Goal: Information Seeking & Learning: Check status

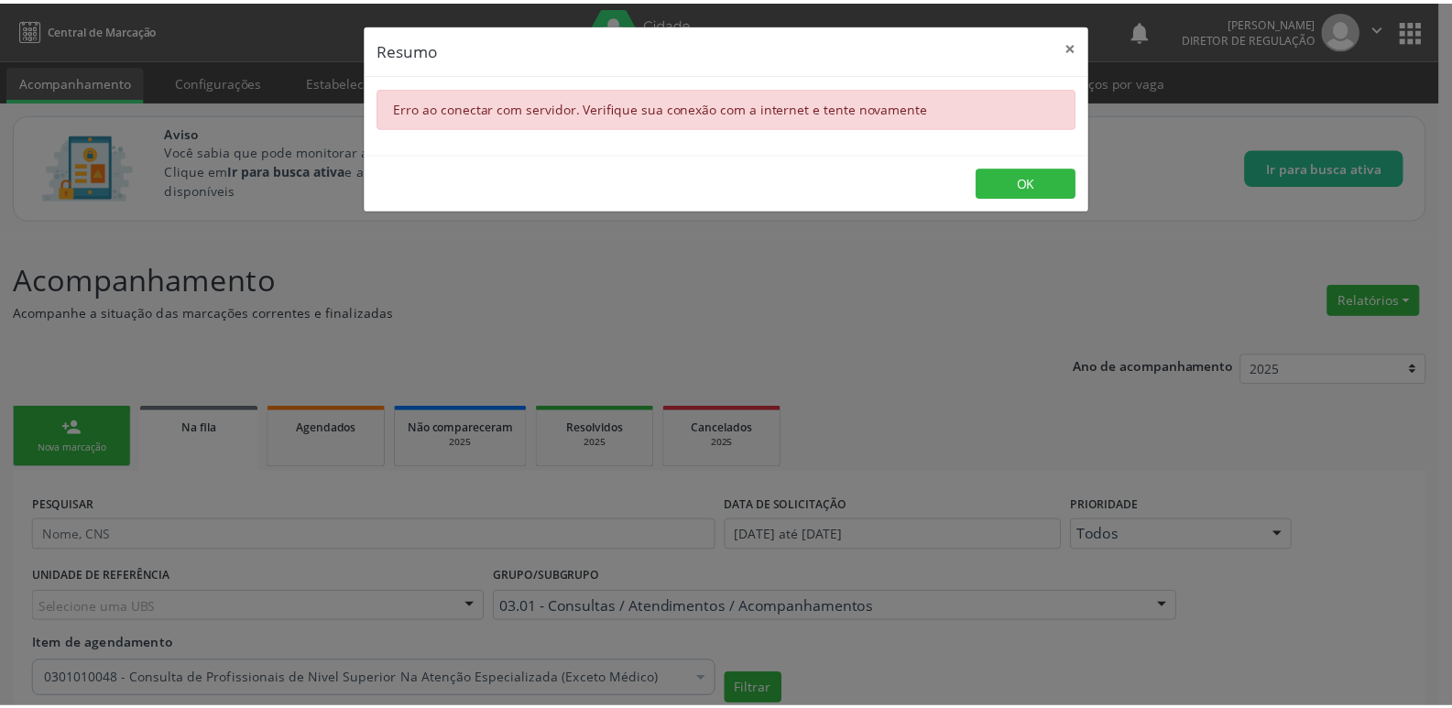
scroll to position [752, 0]
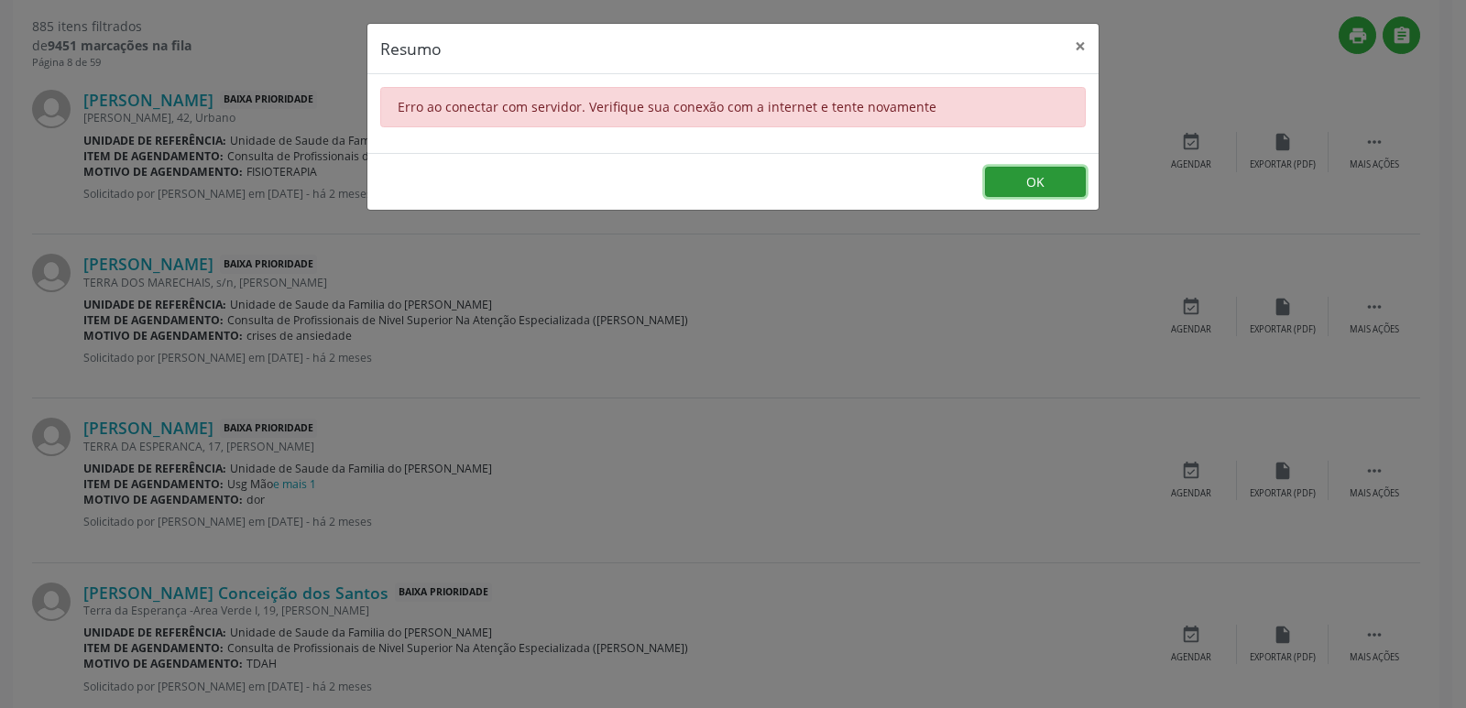
click at [1022, 178] on button "OK" at bounding box center [1035, 182] width 101 height 31
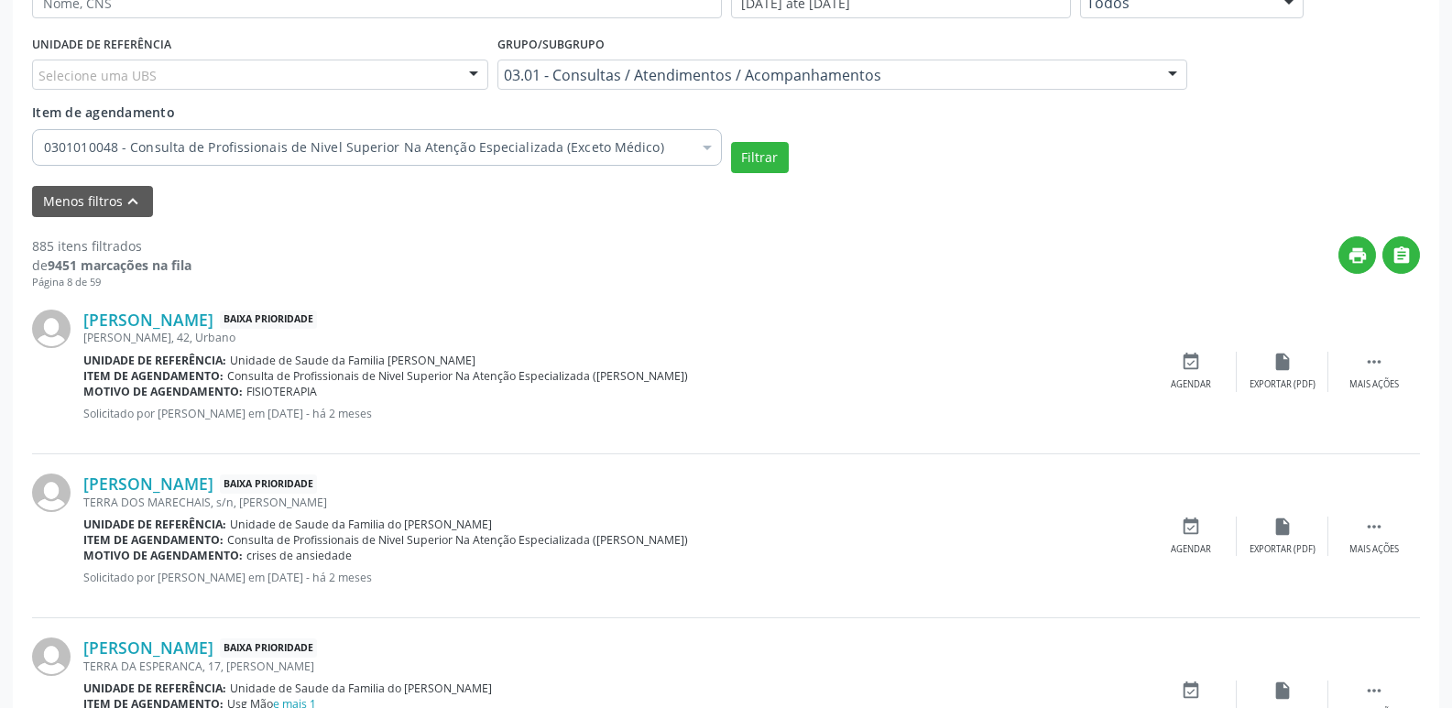
scroll to position [569, 0]
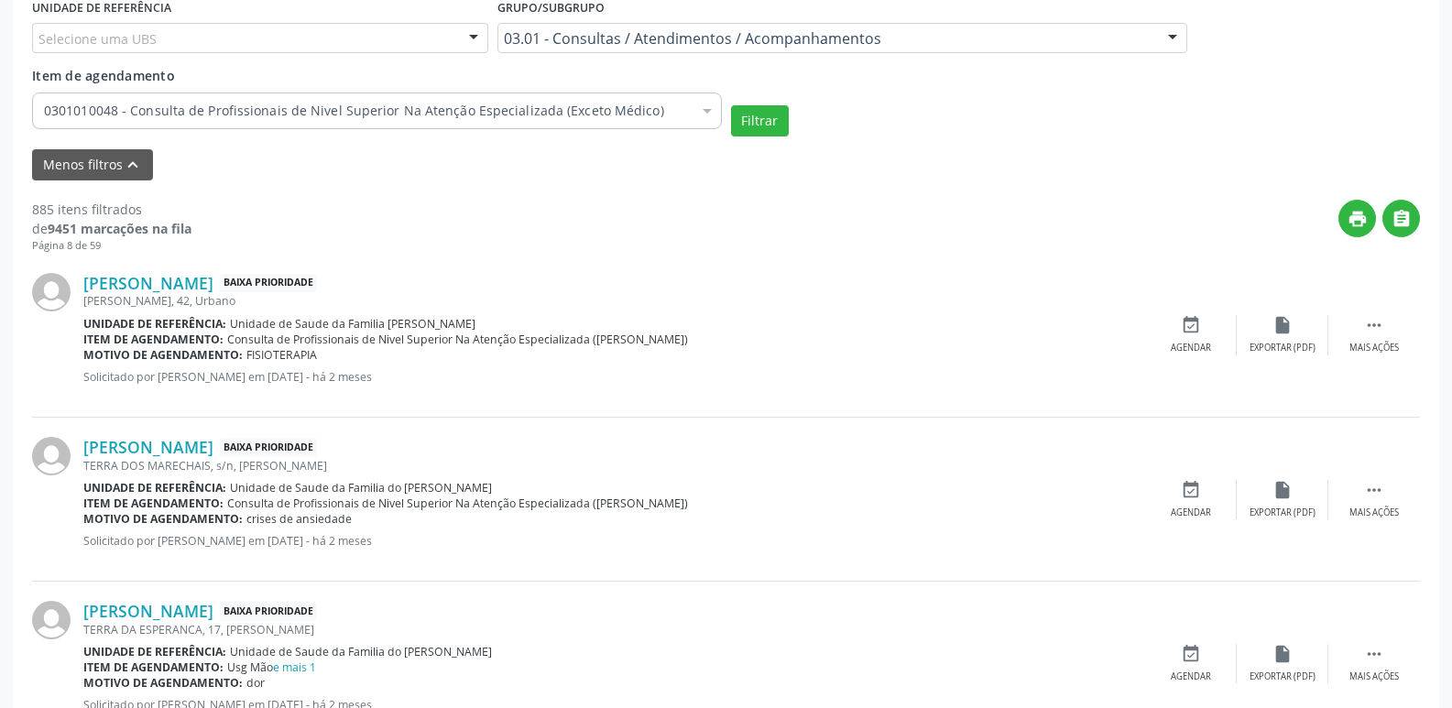
drag, startPoint x: 379, startPoint y: 326, endPoint x: 485, endPoint y: 316, distance: 105.8
click at [485, 316] on div "Unidade de referência: Unidade de Saude da Familia Gislene Matheus" at bounding box center [614, 324] width 1062 height 16
drag, startPoint x: 425, startPoint y: 374, endPoint x: 432, endPoint y: 345, distance: 29.1
click at [435, 366] on div "Maria Elizabete Souza Silva Baixa Prioridade Gislene Matheus, 42, Urbano Unidad…" at bounding box center [614, 335] width 1062 height 125
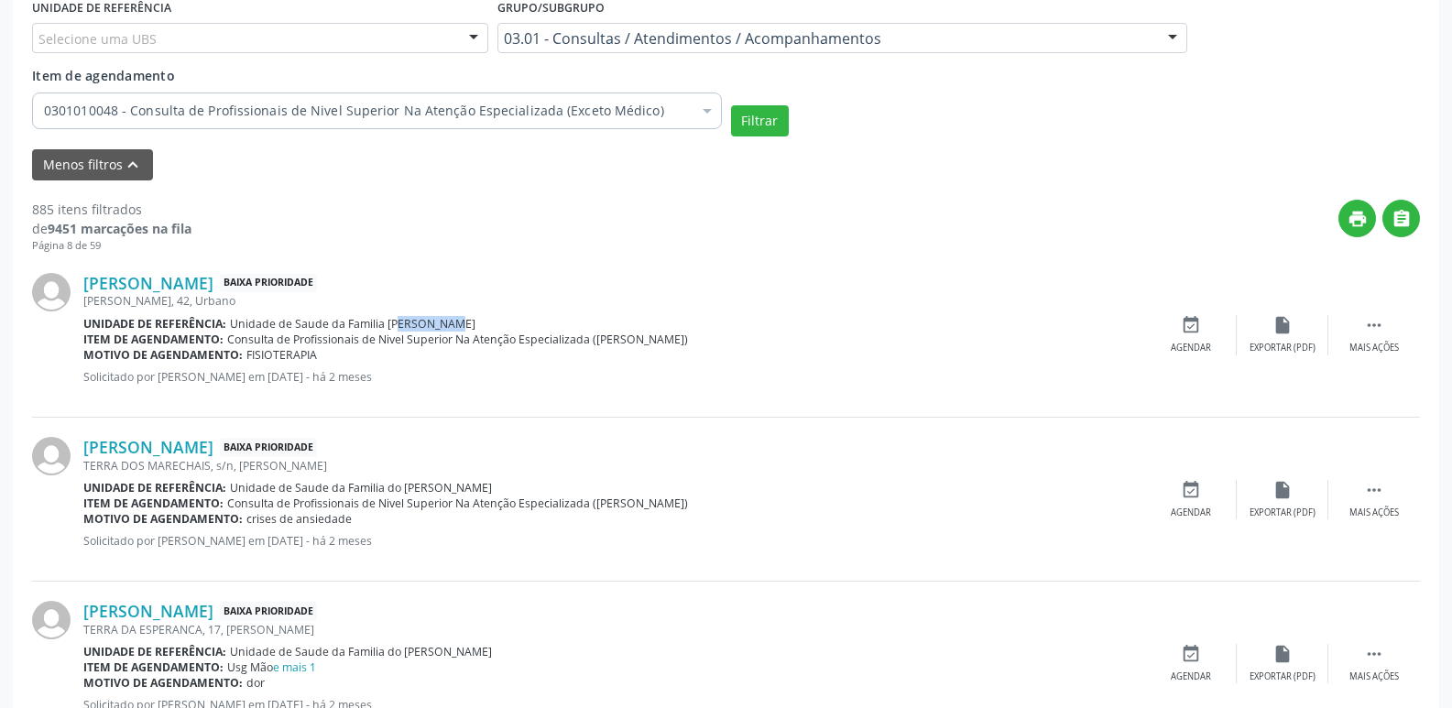
drag, startPoint x: 379, startPoint y: 322, endPoint x: 431, endPoint y: 320, distance: 51.3
click at [431, 320] on span "Unidade de Saude da Familia [PERSON_NAME]" at bounding box center [353, 324] width 246 height 16
click at [443, 316] on span "Unidade de Saude da Familia [PERSON_NAME]" at bounding box center [353, 324] width 246 height 16
click at [380, 322] on span "Unidade de Saude da Familia [PERSON_NAME]" at bounding box center [353, 324] width 246 height 16
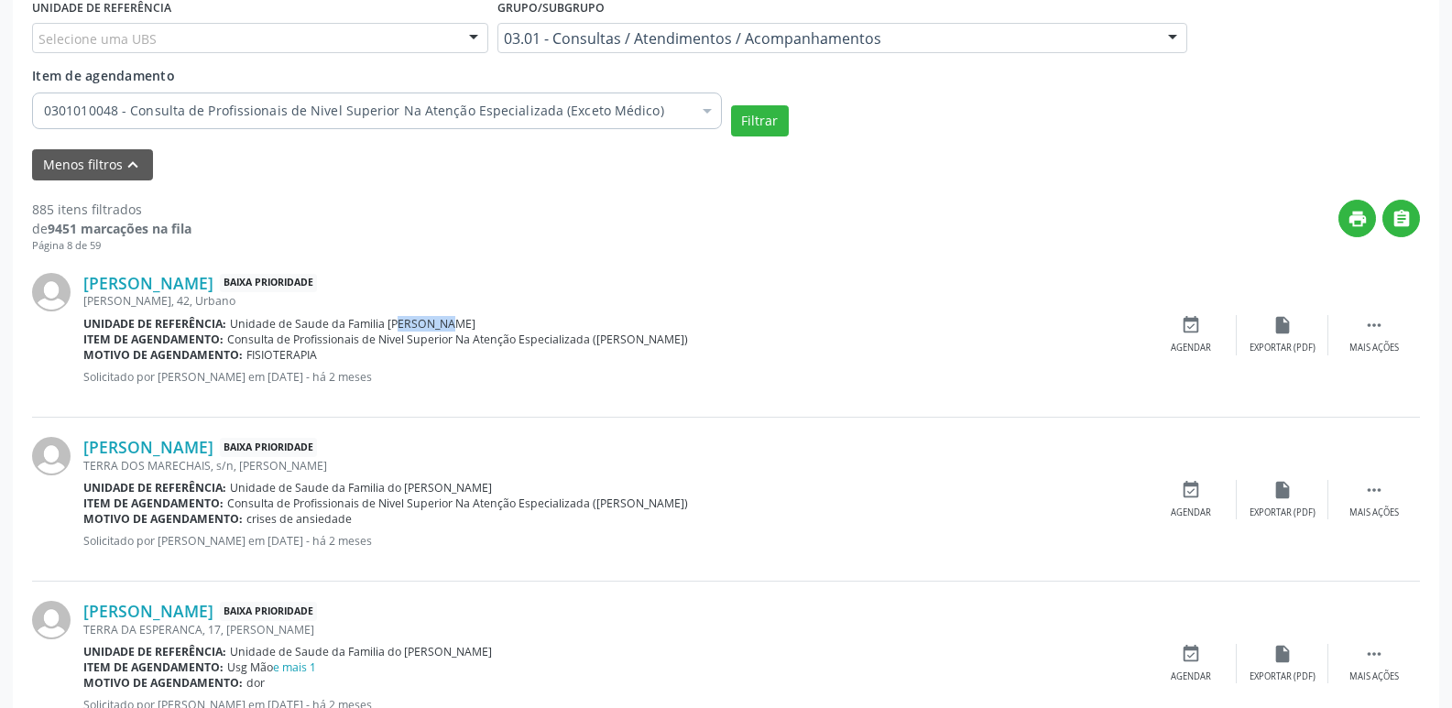
click at [399, 322] on span "Unidade de Saude da Familia [PERSON_NAME]" at bounding box center [353, 324] width 246 height 16
click at [464, 321] on span "Unidade de Saude da Familia [PERSON_NAME]" at bounding box center [353, 324] width 246 height 16
drag, startPoint x: 384, startPoint y: 322, endPoint x: 484, endPoint y: 315, distance: 100.1
click at [484, 316] on div "Unidade de referência: Unidade de Saude da Familia Gislene Matheus" at bounding box center [614, 324] width 1062 height 16
copy span "Gislene Matheus"
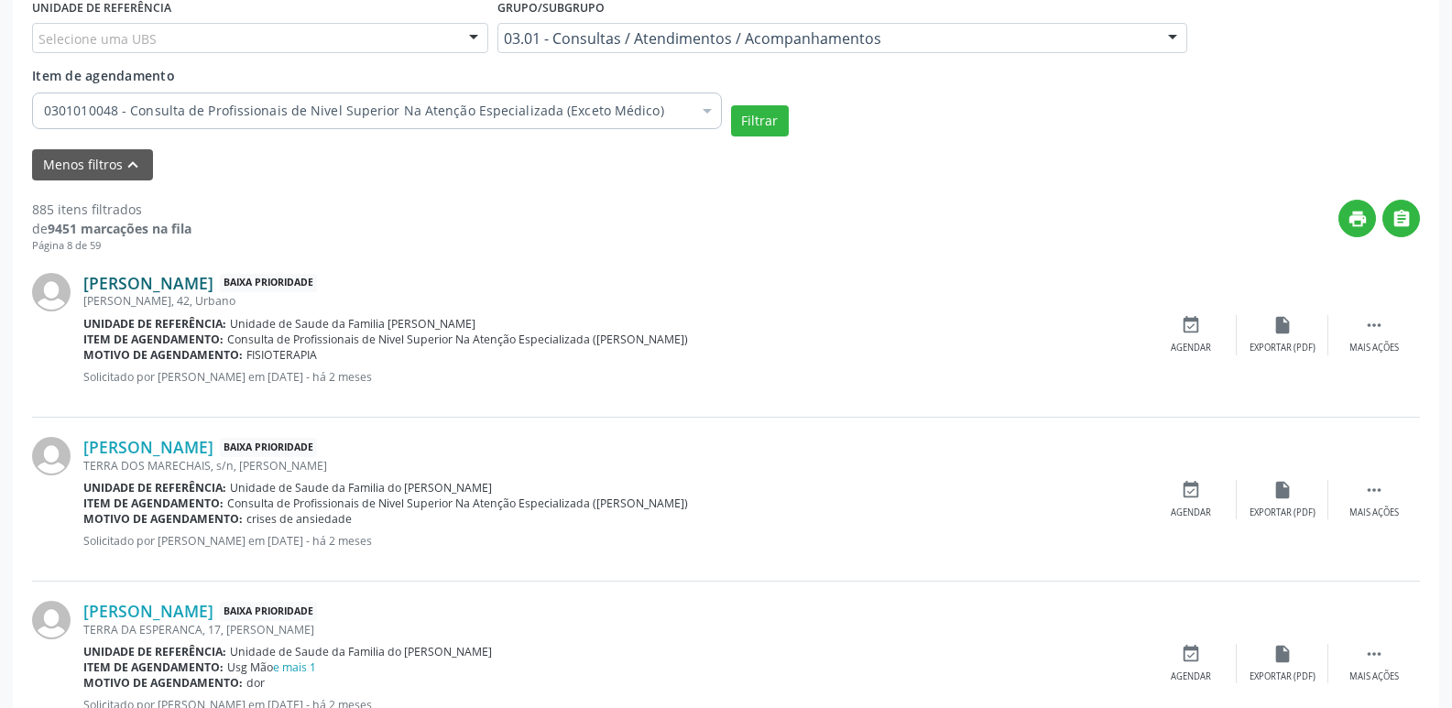
click at [213, 276] on link "Maria Elizabete Souza Silva" at bounding box center [148, 283] width 130 height 20
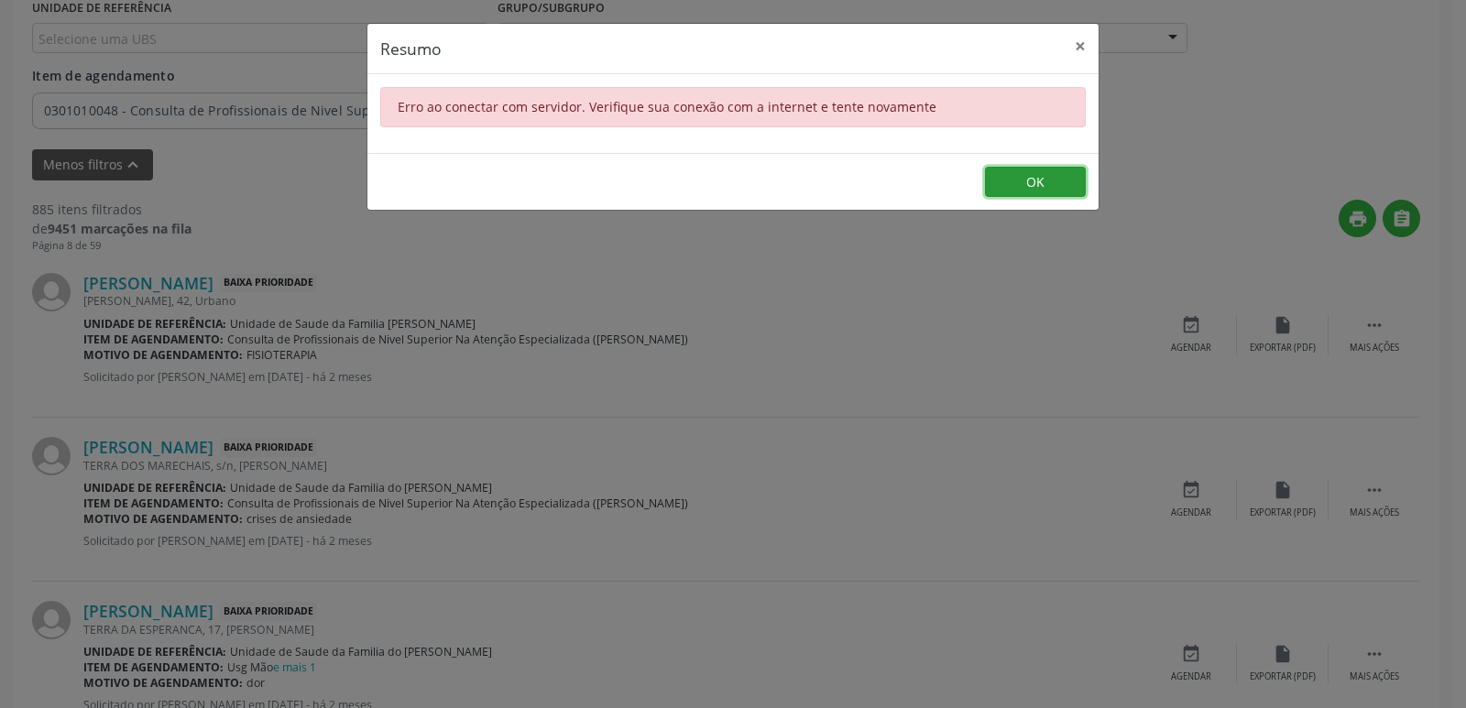
click at [1030, 169] on button "OK" at bounding box center [1035, 182] width 101 height 31
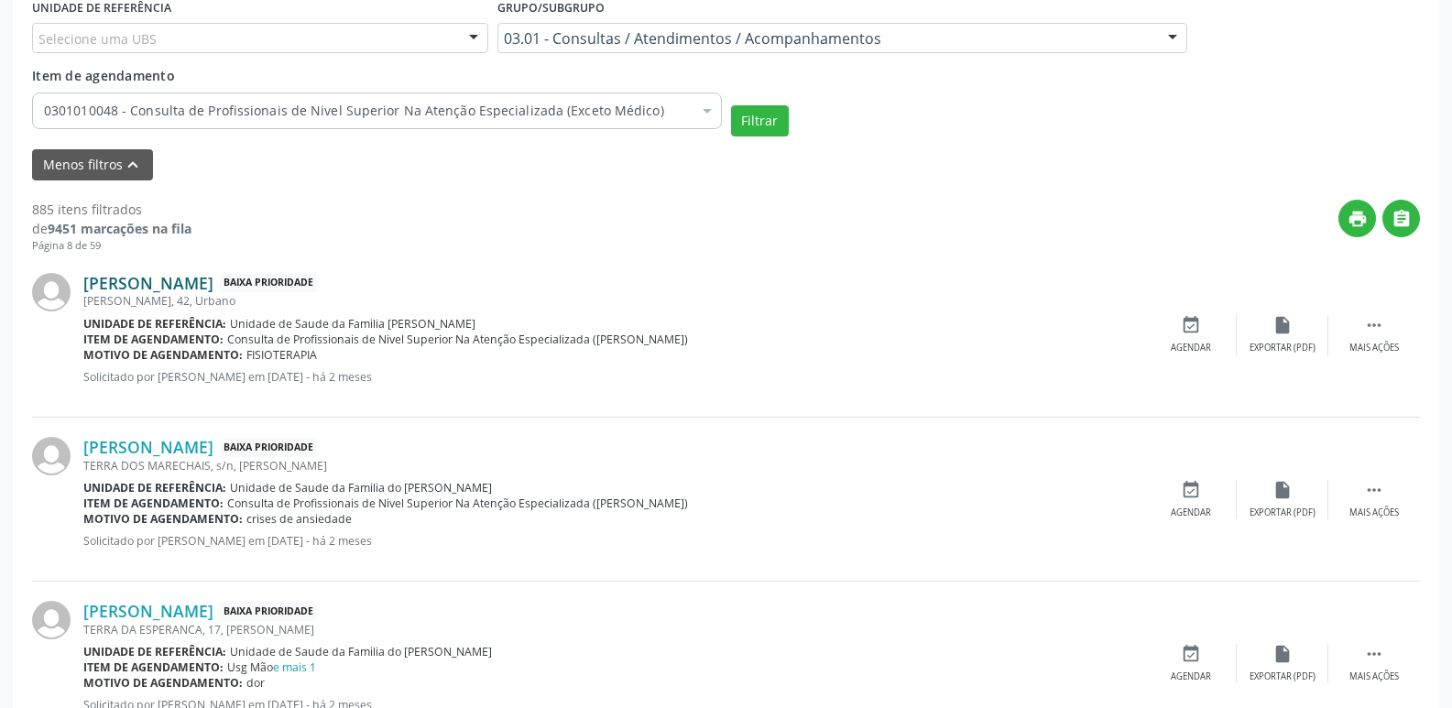
click at [213, 287] on link "Maria Elizabete Souza Silva" at bounding box center [148, 283] width 130 height 20
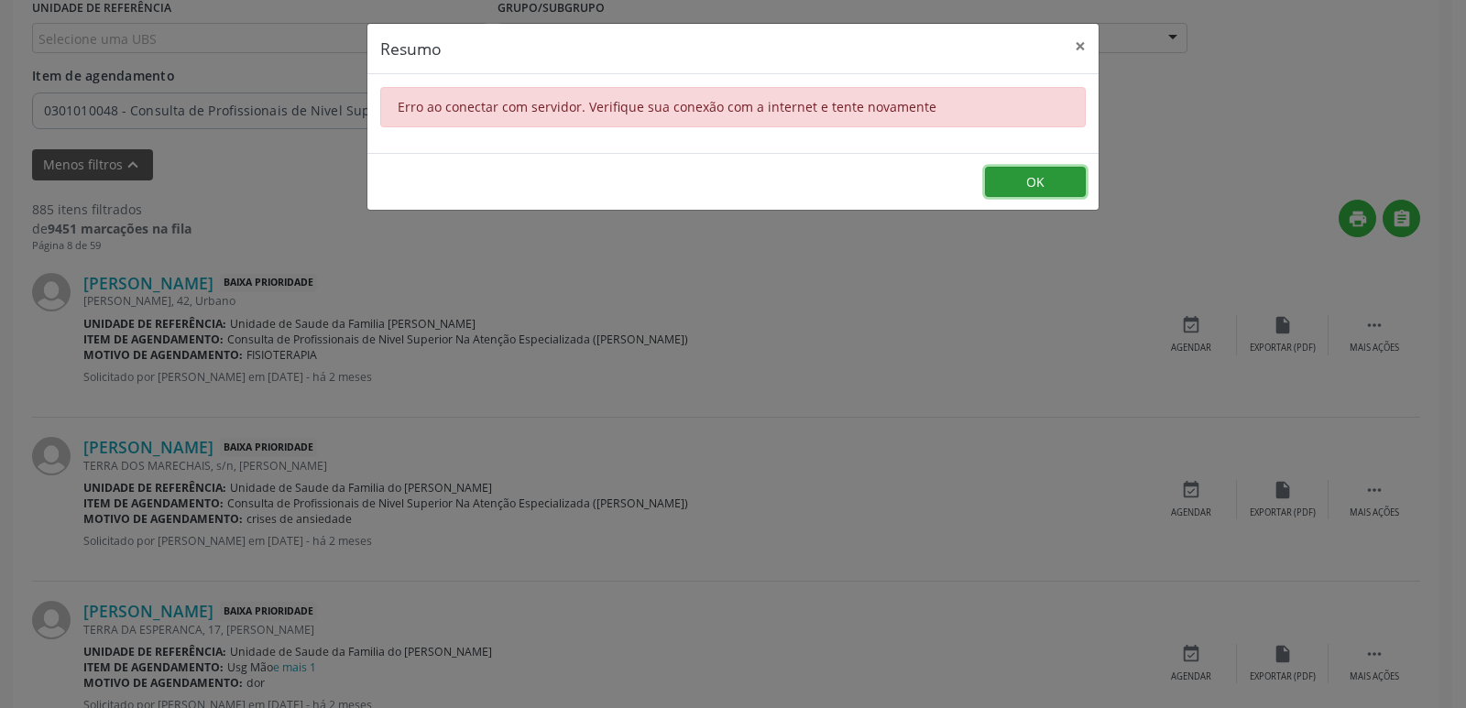
click at [1010, 189] on button "OK" at bounding box center [1035, 182] width 101 height 31
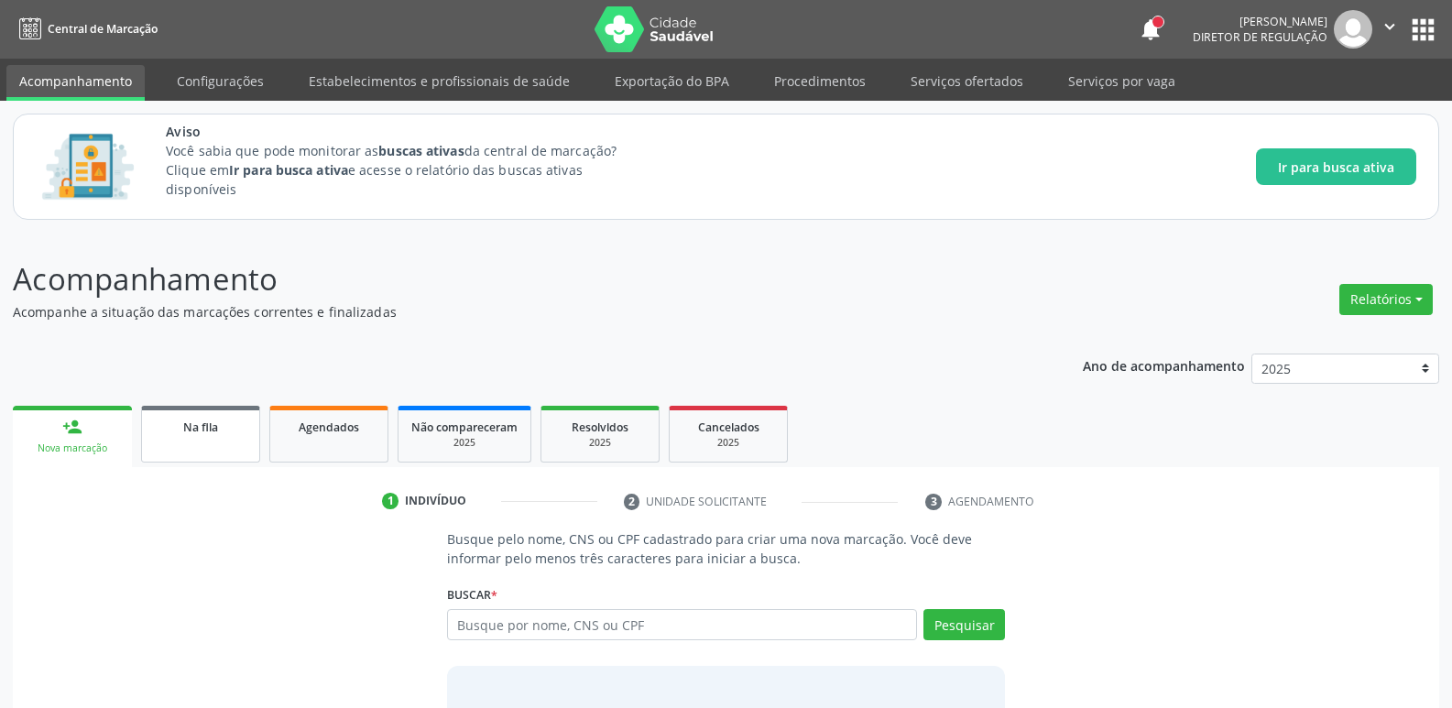
click at [207, 435] on div "Na fila" at bounding box center [201, 426] width 92 height 19
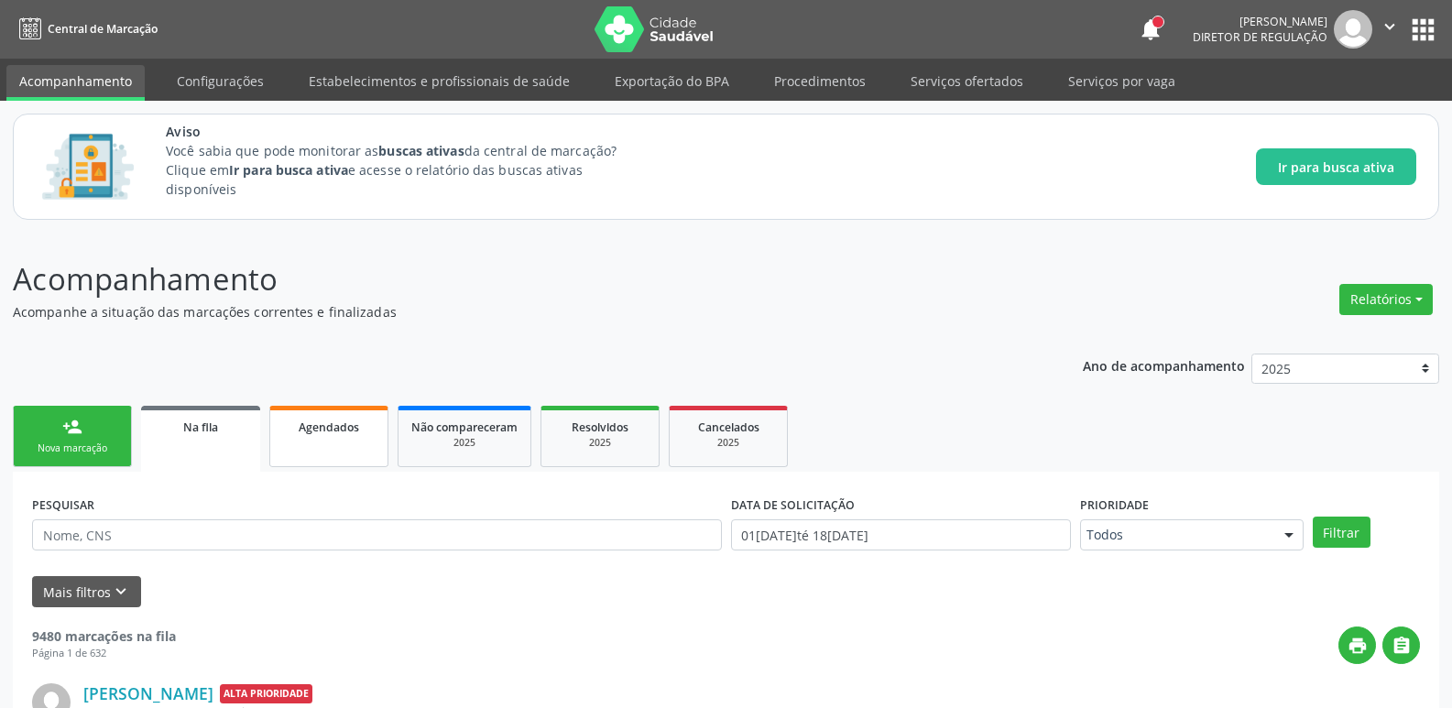
scroll to position [275, 0]
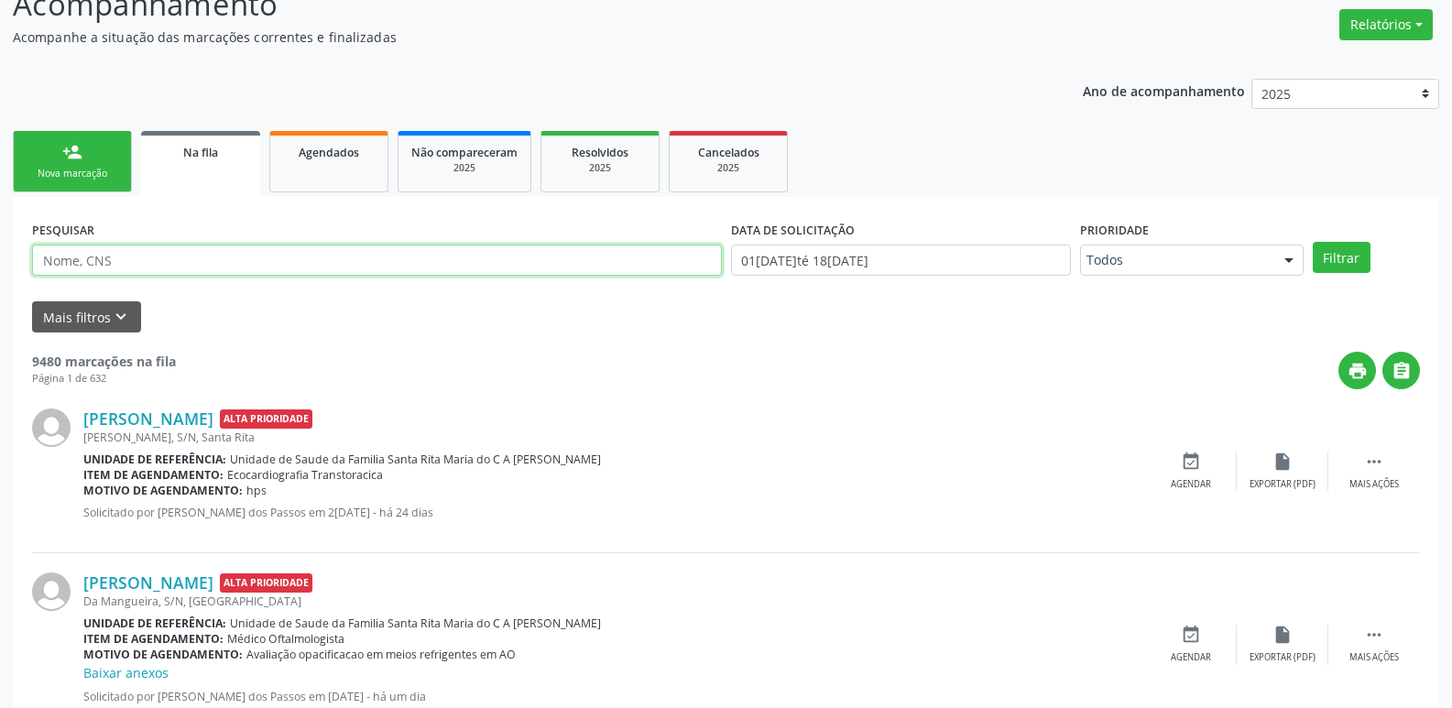
click at [336, 252] on input "text" at bounding box center [377, 260] width 690 height 31
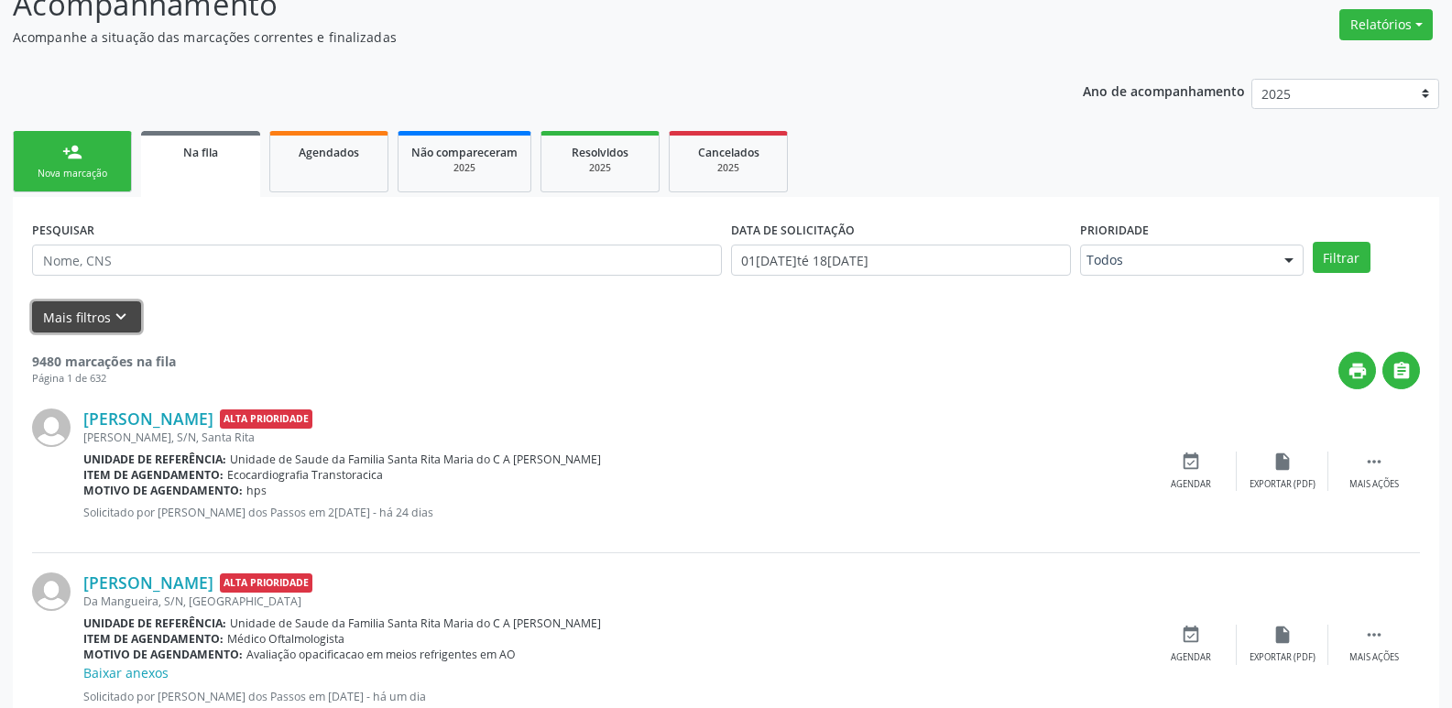
click at [51, 317] on button "Mais filtros keyboard_arrow_down" at bounding box center [86, 317] width 109 height 32
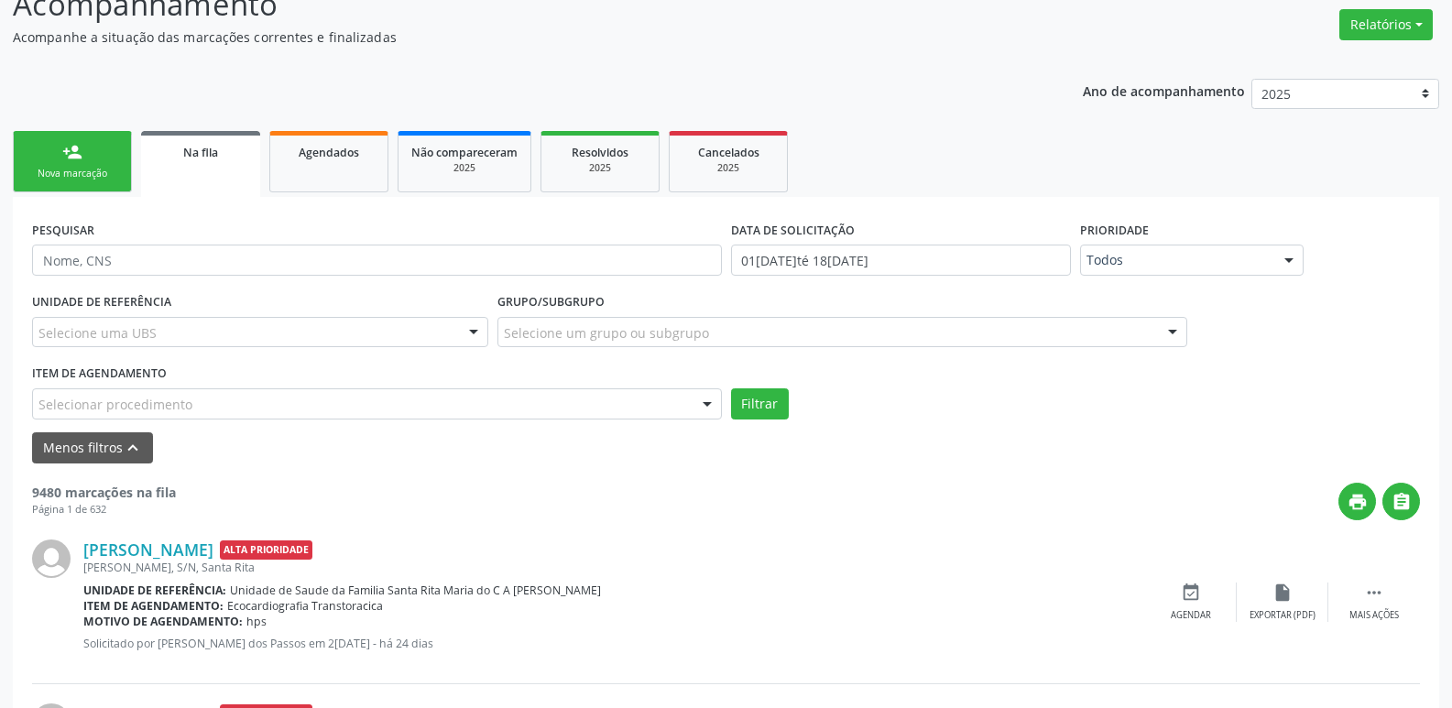
click at [227, 413] on div "Selecionar procedimento" at bounding box center [377, 403] width 690 height 31
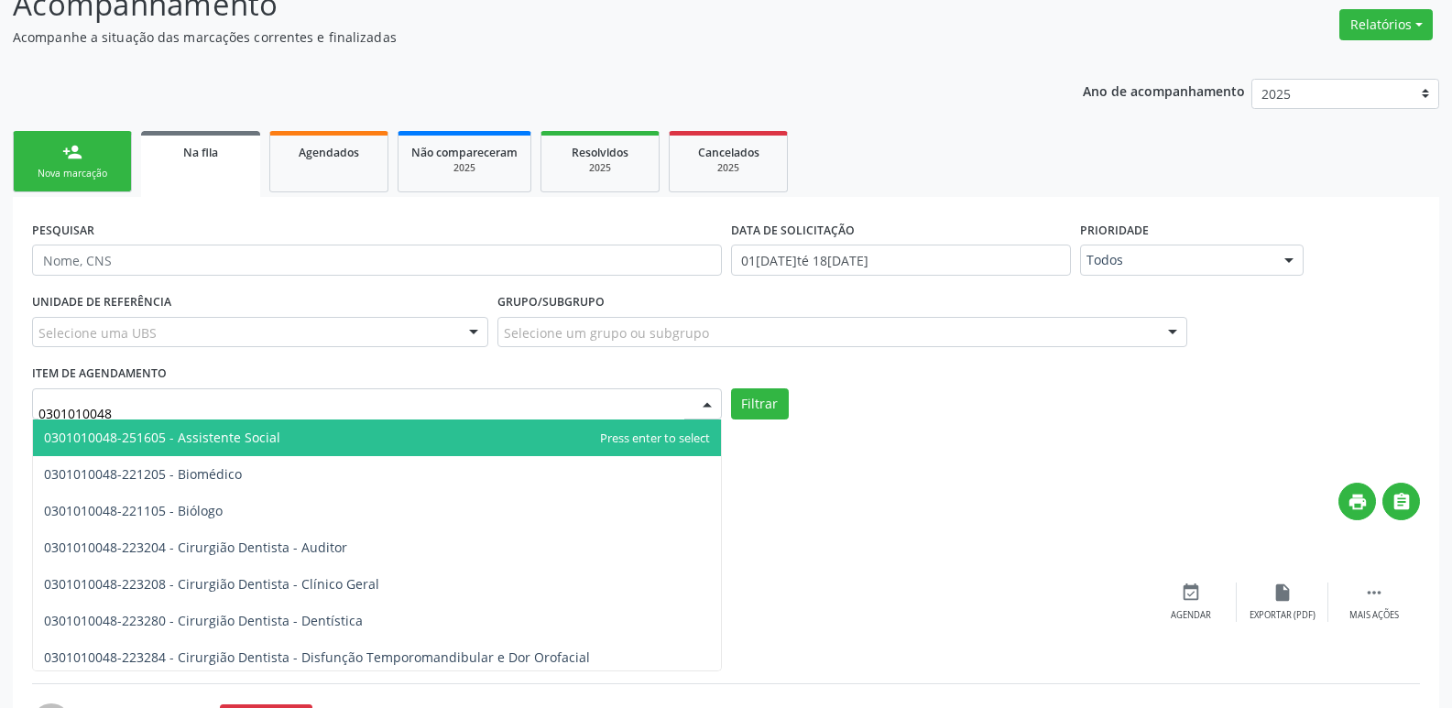
type input "0301010048"
click at [331, 355] on div "UNIDADE DE REFERÊNCIA Selecione uma UBS Todas as UBS Unidade de Saude da Famili…" at bounding box center [259, 324] width 465 height 71
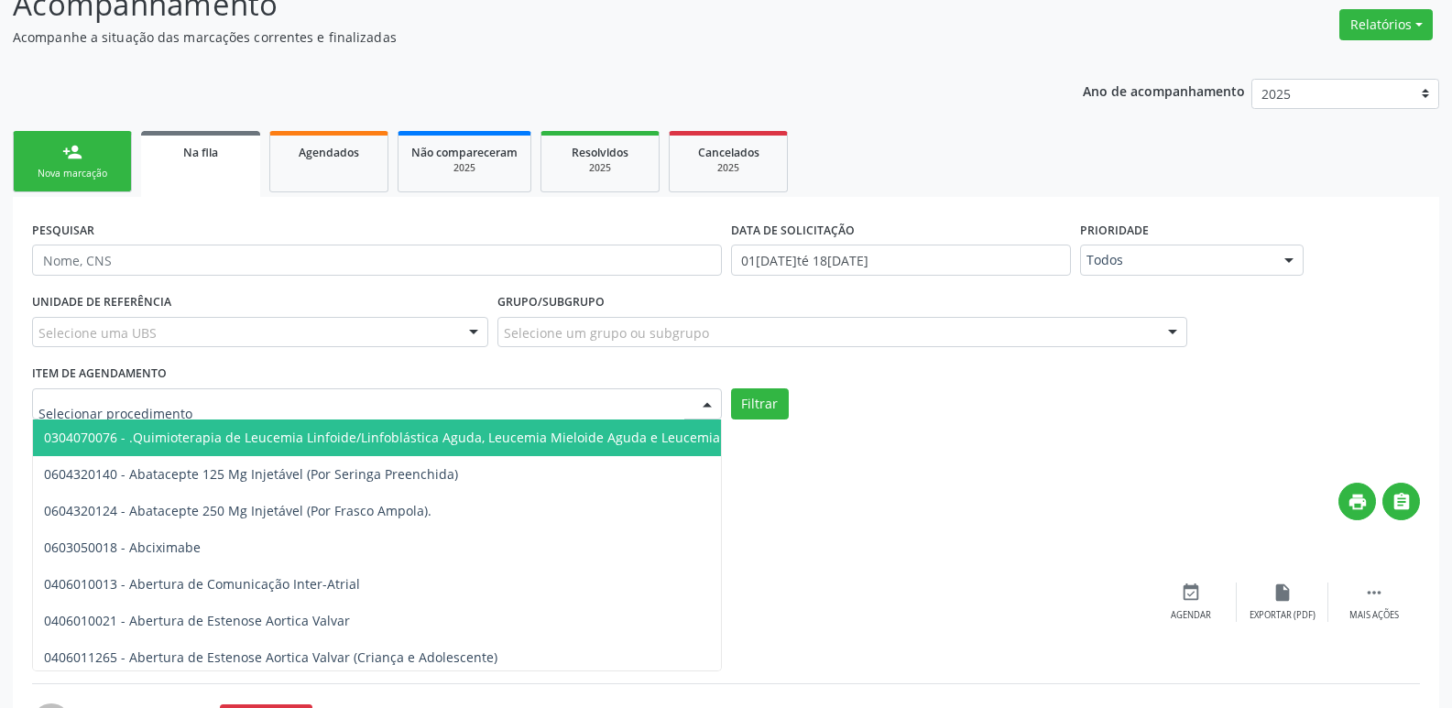
click at [340, 390] on div at bounding box center [377, 403] width 690 height 31
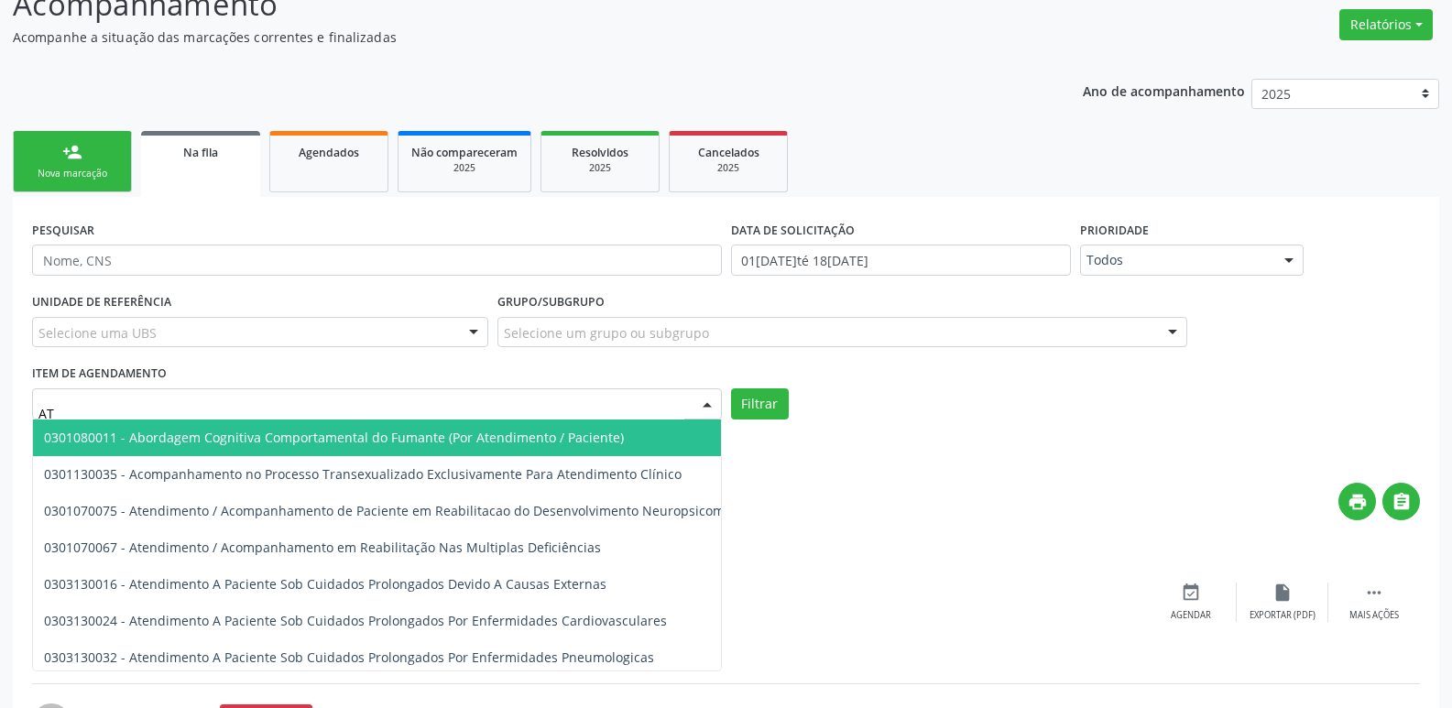
type input "A"
type input "E"
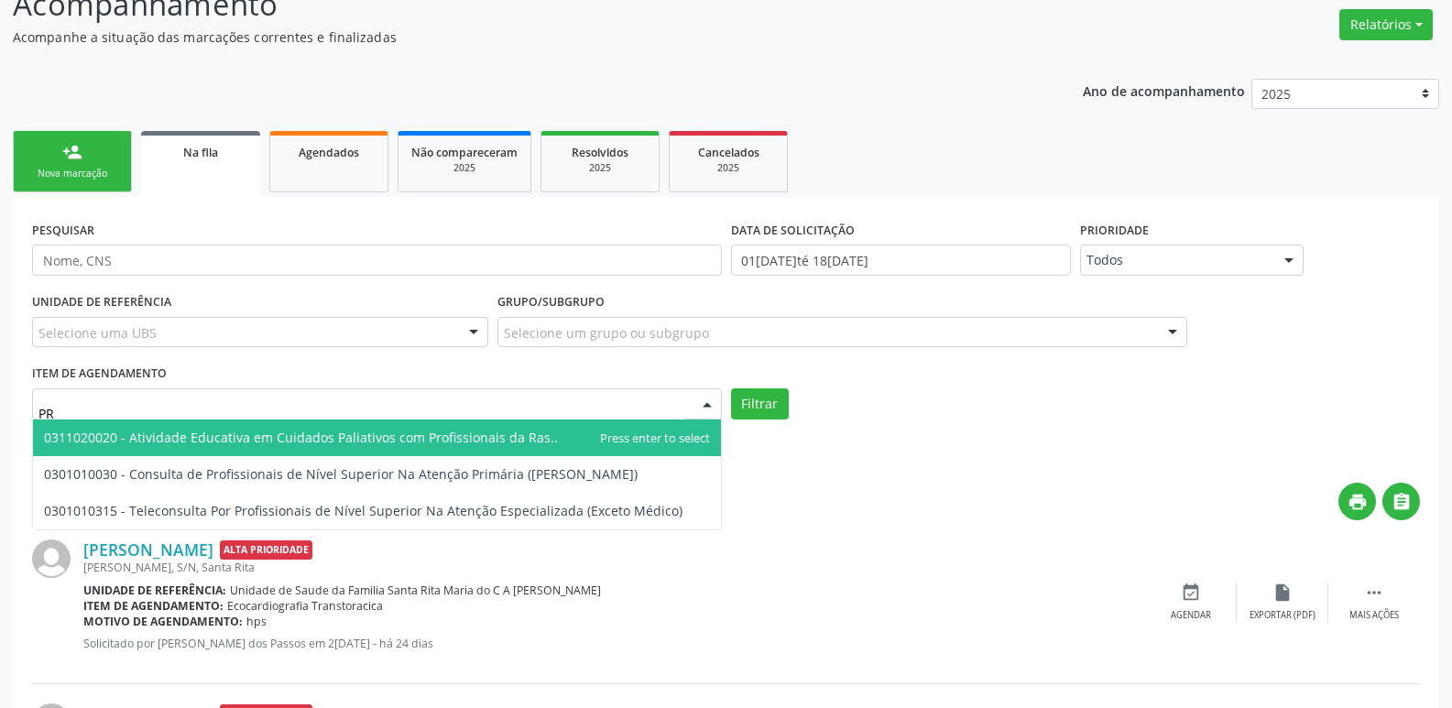
type input "P"
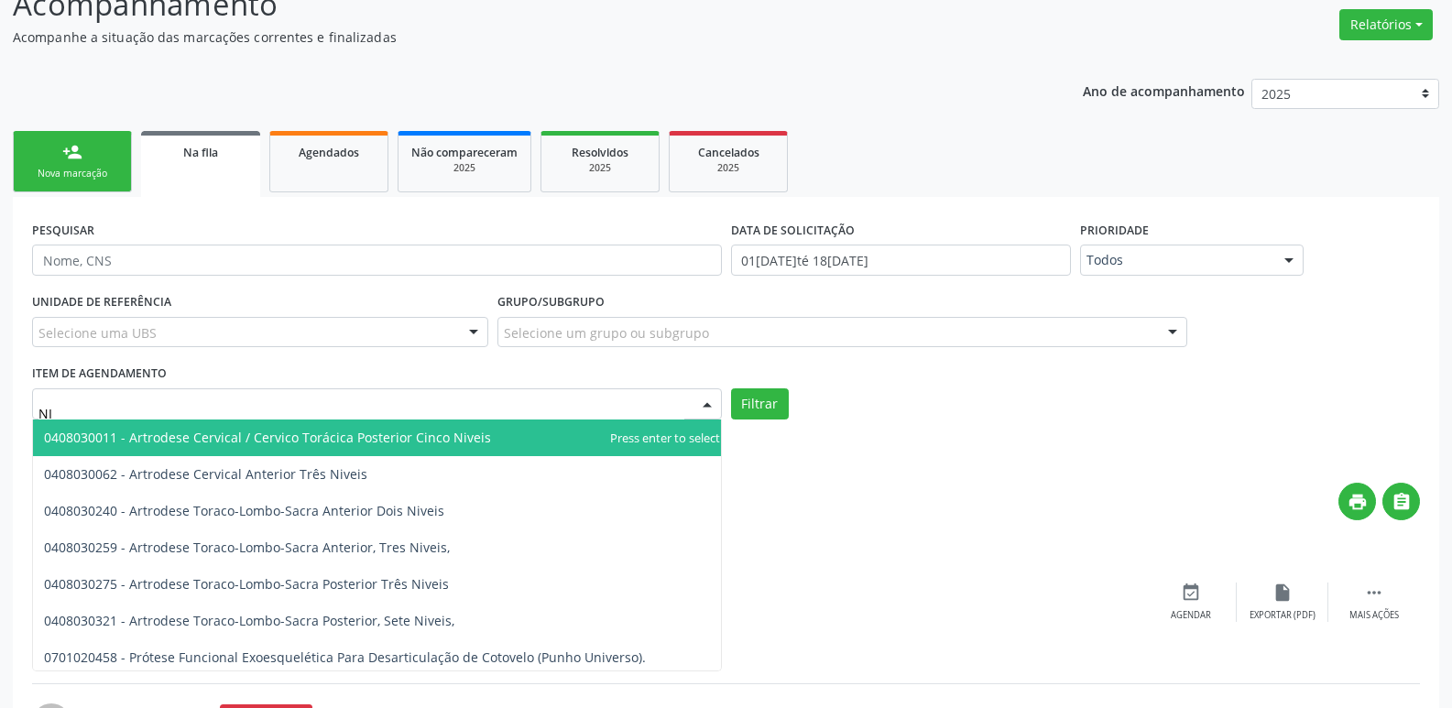
type input "N"
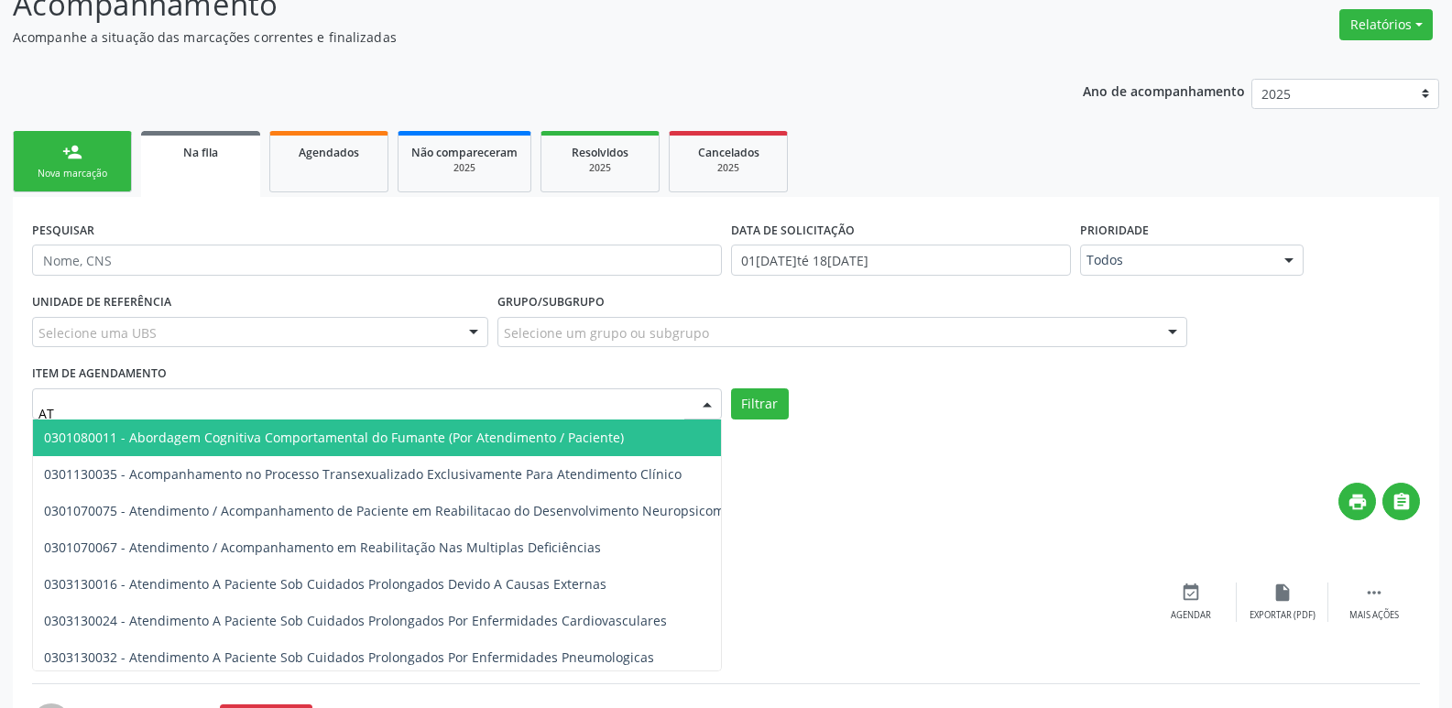
type input "A"
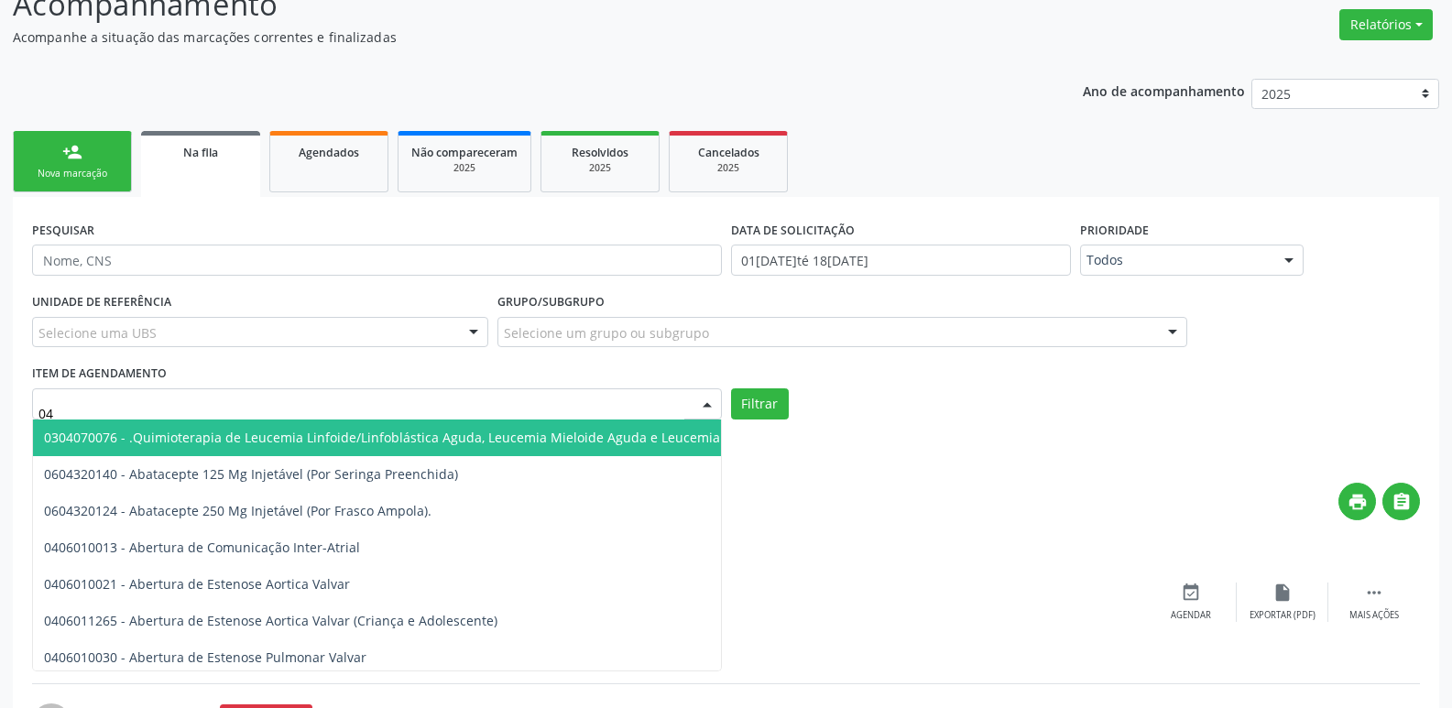
type input "0"
type input "E"
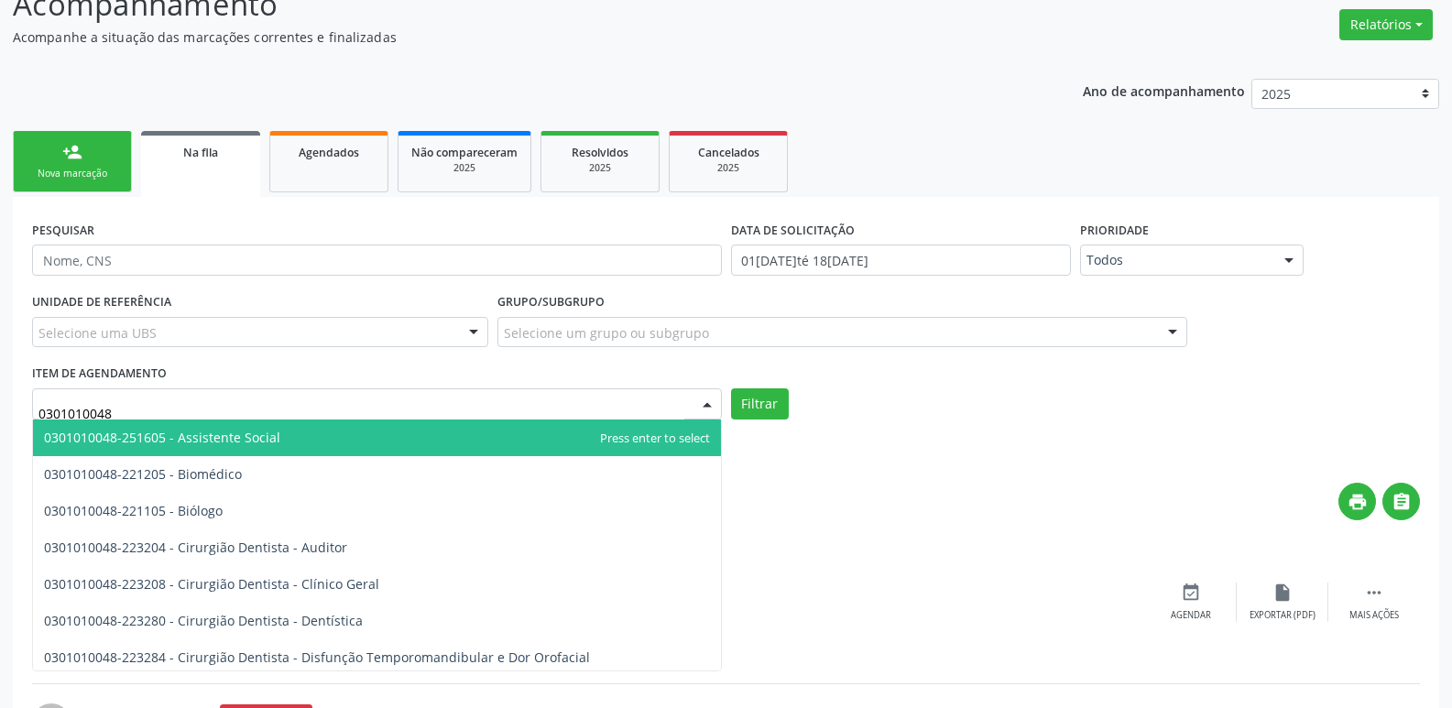
type input "0301010048"
click at [274, 366] on div "Item de agendamento 0301010048 0301010048-251605 - Assistente Social 0301010048…" at bounding box center [377, 389] width 690 height 59
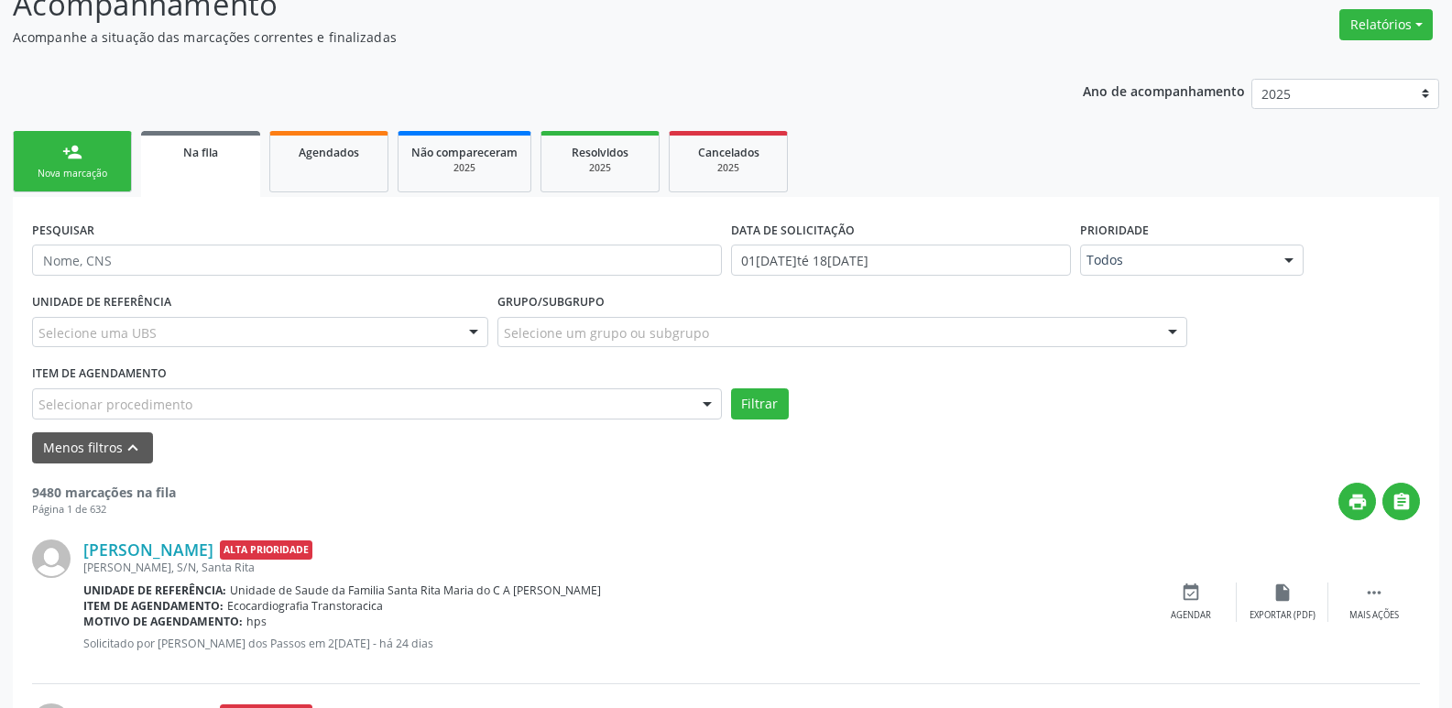
click at [596, 405] on div "Selecionar procedimento" at bounding box center [377, 403] width 690 height 31
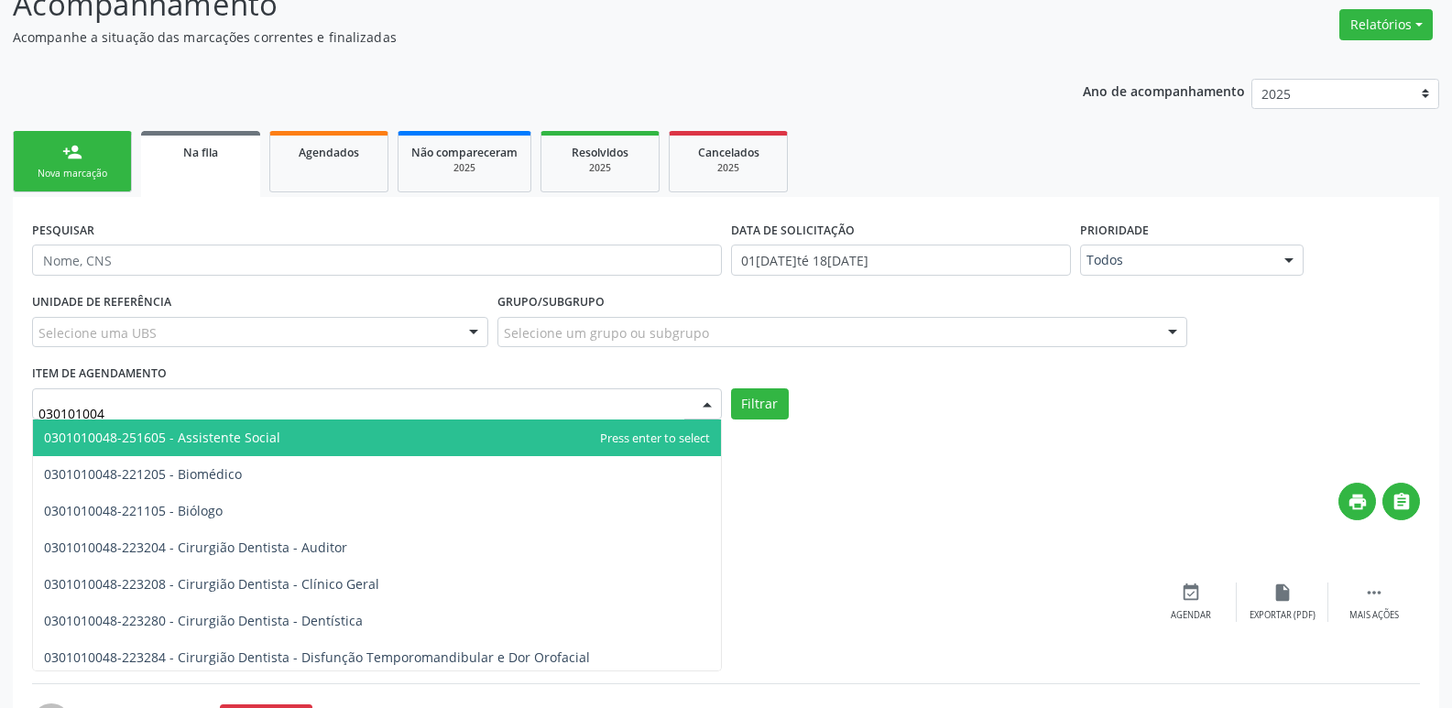
type input "0301010048"
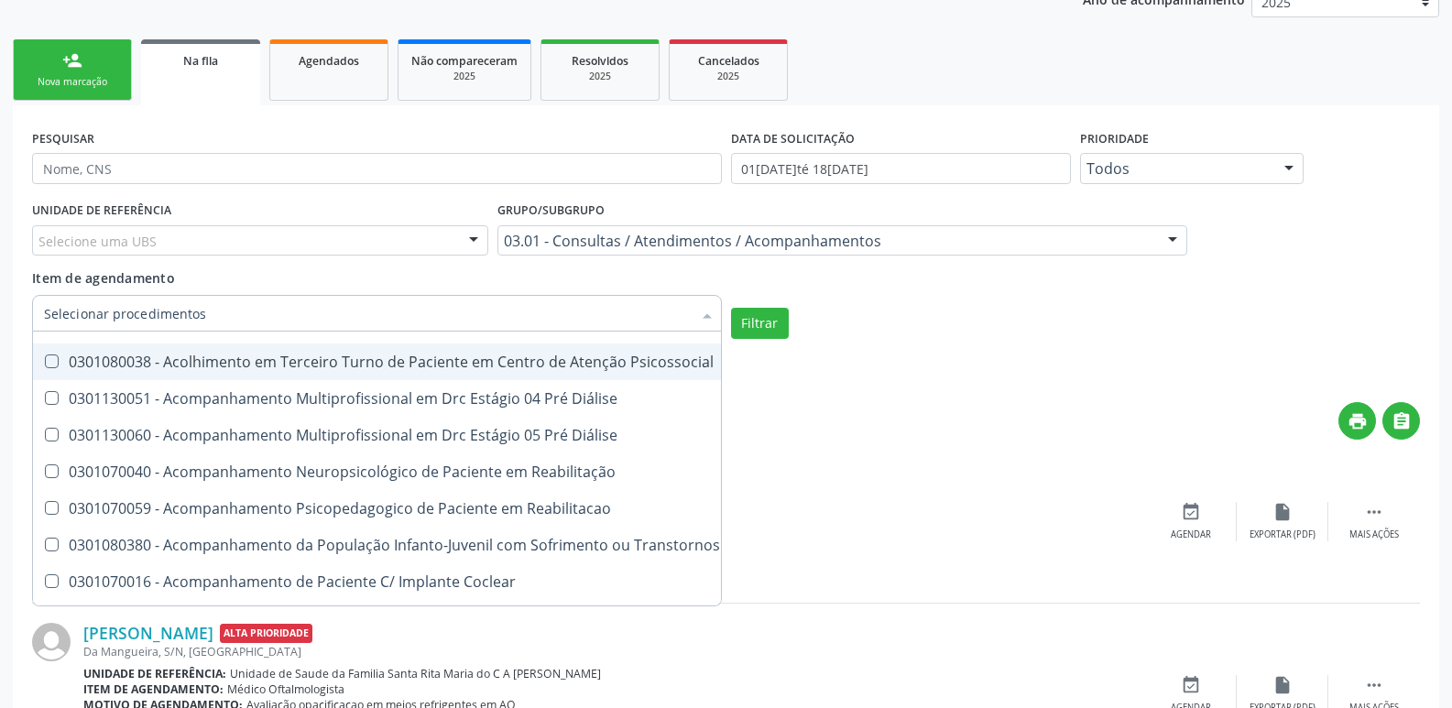
scroll to position [458, 0]
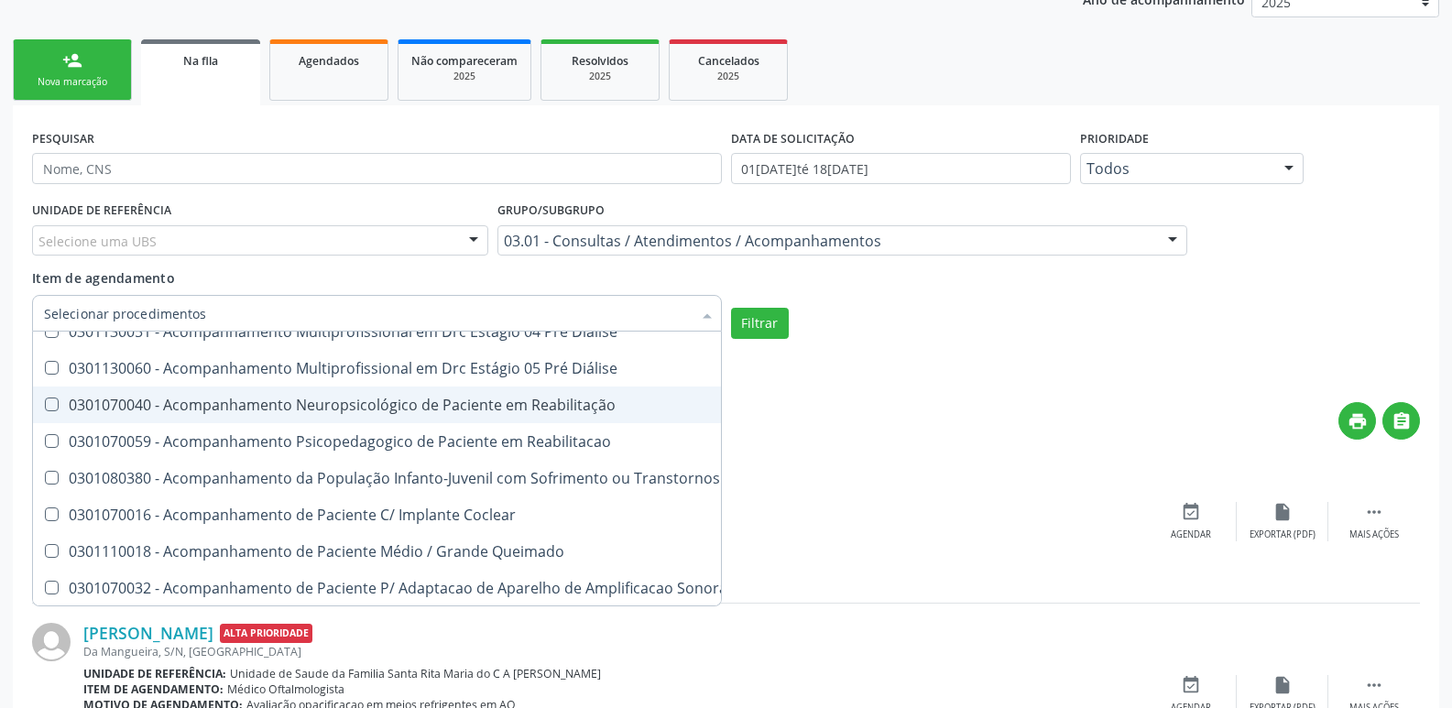
type input "P"
checkbox Social "false"
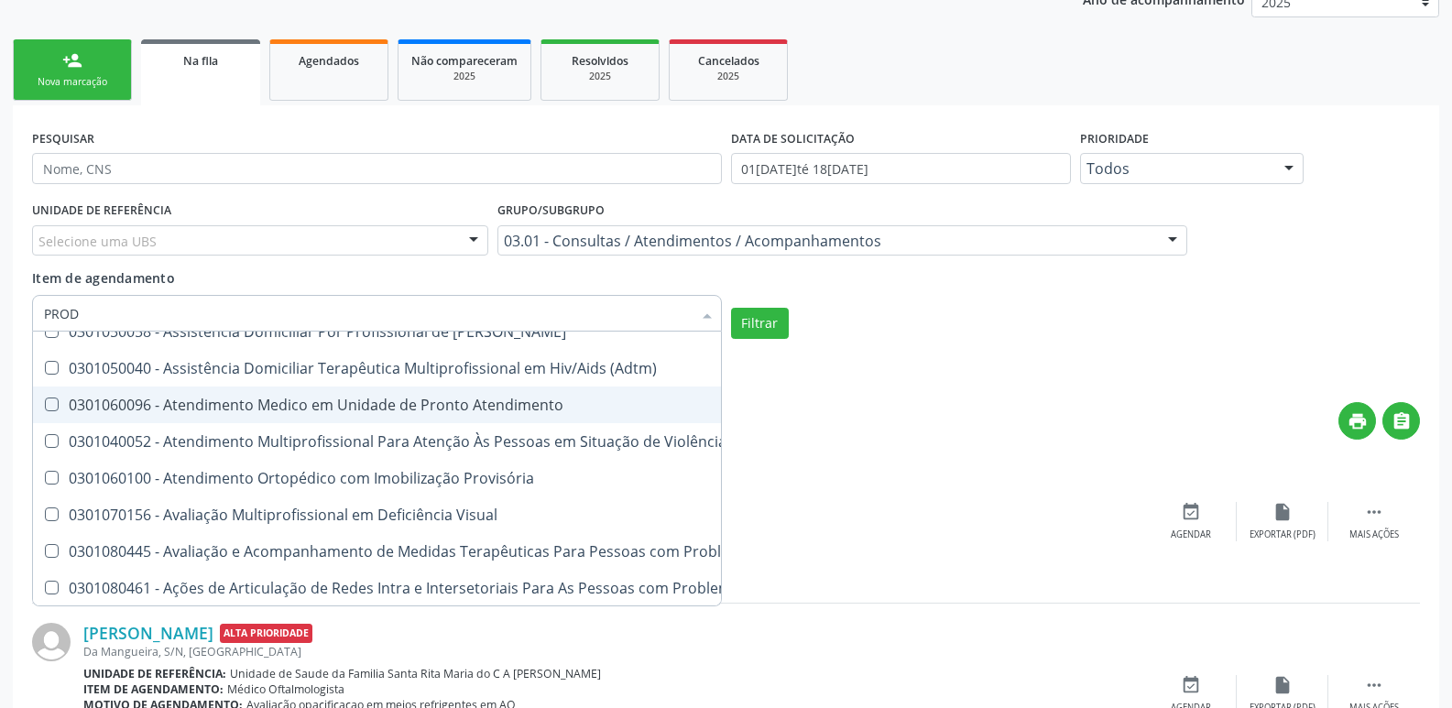
scroll to position [0, 0]
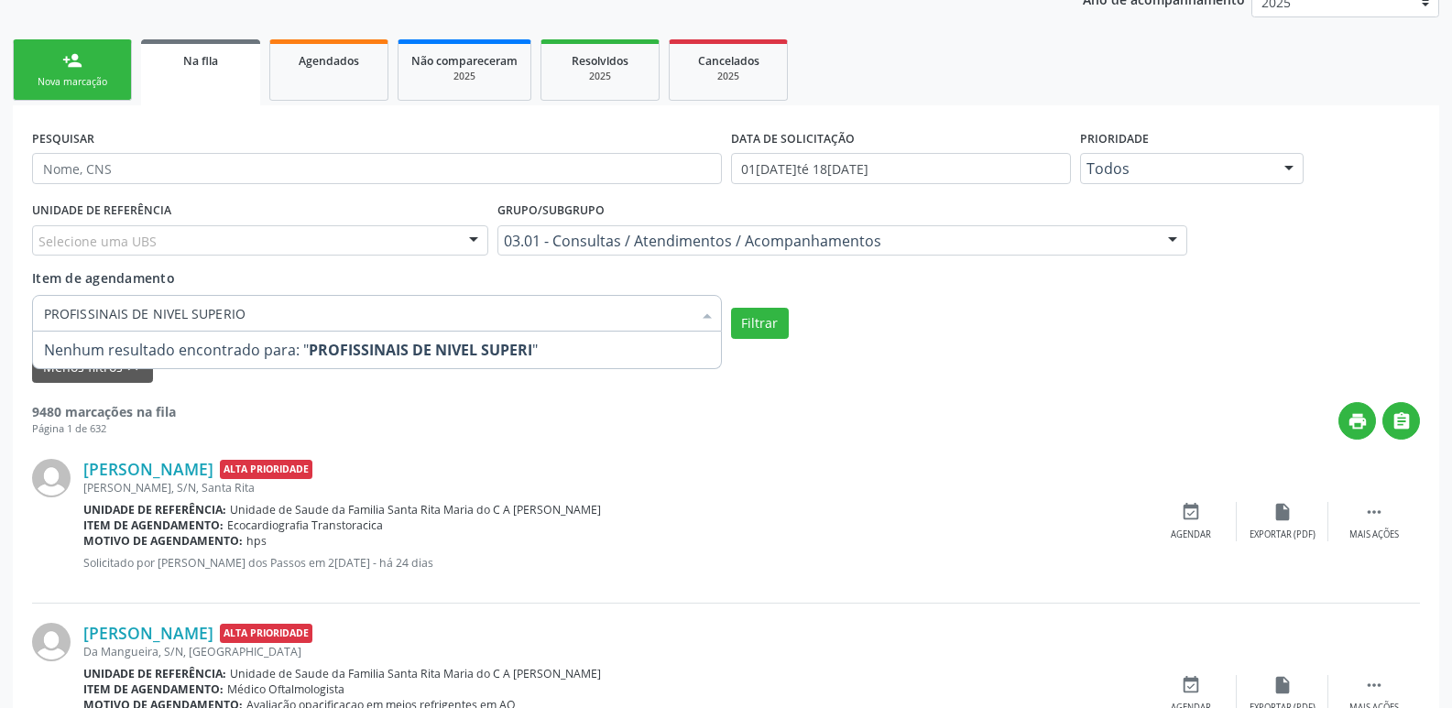
type input "PROFISSINAIS DE NIVEL SUPERIOR"
click at [747, 323] on button "Filtrar" at bounding box center [760, 323] width 58 height 31
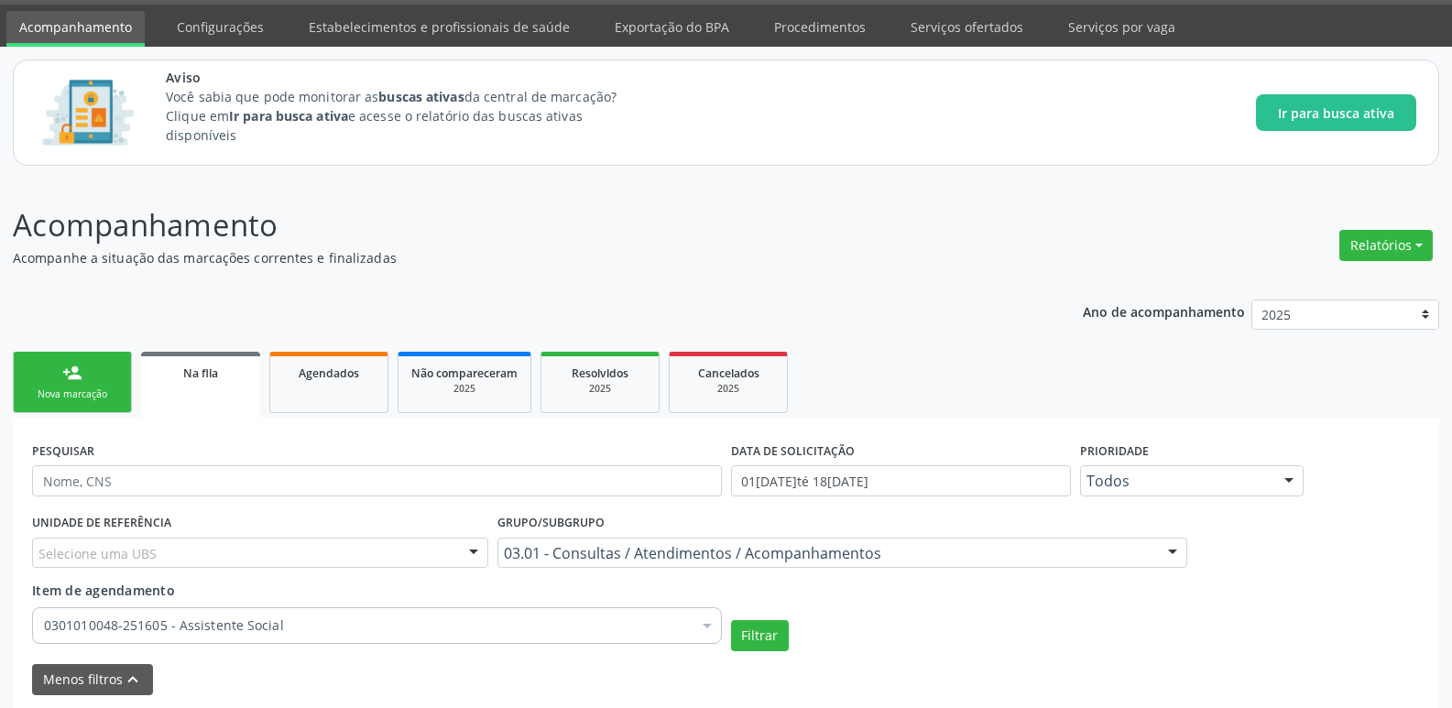
scroll to position [131, 0]
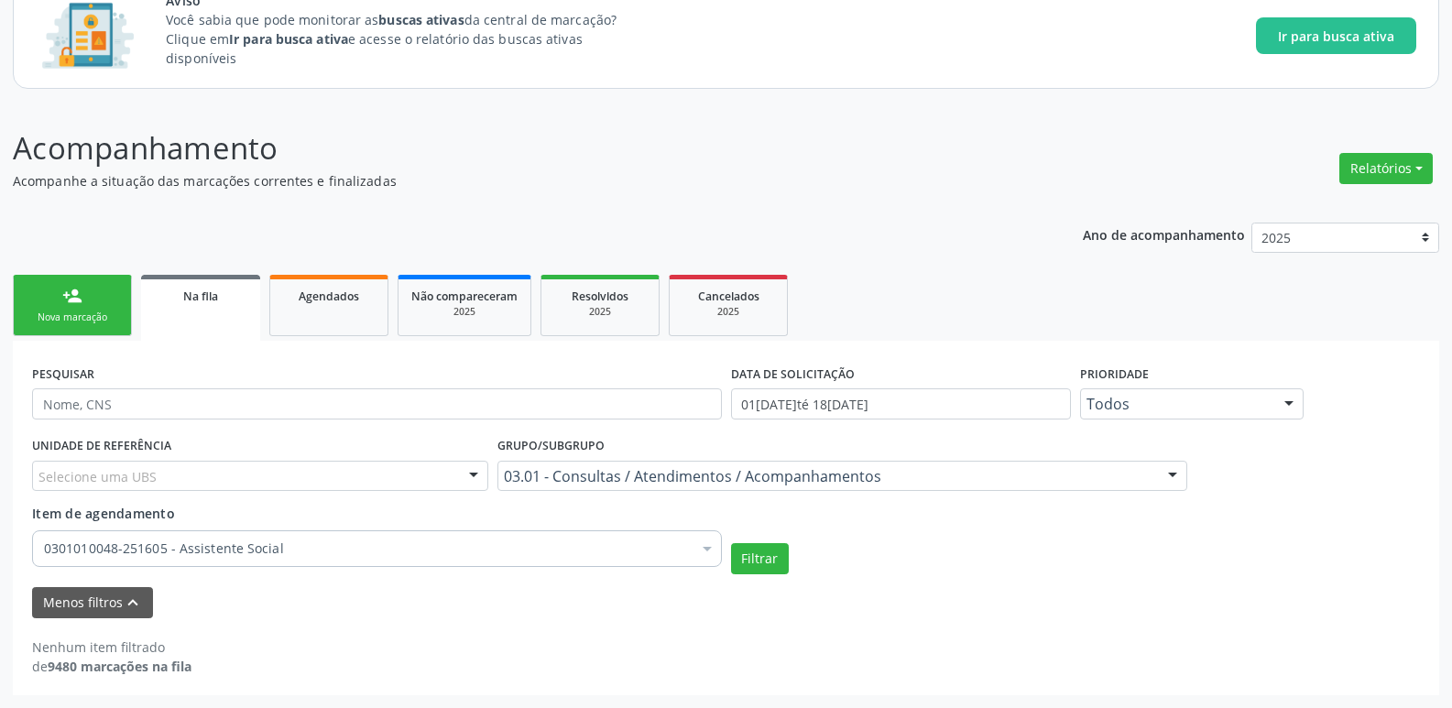
click at [251, 563] on div "0301010048-251605 - Assistente Social" at bounding box center [377, 548] width 690 height 37
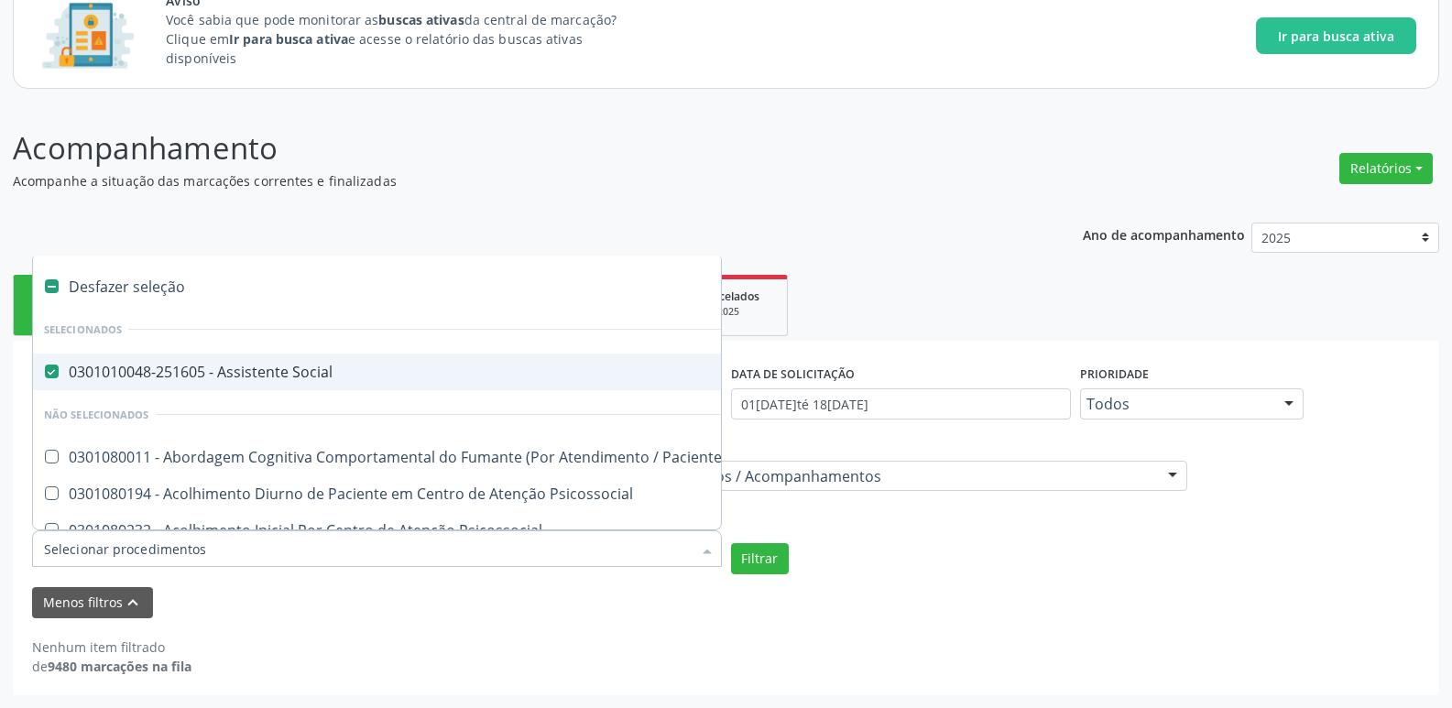
click at [100, 284] on div "Desfazer seleção" at bounding box center [1013, 286] width 1961 height 37
checkbox Social "false"
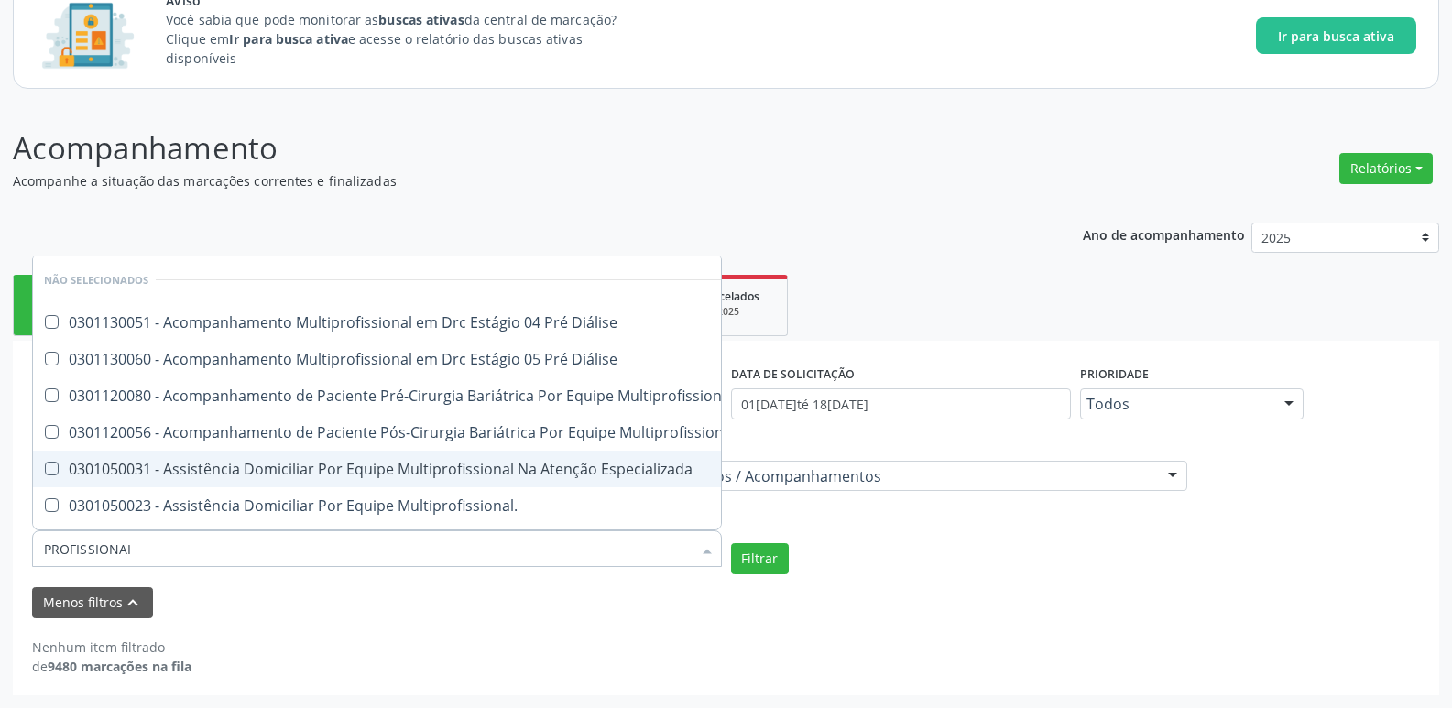
type input "PROFISSIONAIS"
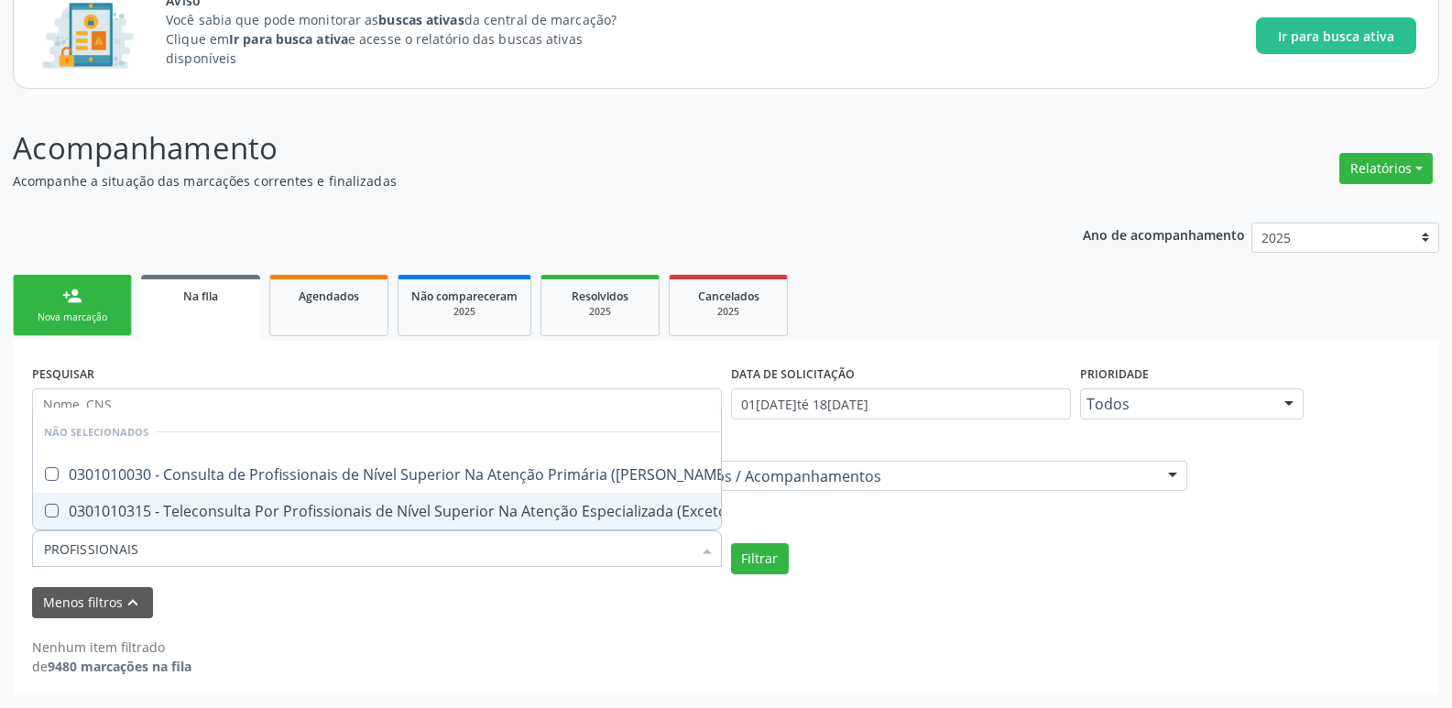
click at [514, 504] on div "0301010315 - Teleconsulta Por Profissionais de Nível Superior Na Atenção Especi…" at bounding box center [415, 511] width 742 height 15
checkbox Médico\) "true"
click at [758, 552] on button "Filtrar" at bounding box center [760, 558] width 58 height 31
checkbox Médico\) "true"
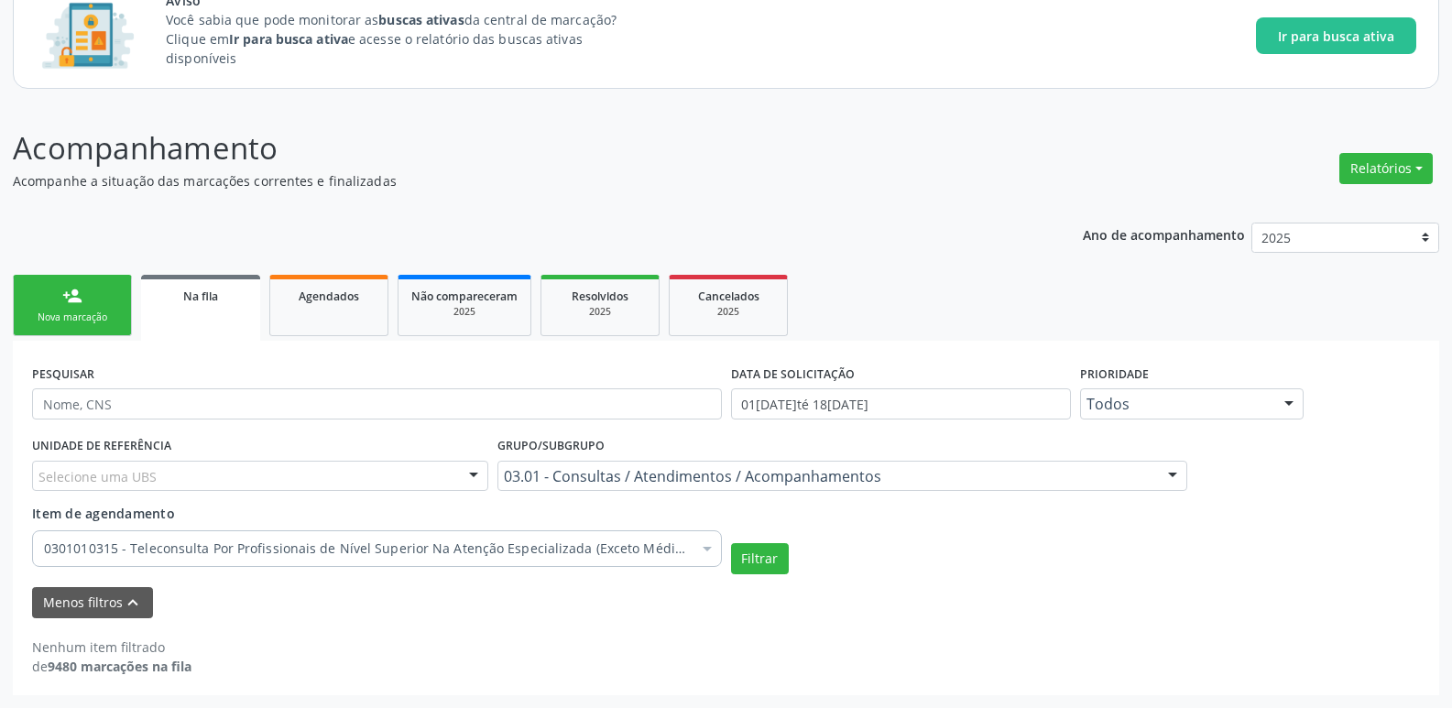
click at [729, 554] on div "Filtrar" at bounding box center [1076, 558] width 699 height 31
click at [760, 555] on button "Filtrar" at bounding box center [760, 558] width 58 height 31
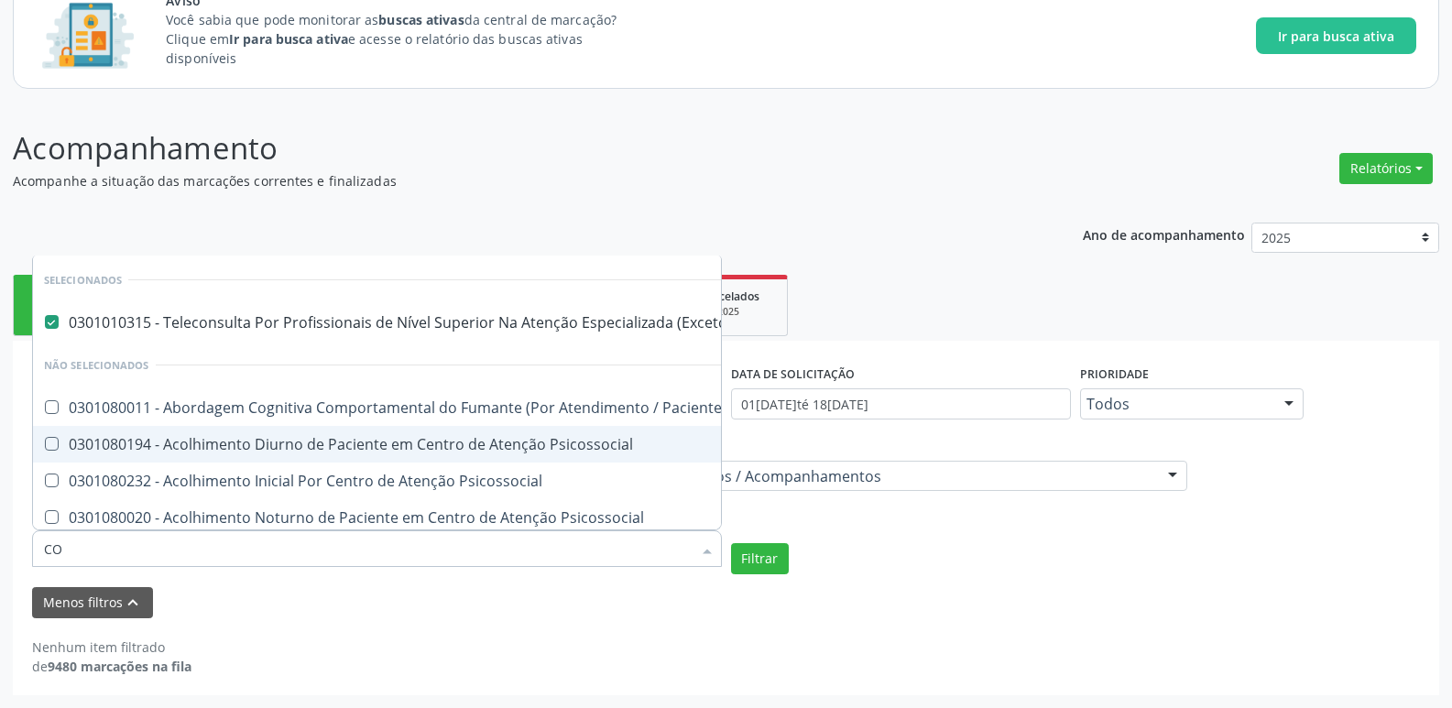
type input "CON"
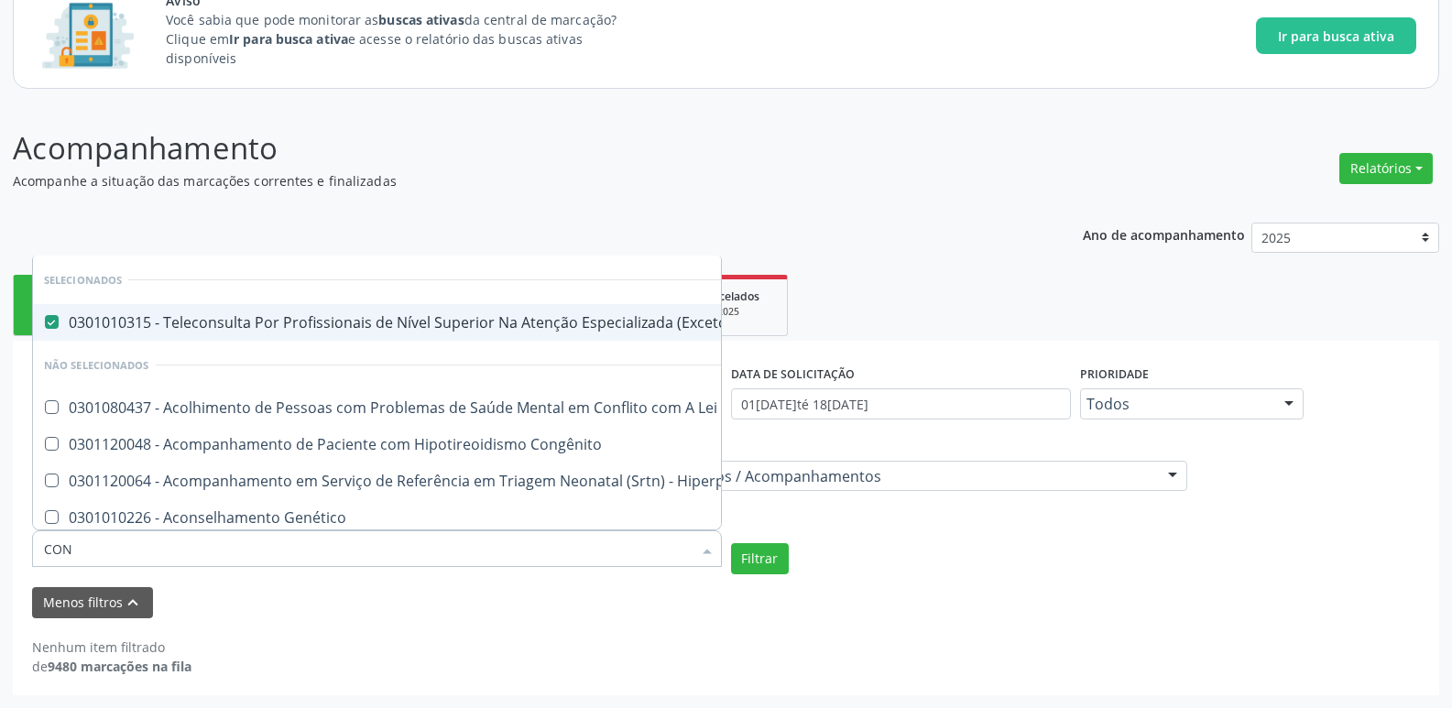
click at [49, 327] on Médico\) at bounding box center [52, 322] width 14 height 14
click at [45, 327] on Médico\) "checkbox" at bounding box center [39, 322] width 12 height 12
checkbox Médico\) "false"
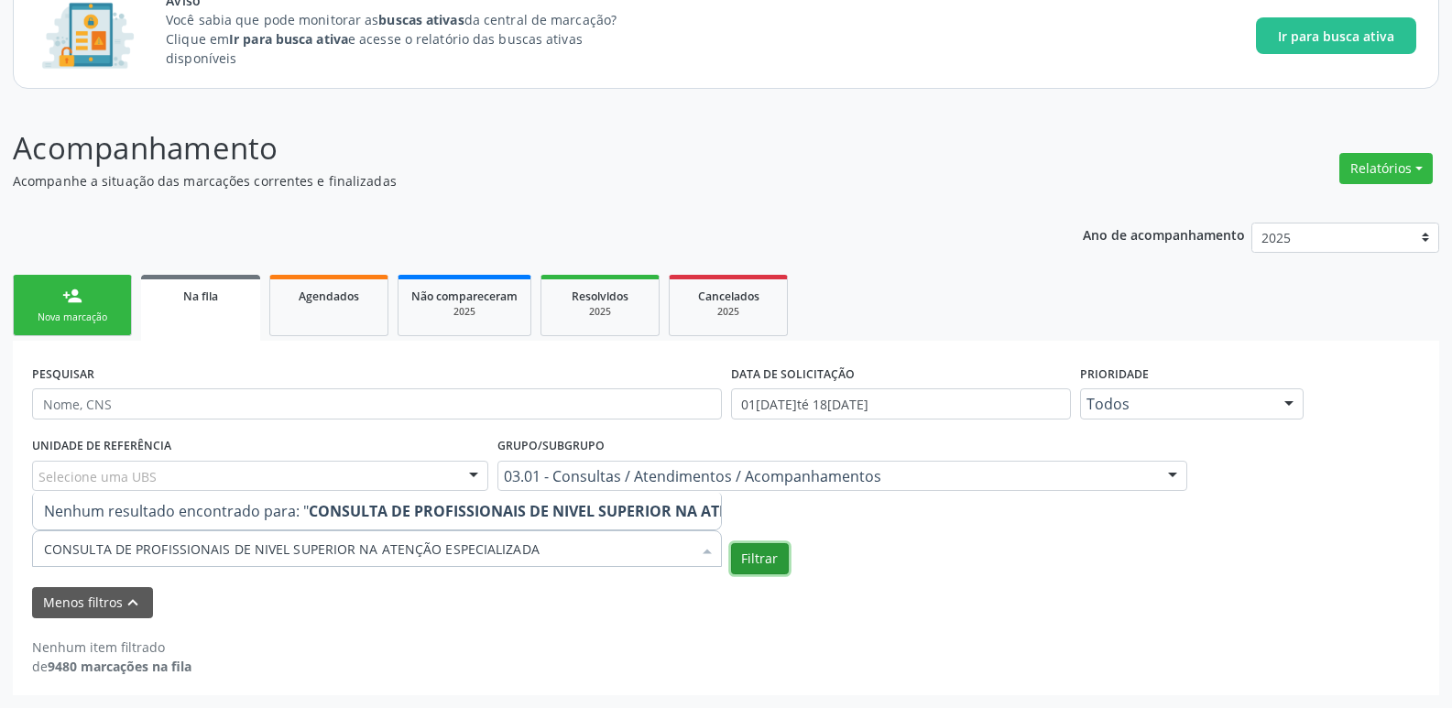
click at [736, 552] on button "Filtrar" at bounding box center [760, 558] width 58 height 31
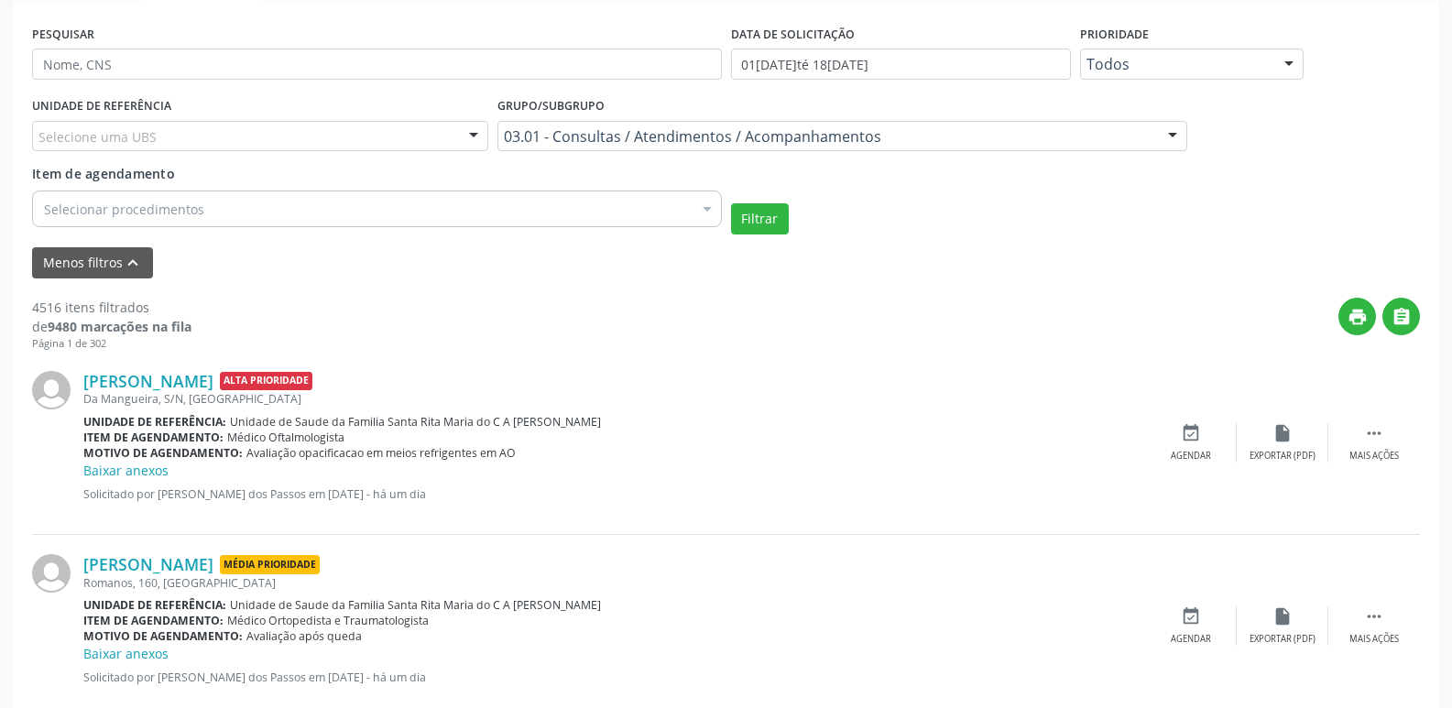
scroll to position [464, 0]
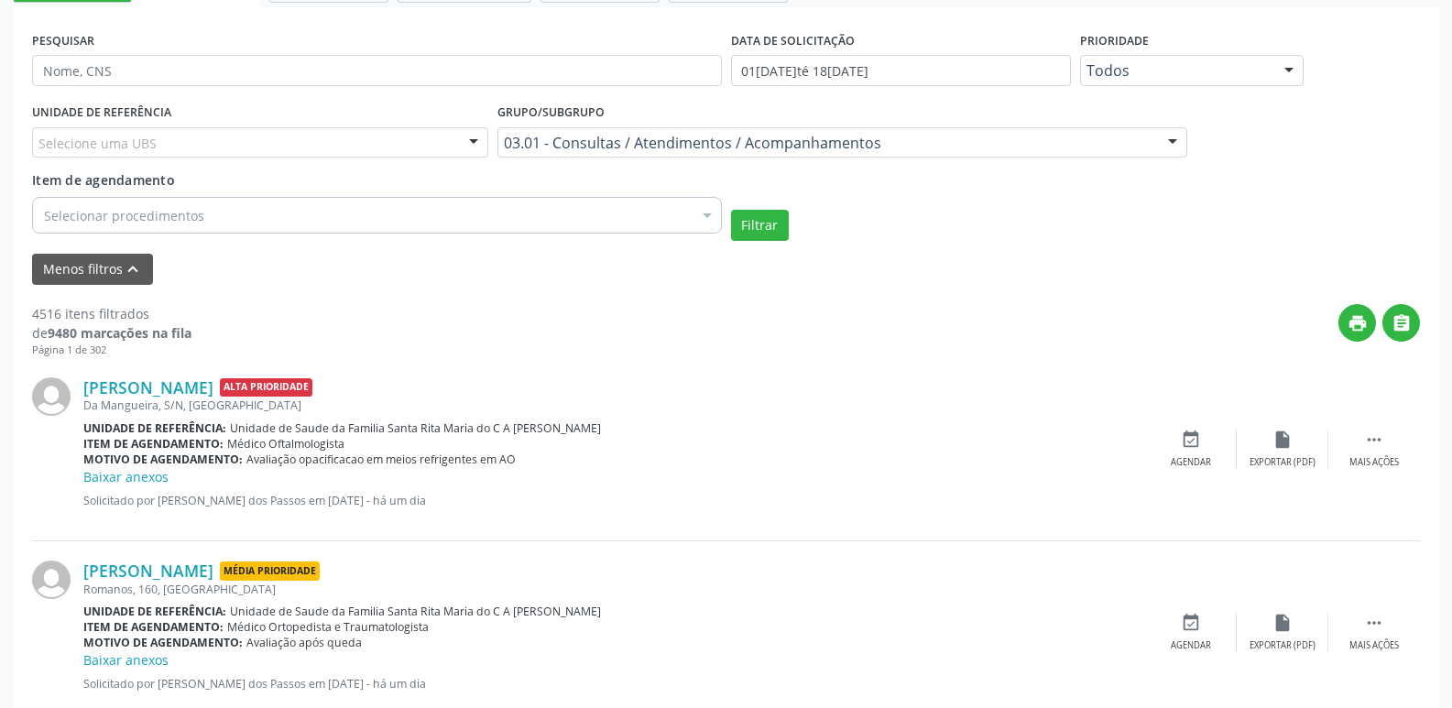
click at [592, 208] on div "Selecionar procedimentos" at bounding box center [377, 215] width 690 height 37
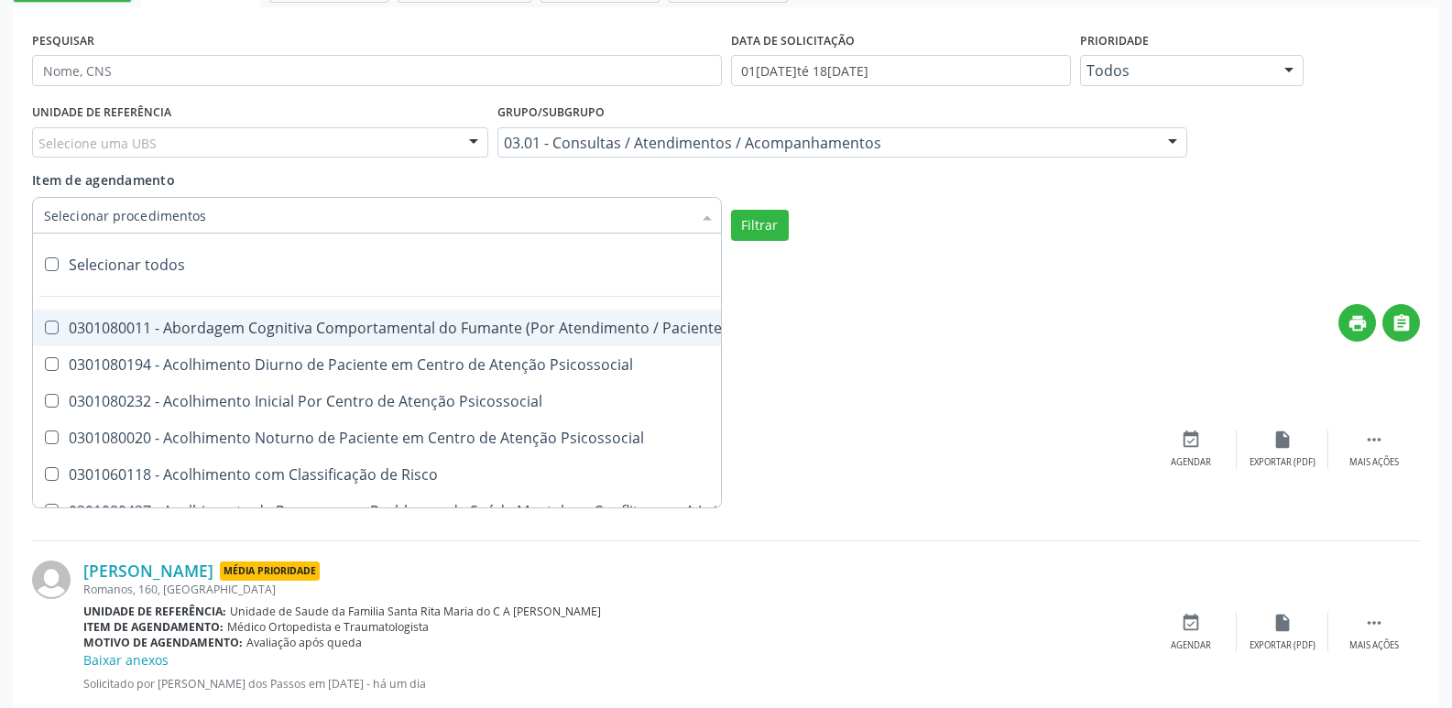
click at [802, 307] on div "print " at bounding box center [805, 331] width 1229 height 54
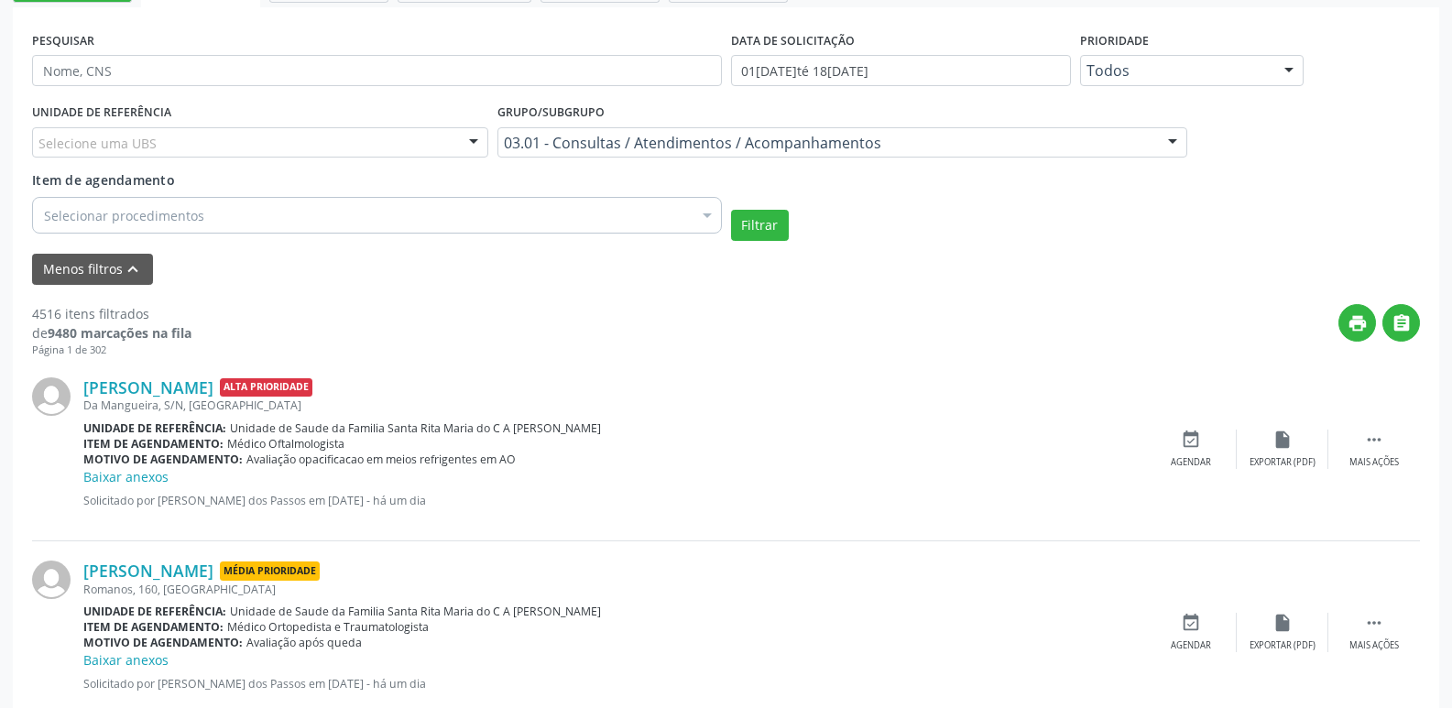
click at [334, 223] on div "Selecionar procedimentos" at bounding box center [377, 215] width 690 height 37
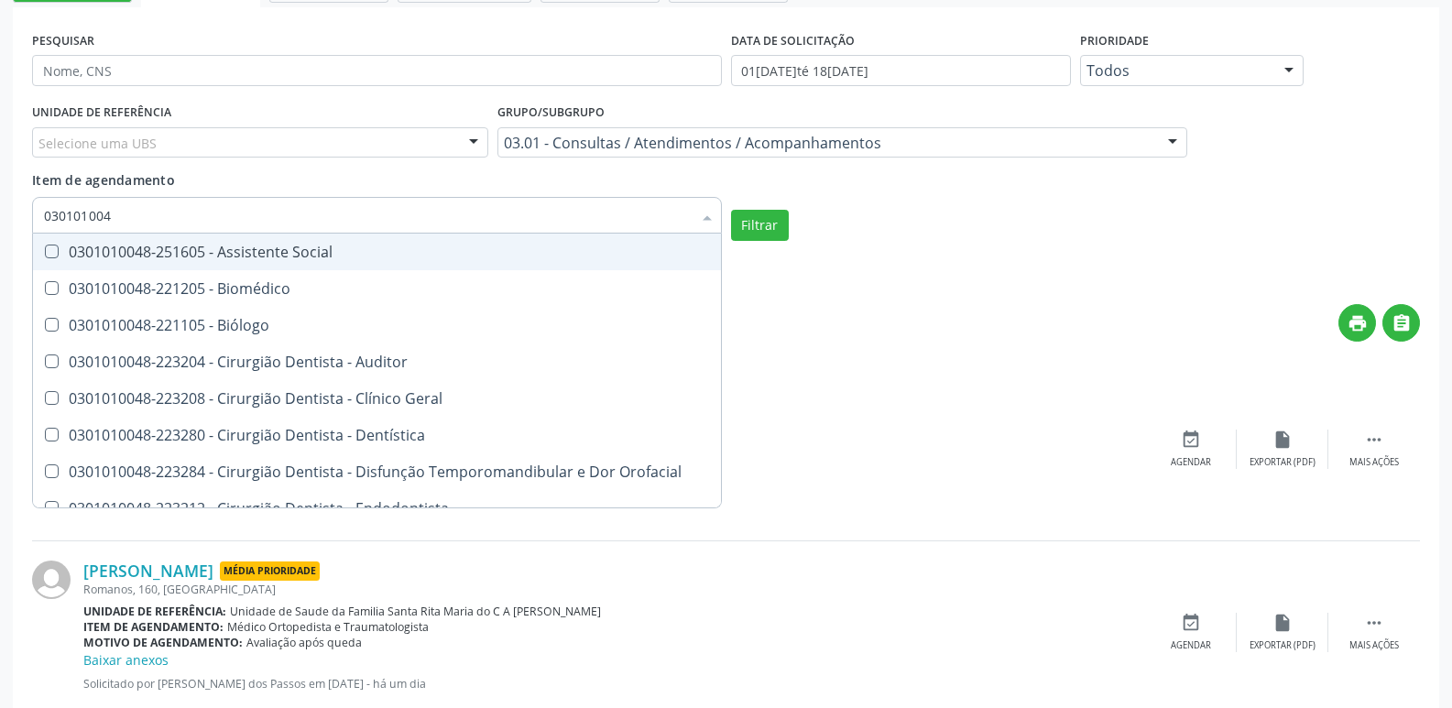
type input "0301010048"
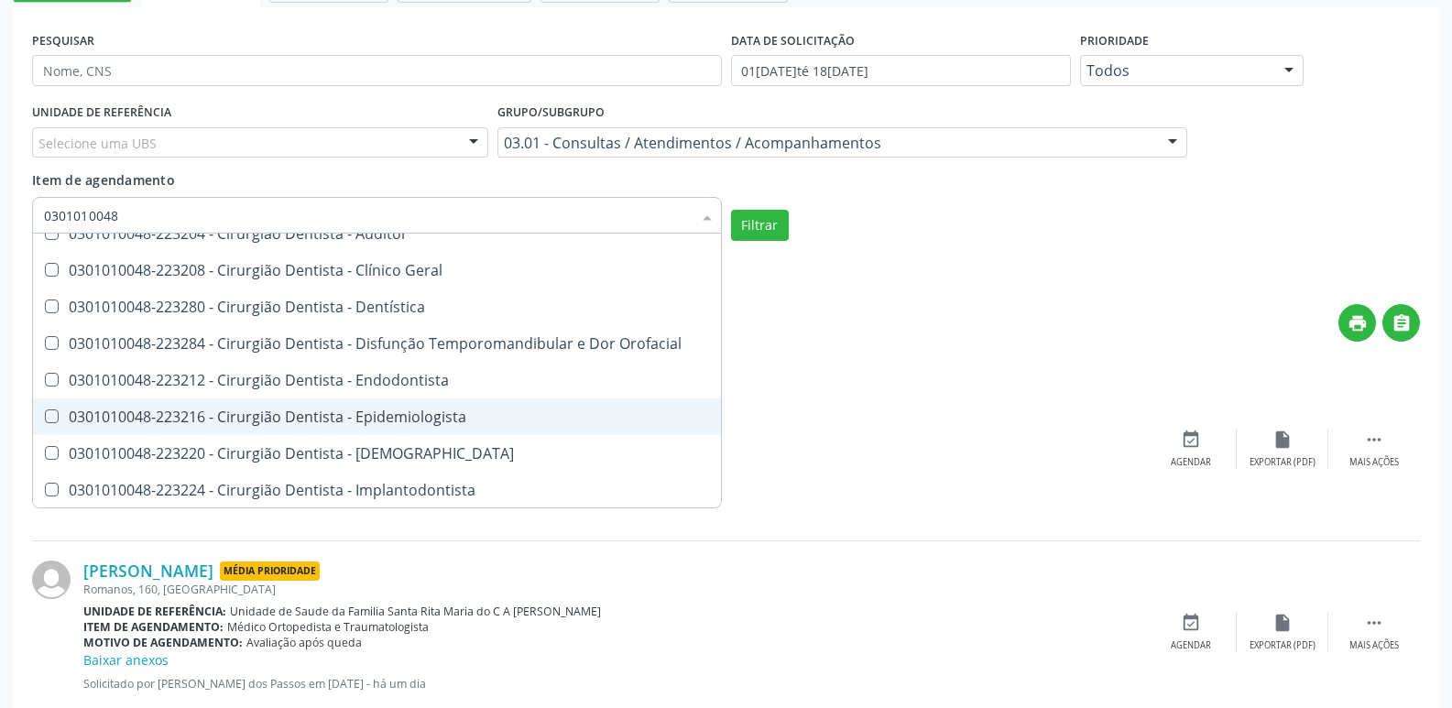
scroll to position [0, 0]
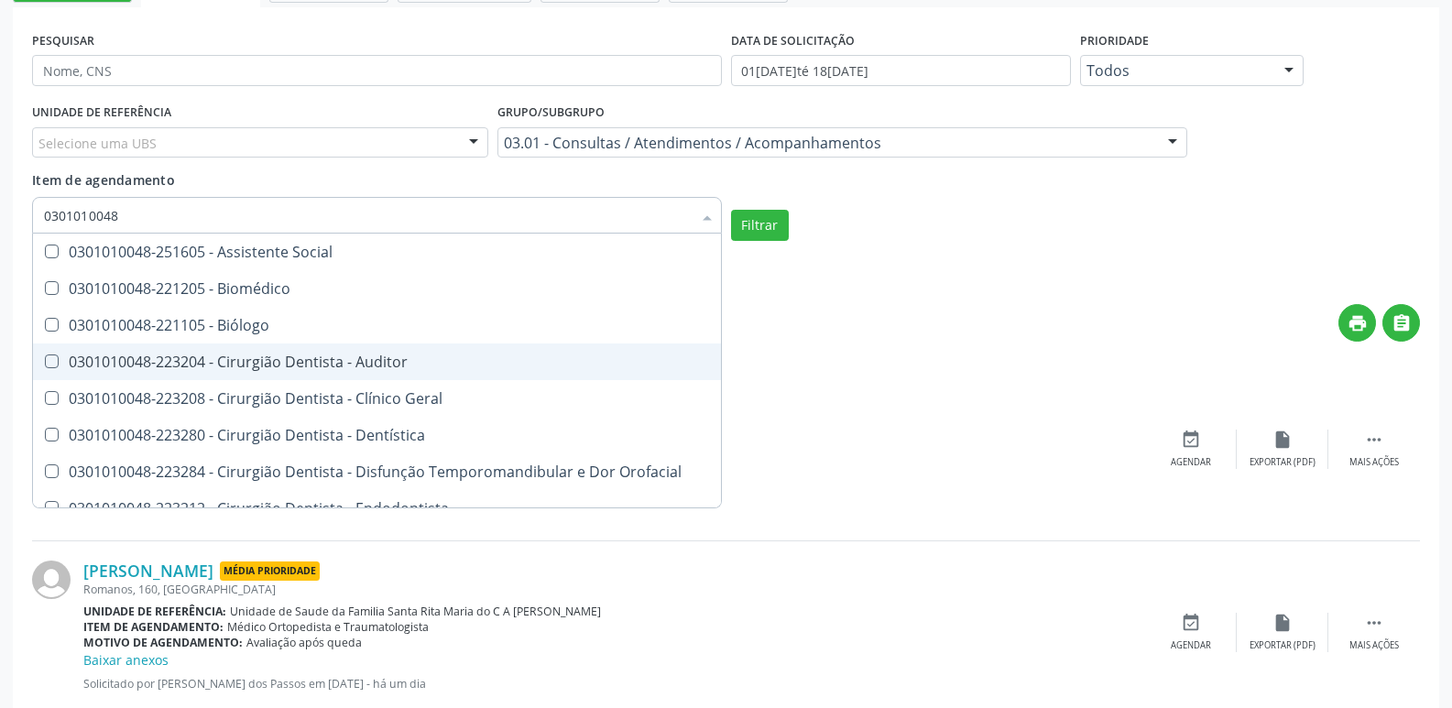
click at [787, 325] on div "print " at bounding box center [805, 331] width 1229 height 54
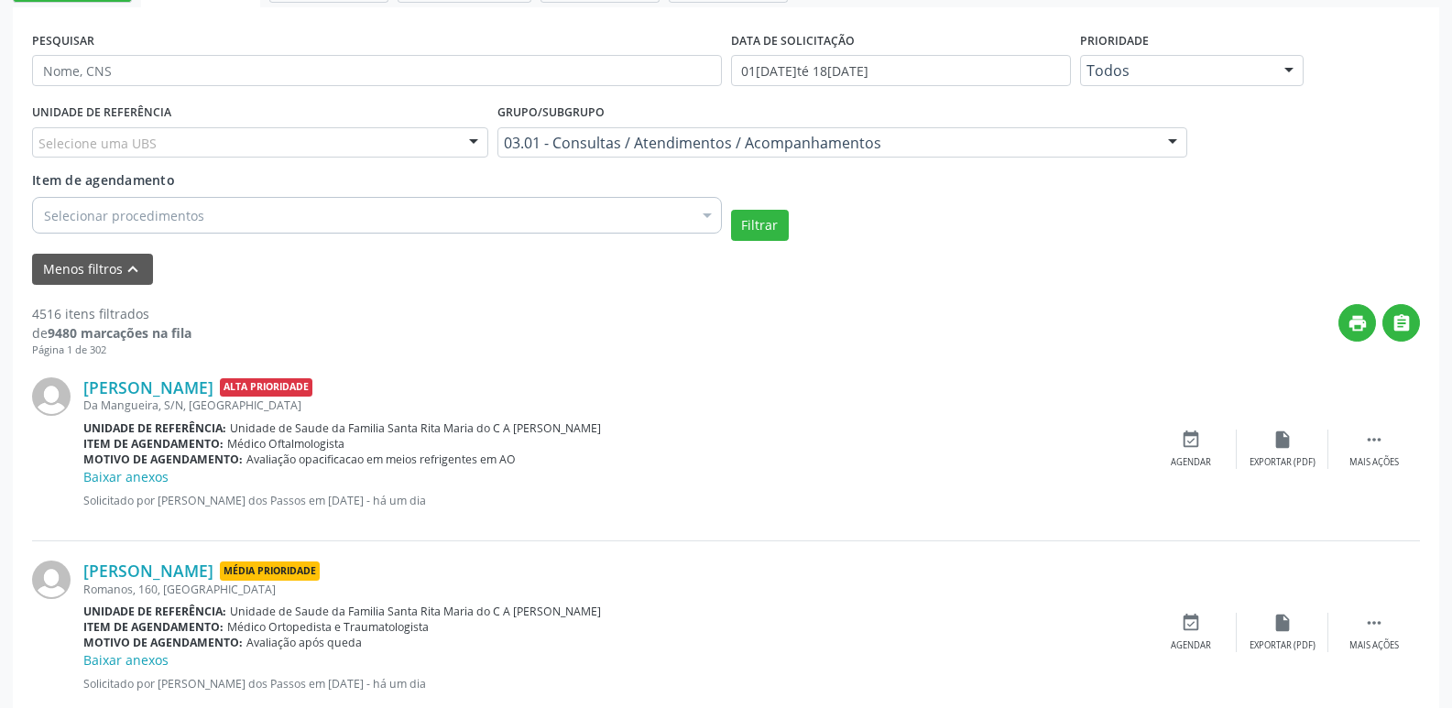
click at [1184, 130] on div at bounding box center [1172, 143] width 27 height 31
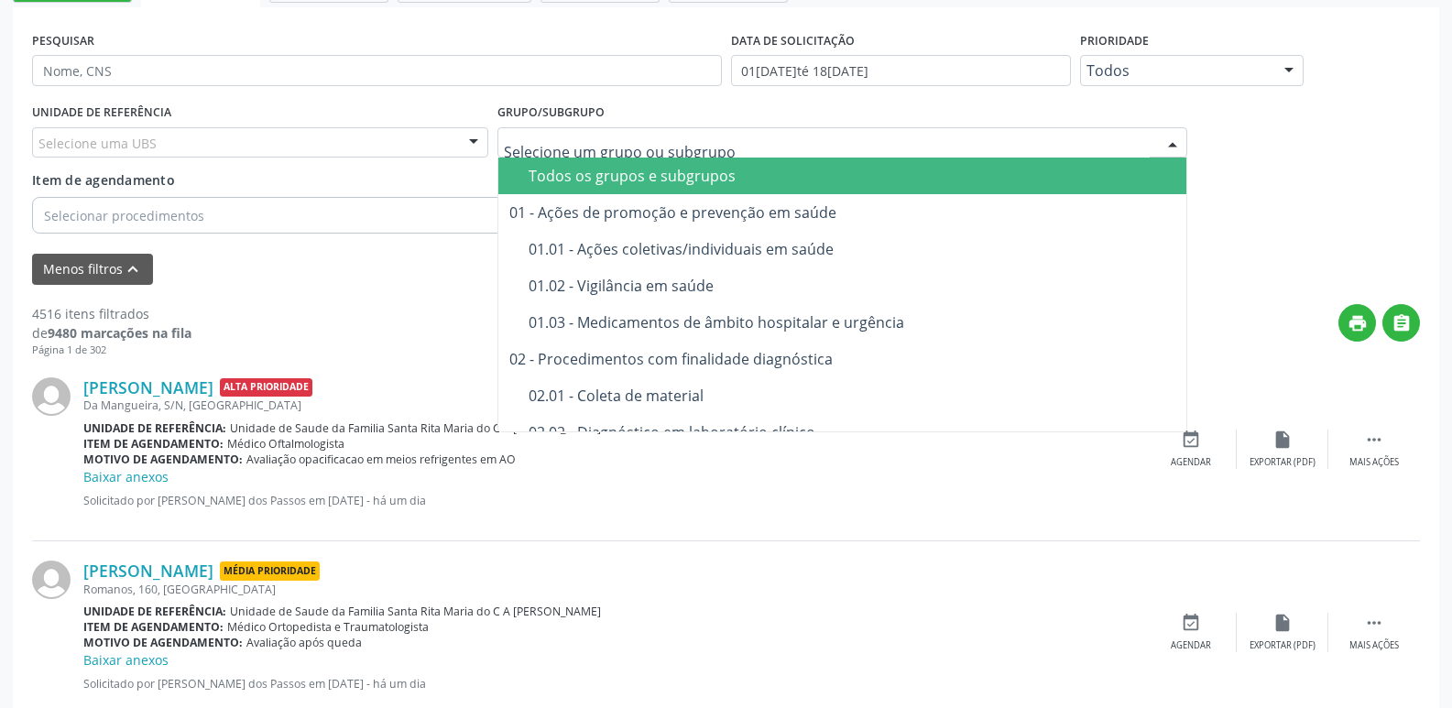
click at [697, 153] on input "text" at bounding box center [827, 152] width 646 height 37
click at [705, 169] on div "Todos os grupos e subgrupos" at bounding box center [852, 176] width 647 height 15
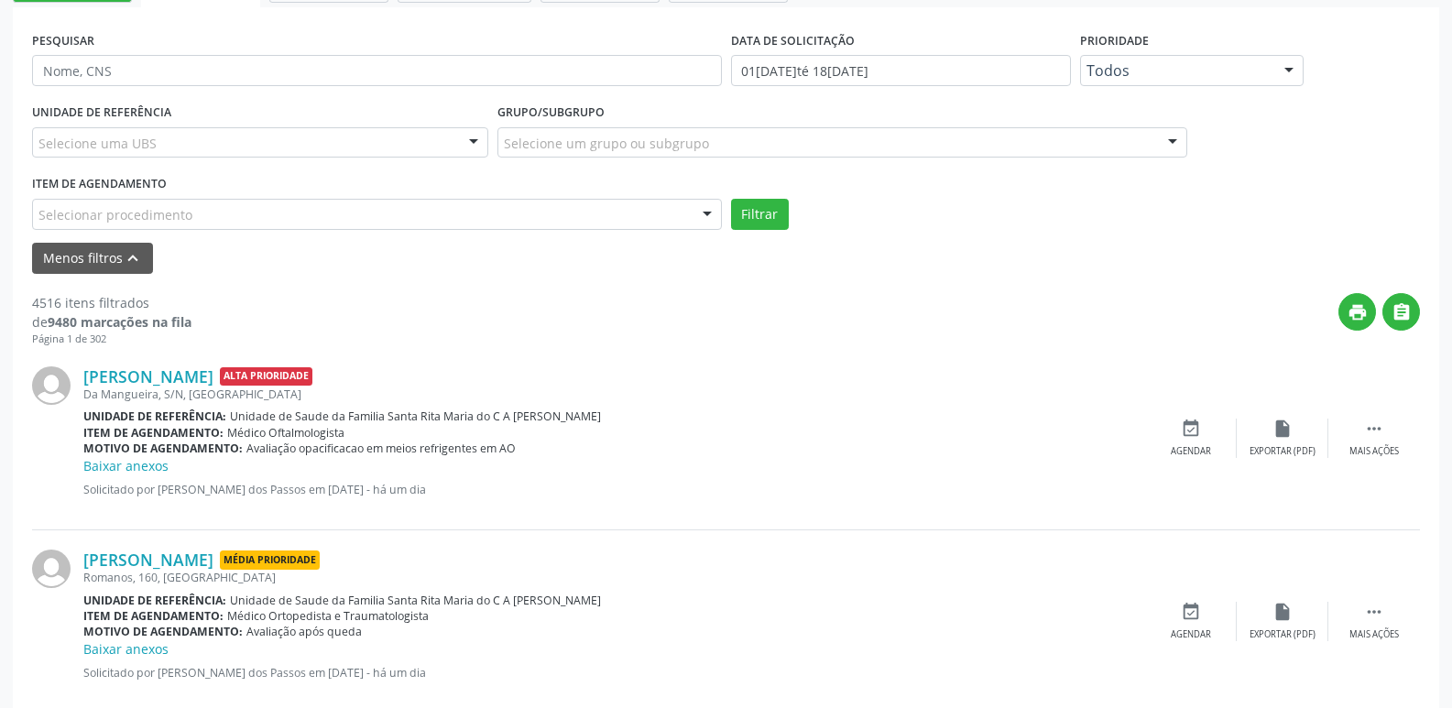
click at [673, 177] on div "Item de agendamento Selecionar procedimento 0304070076 - .Quimioterapia de Leuc…" at bounding box center [377, 199] width 690 height 59
click at [606, 202] on div "Selecionar procedimento" at bounding box center [377, 214] width 690 height 31
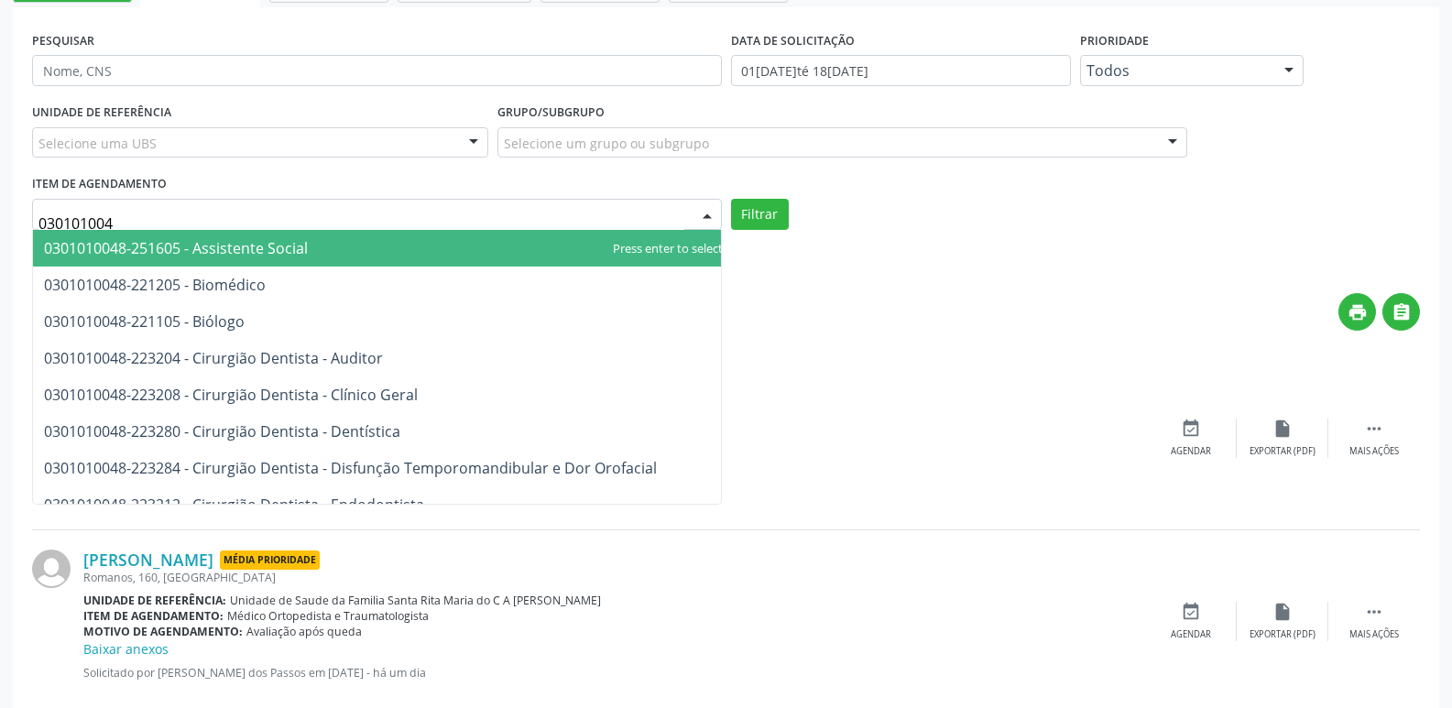
type input "0301010048"
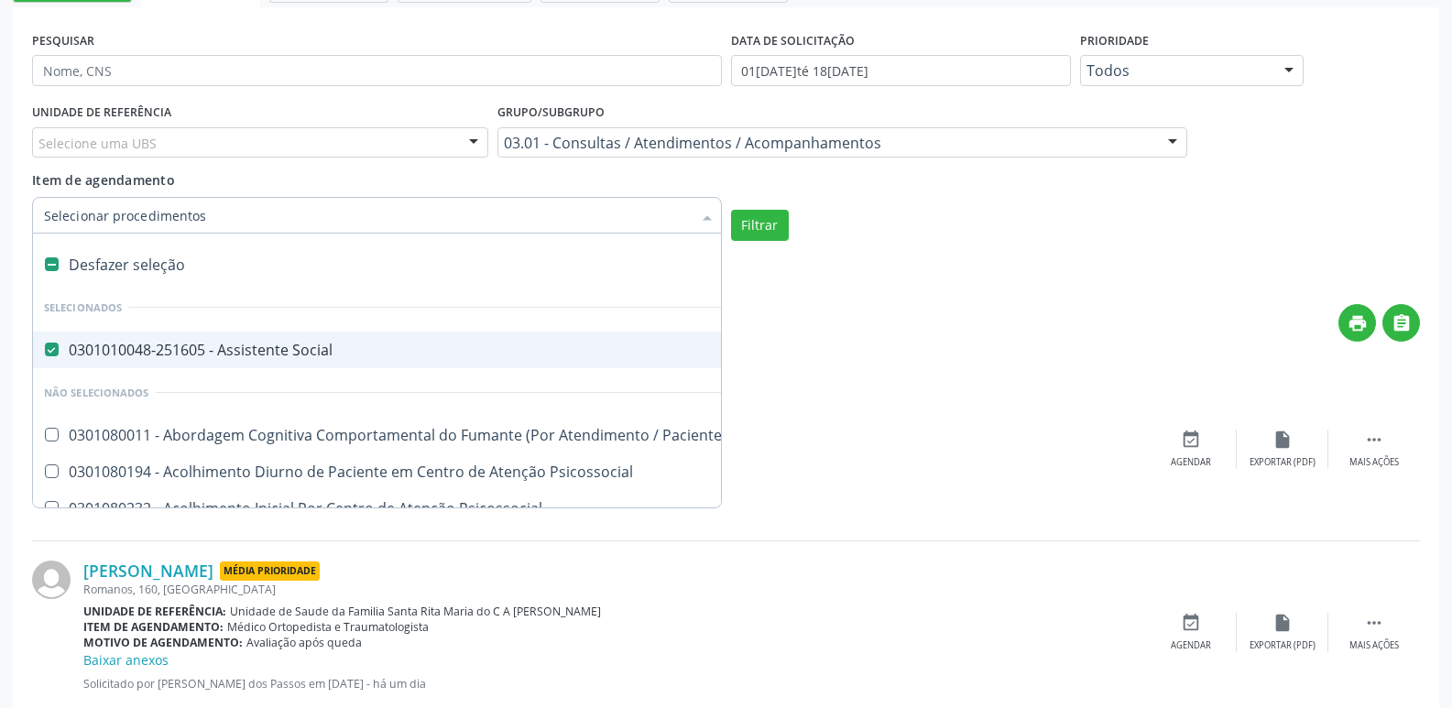
click at [569, 227] on input "Item de agendamento" at bounding box center [368, 215] width 648 height 37
click at [53, 263] on label at bounding box center [52, 264] width 14 height 14
checkbox Social "false"
click at [1152, 133] on div "03.01 - Consultas / Atendimentos / Acompanhamentos" at bounding box center [842, 142] width 690 height 31
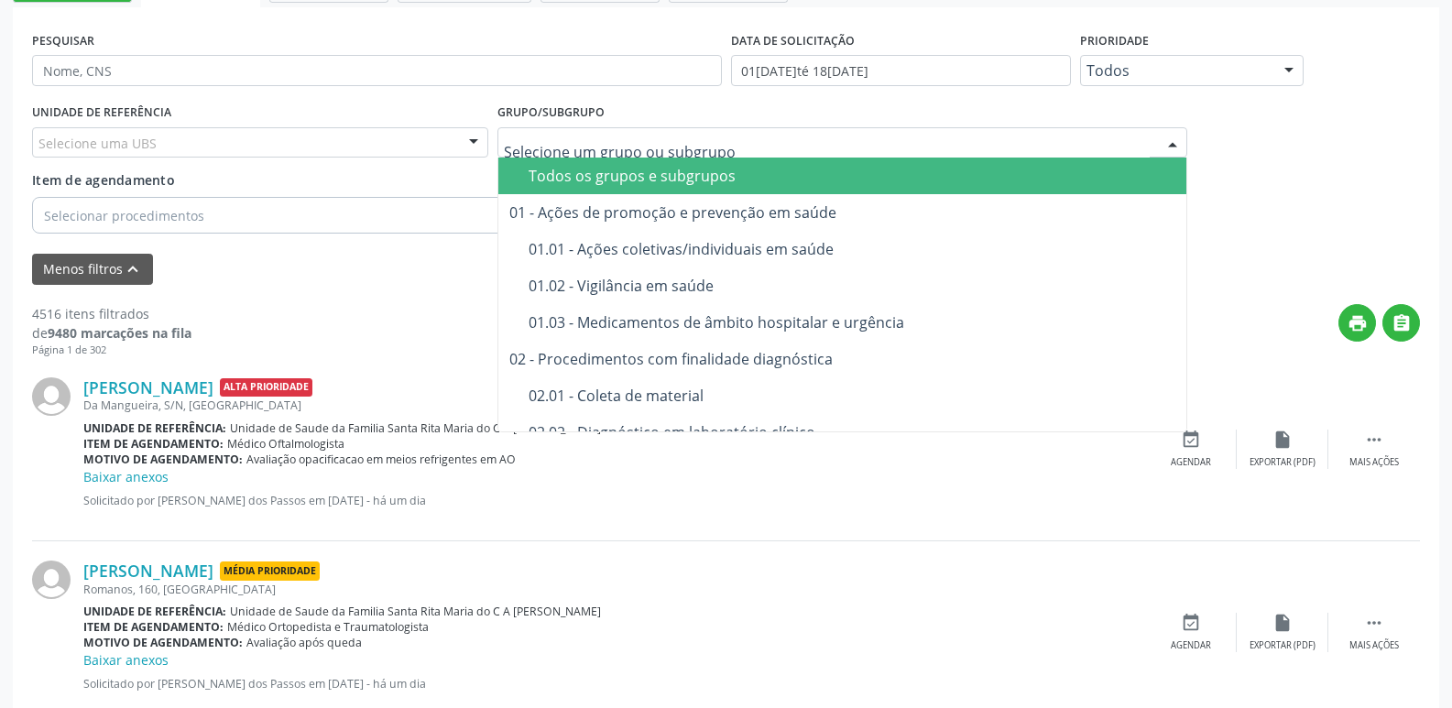
click at [1100, 104] on div "Grupo/Subgrupo Todos os grupos e subgrupos 01 - Ações de promoção e prevenção e…" at bounding box center [842, 128] width 690 height 59
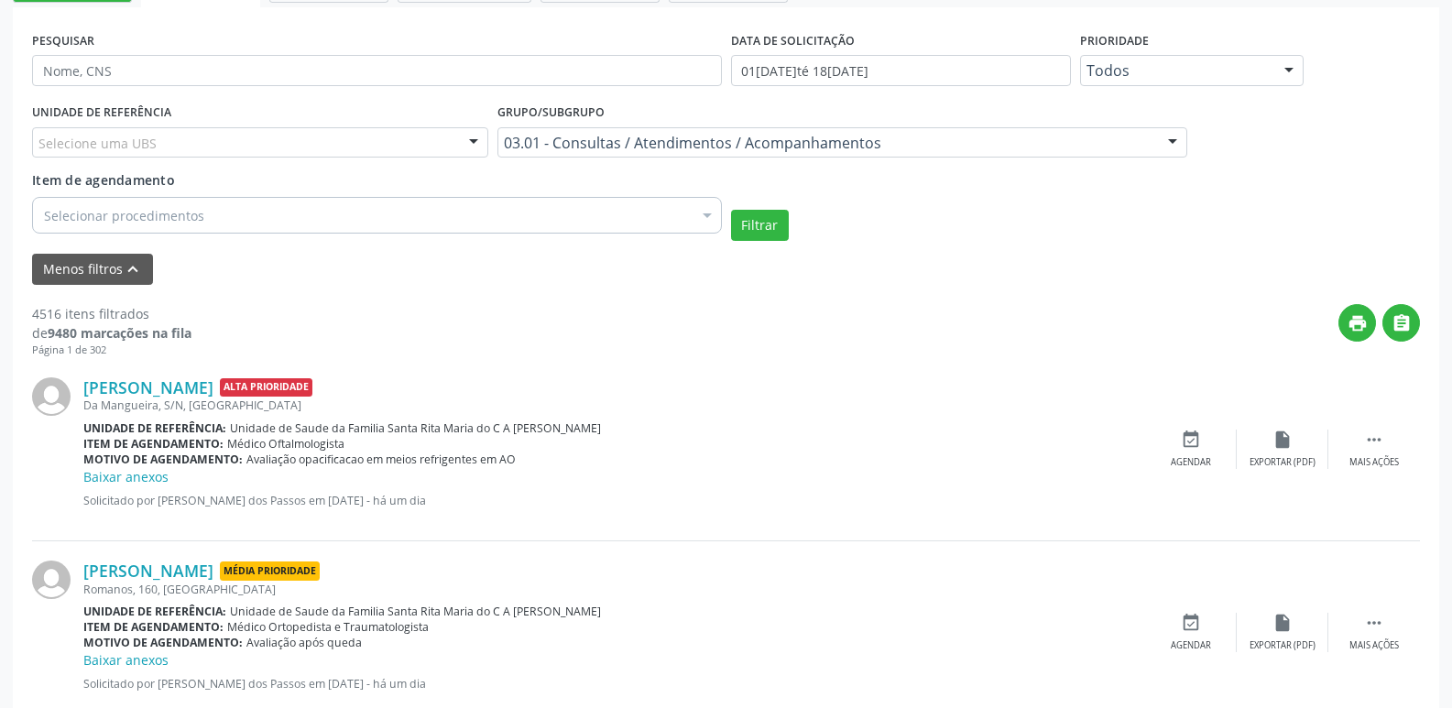
click at [570, 205] on div "Selecionar procedimentos" at bounding box center [377, 215] width 690 height 37
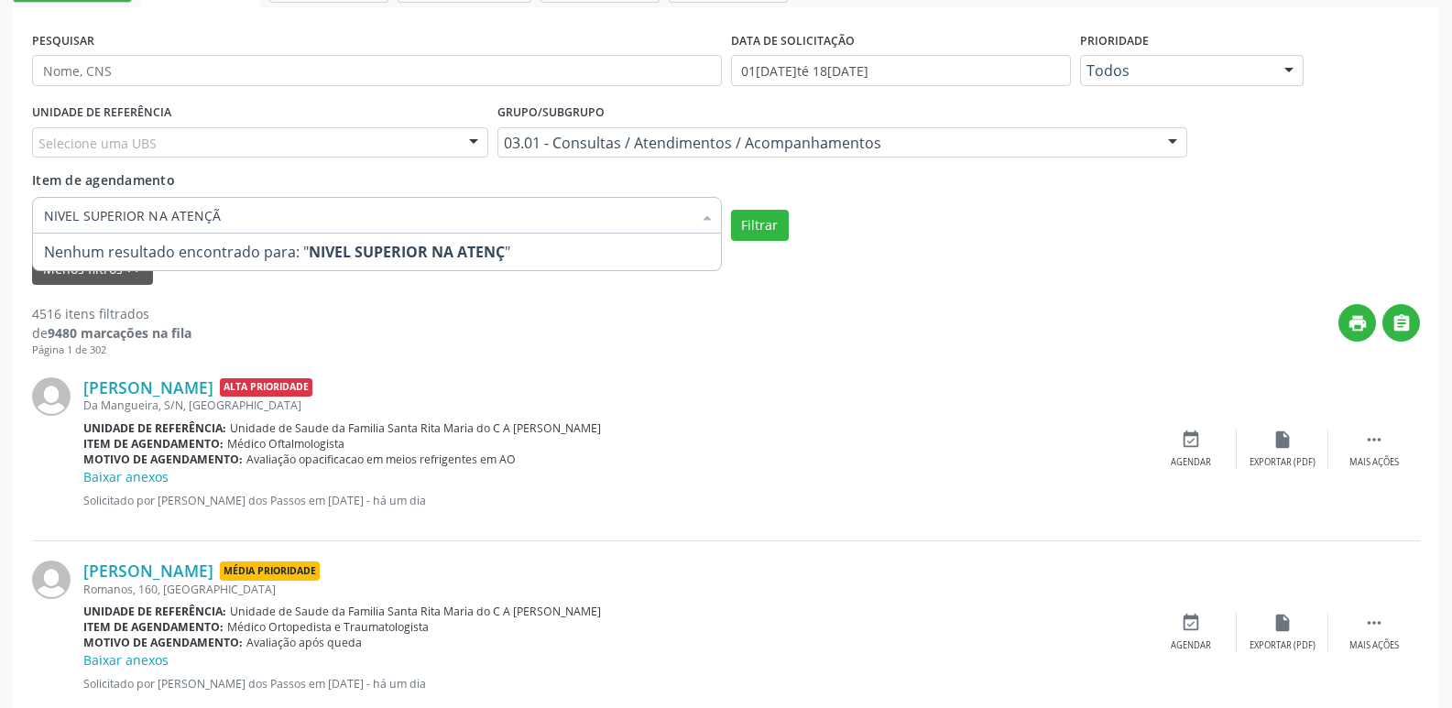
type input "NIVEL SUPERIOR NA ATENÇÃO"
click at [739, 217] on button "Filtrar" at bounding box center [760, 225] width 58 height 31
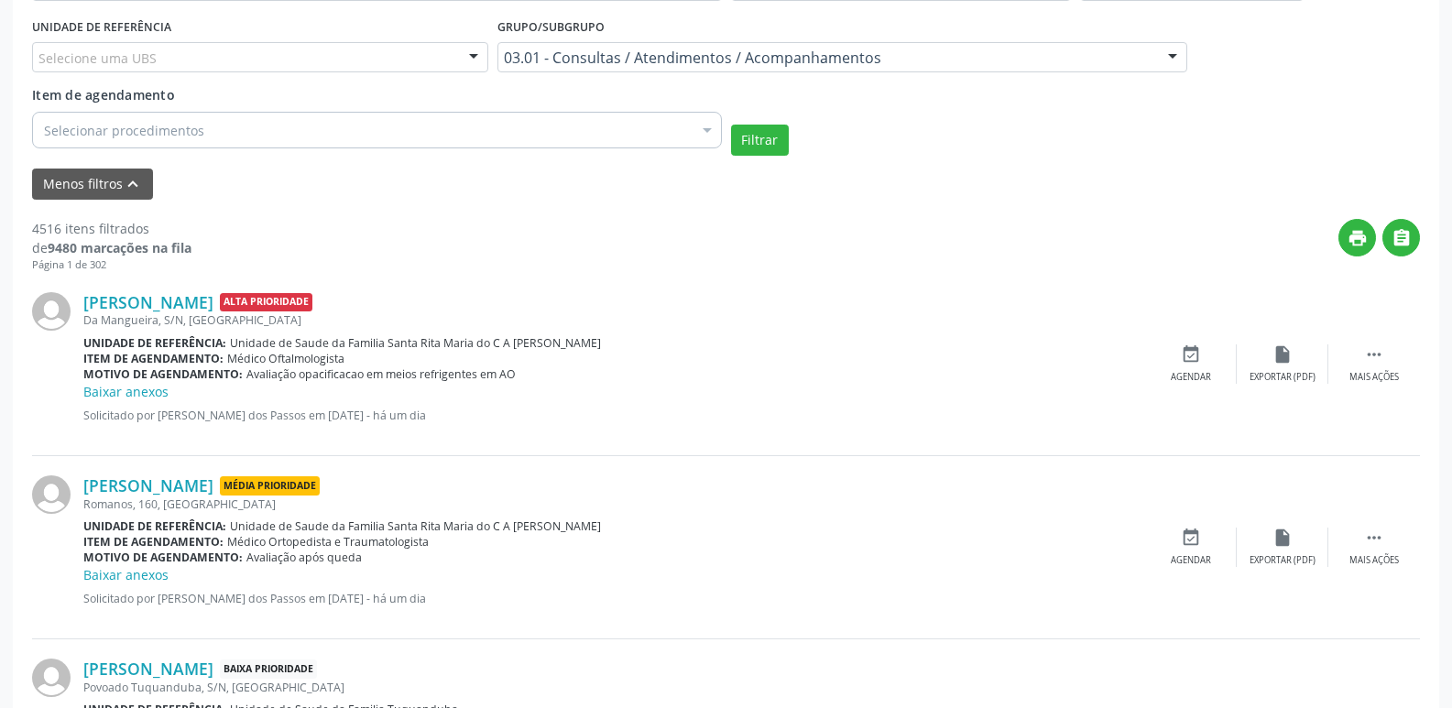
scroll to position [556, 0]
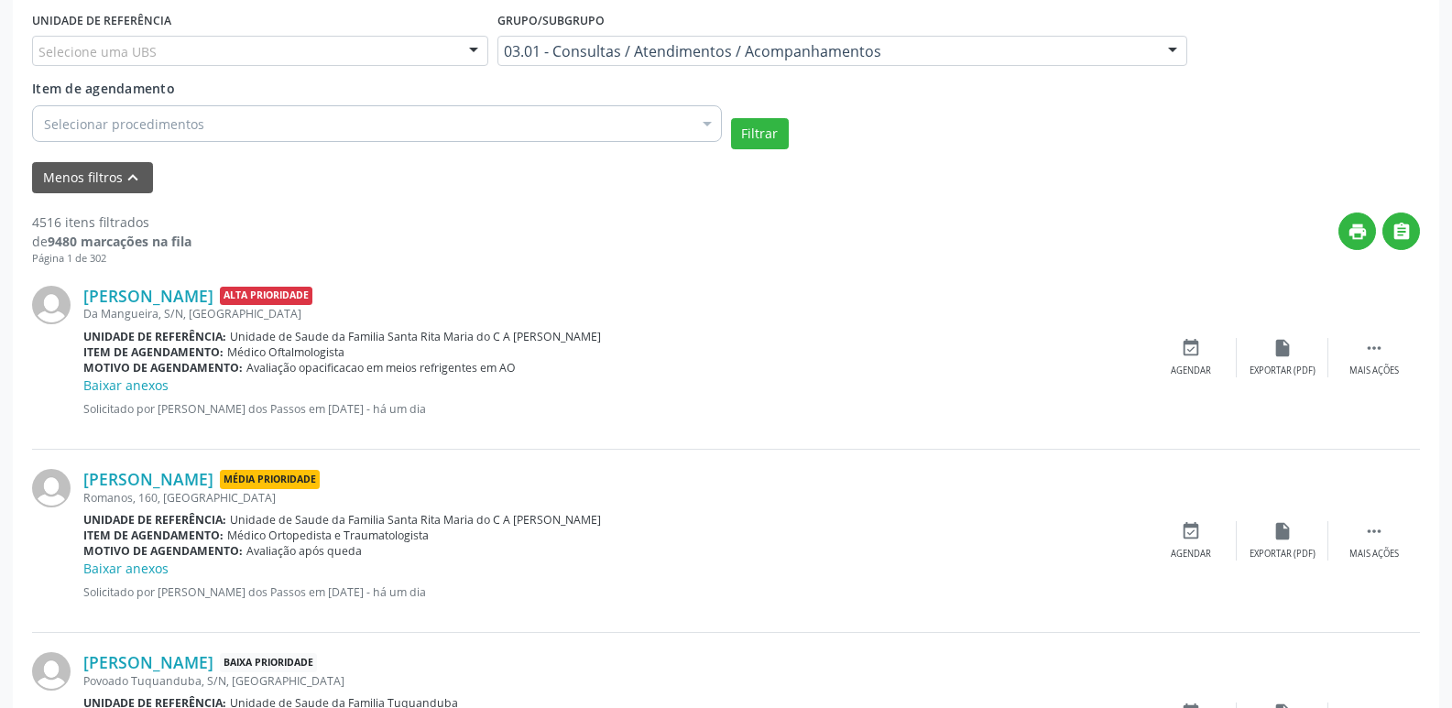
click at [465, 130] on div "Selecionar procedimentos" at bounding box center [377, 123] width 690 height 37
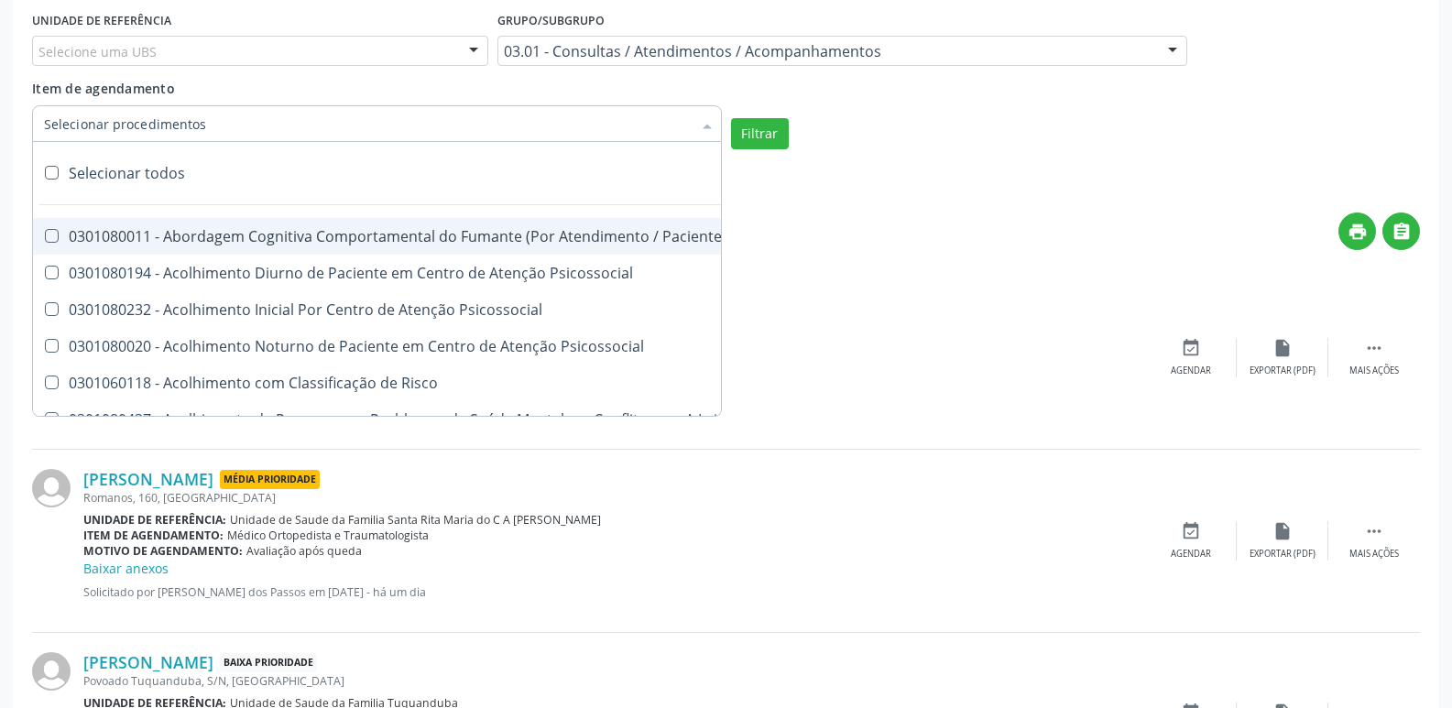
click at [807, 243] on div "print " at bounding box center [805, 240] width 1229 height 54
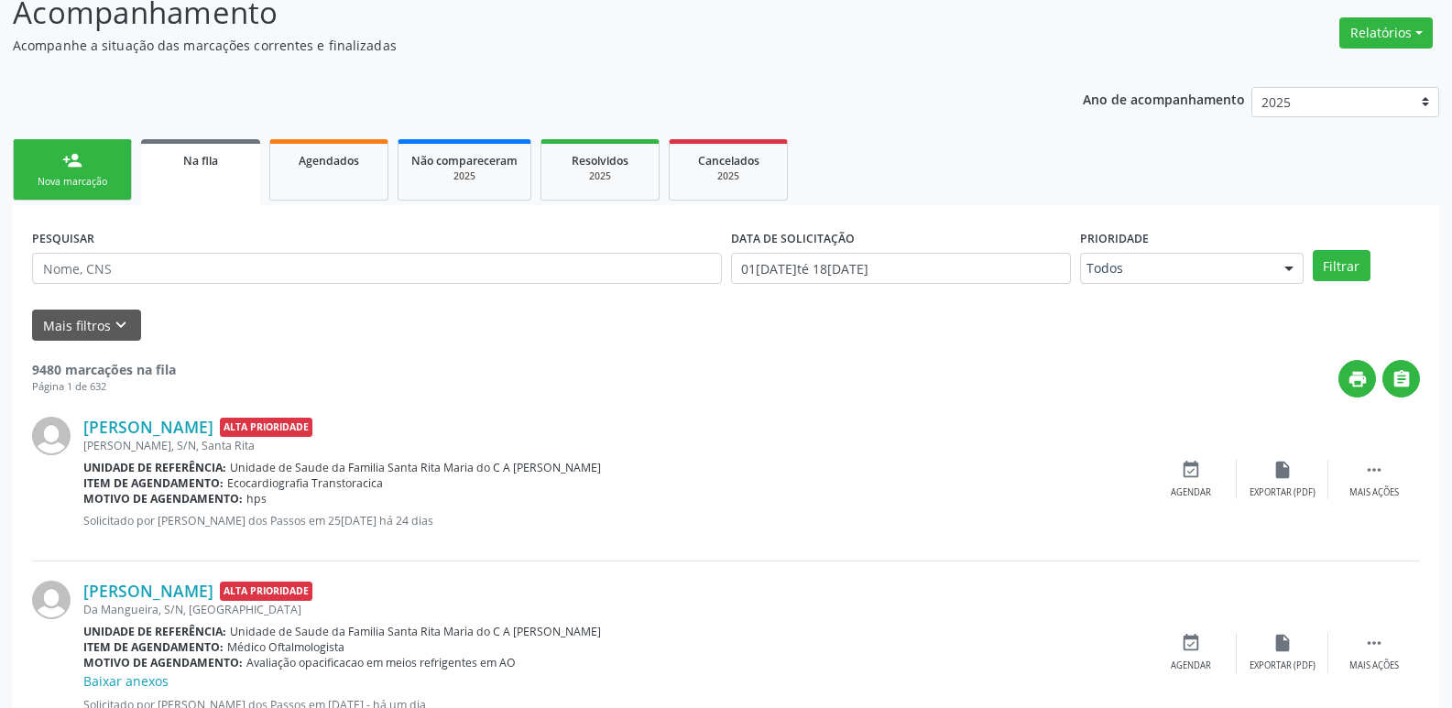
scroll to position [458, 0]
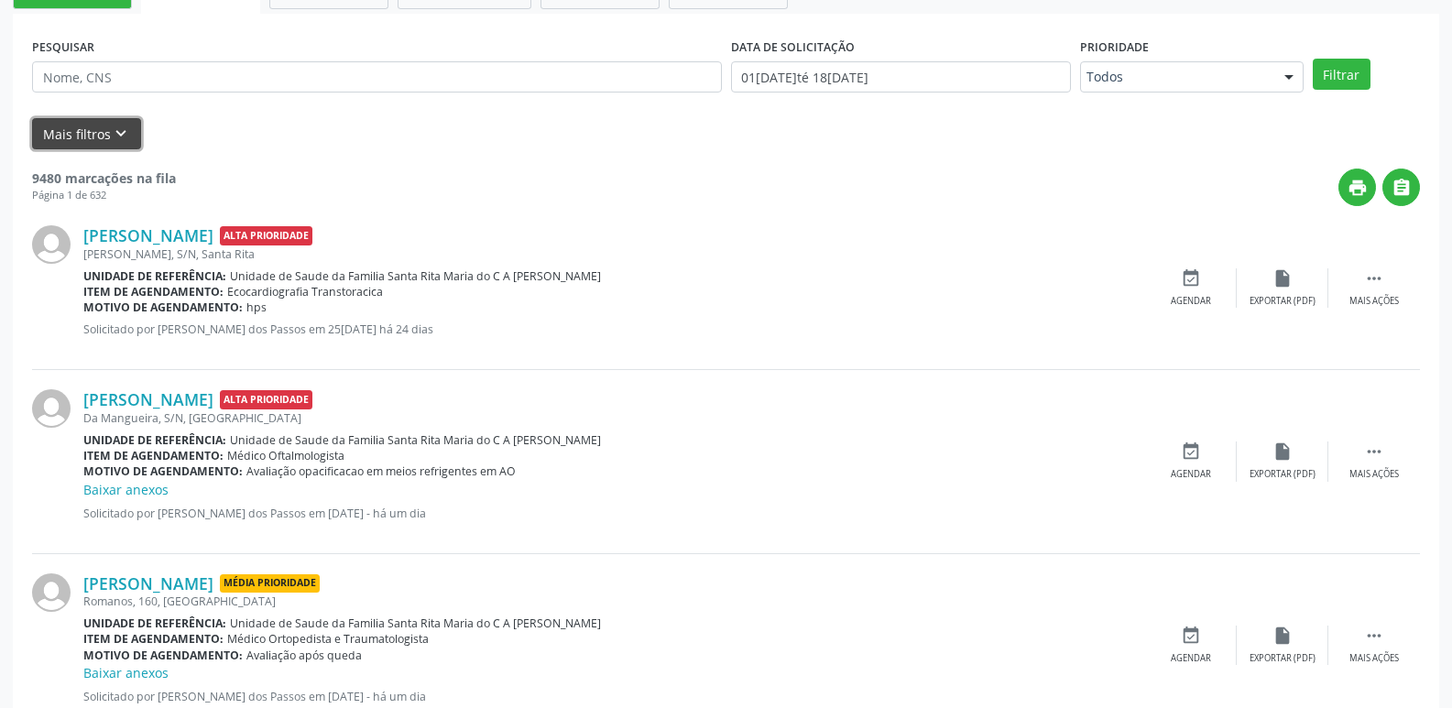
click at [42, 122] on button "Mais filtros keyboard_arrow_down" at bounding box center [86, 134] width 109 height 32
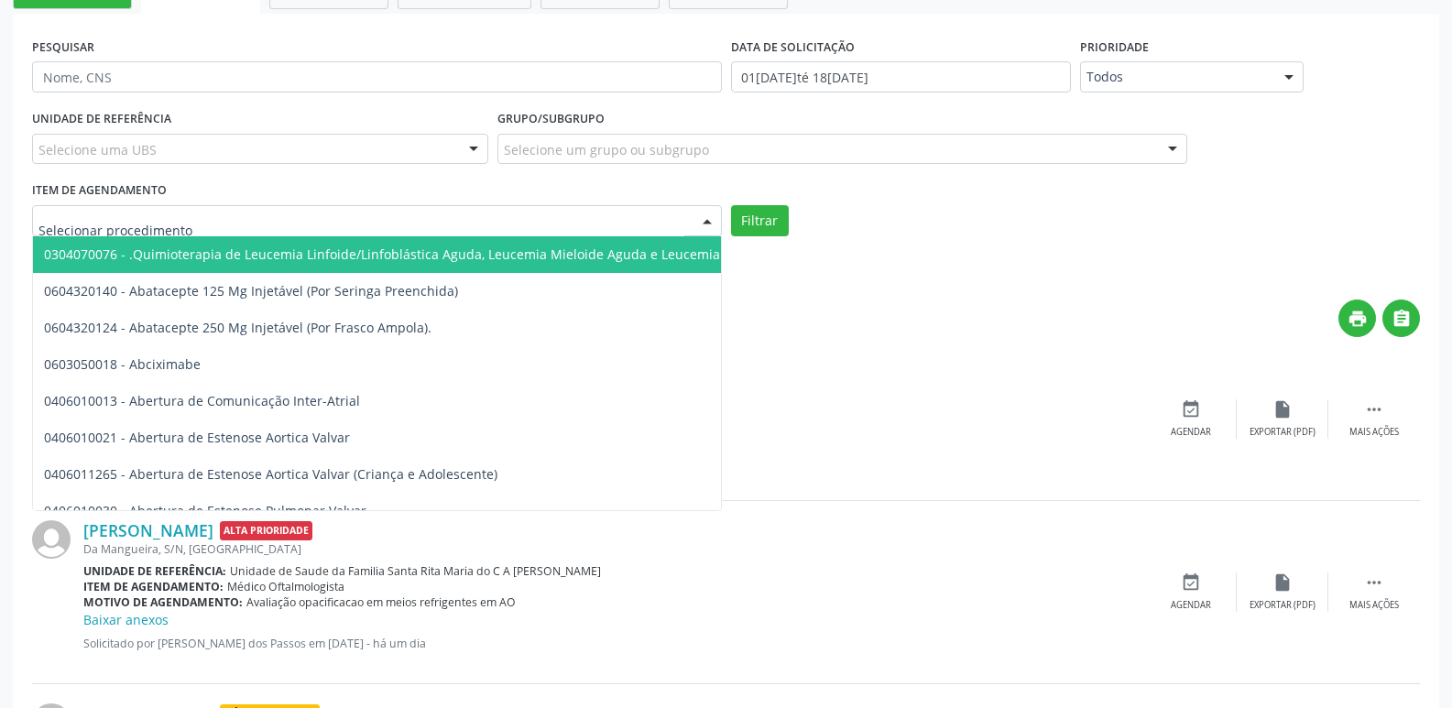
click at [332, 228] on div at bounding box center [377, 220] width 690 height 31
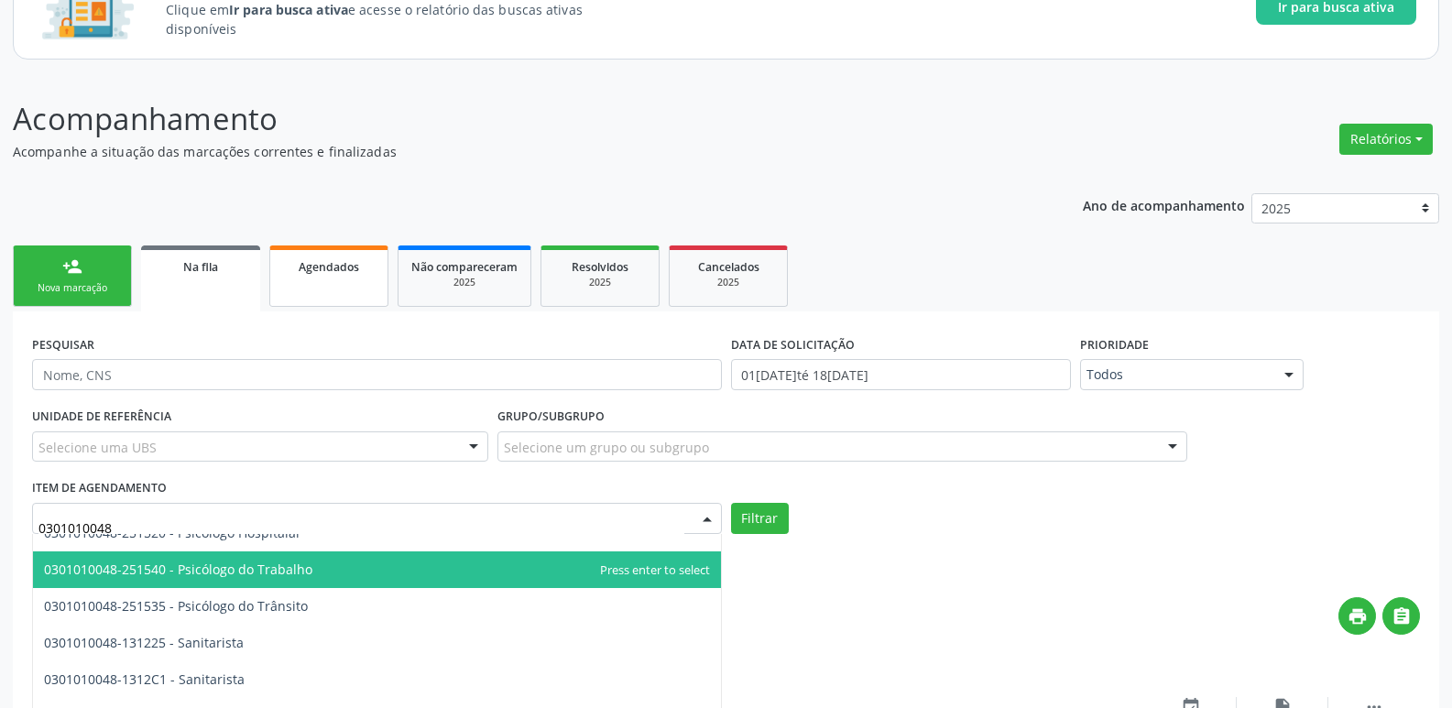
scroll to position [275, 0]
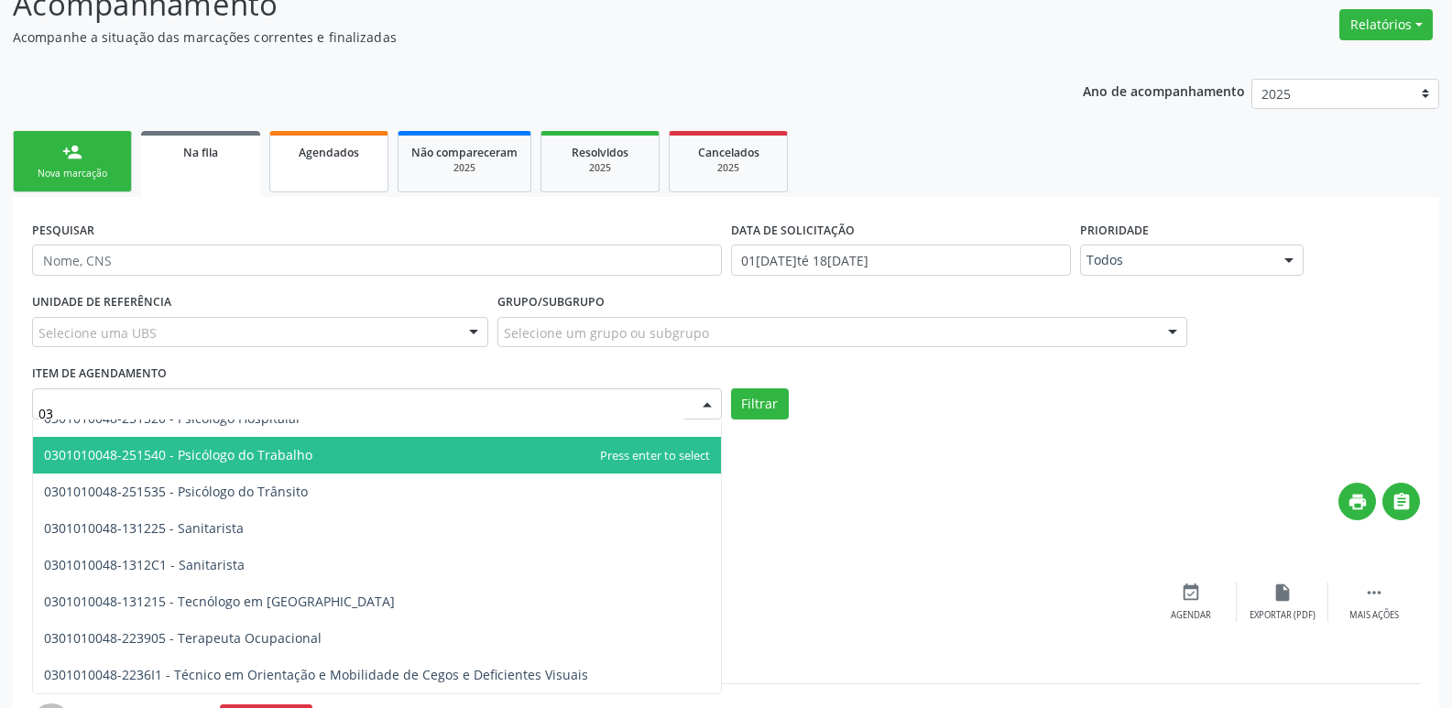
type input "0"
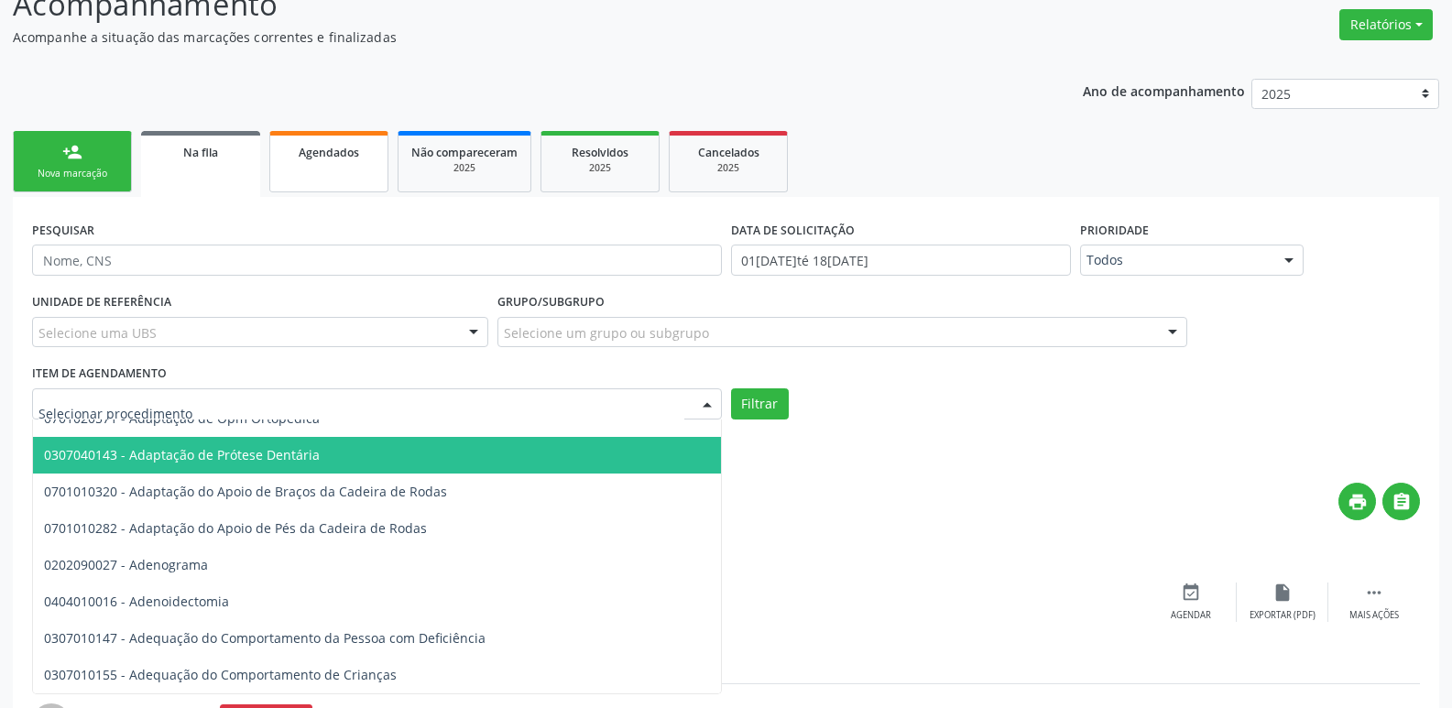
type input "A"
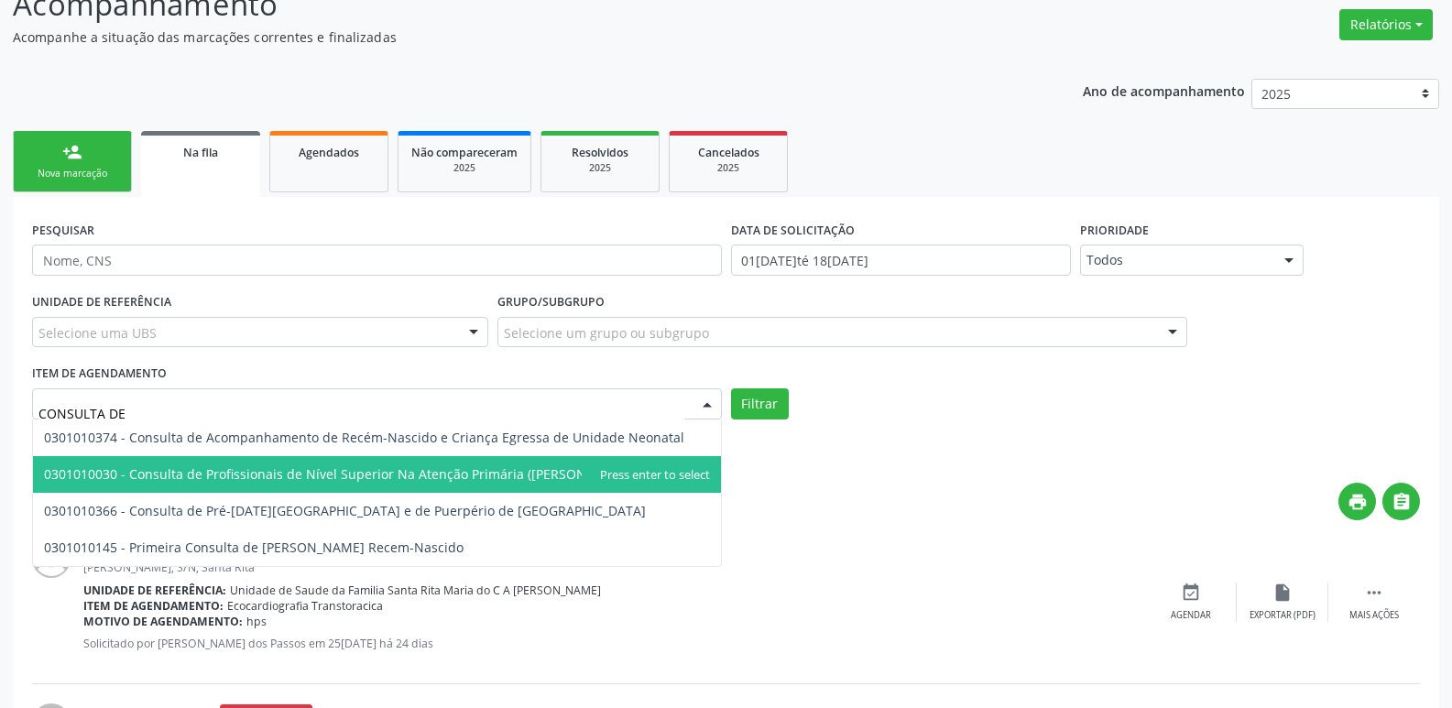
scroll to position [366, 0]
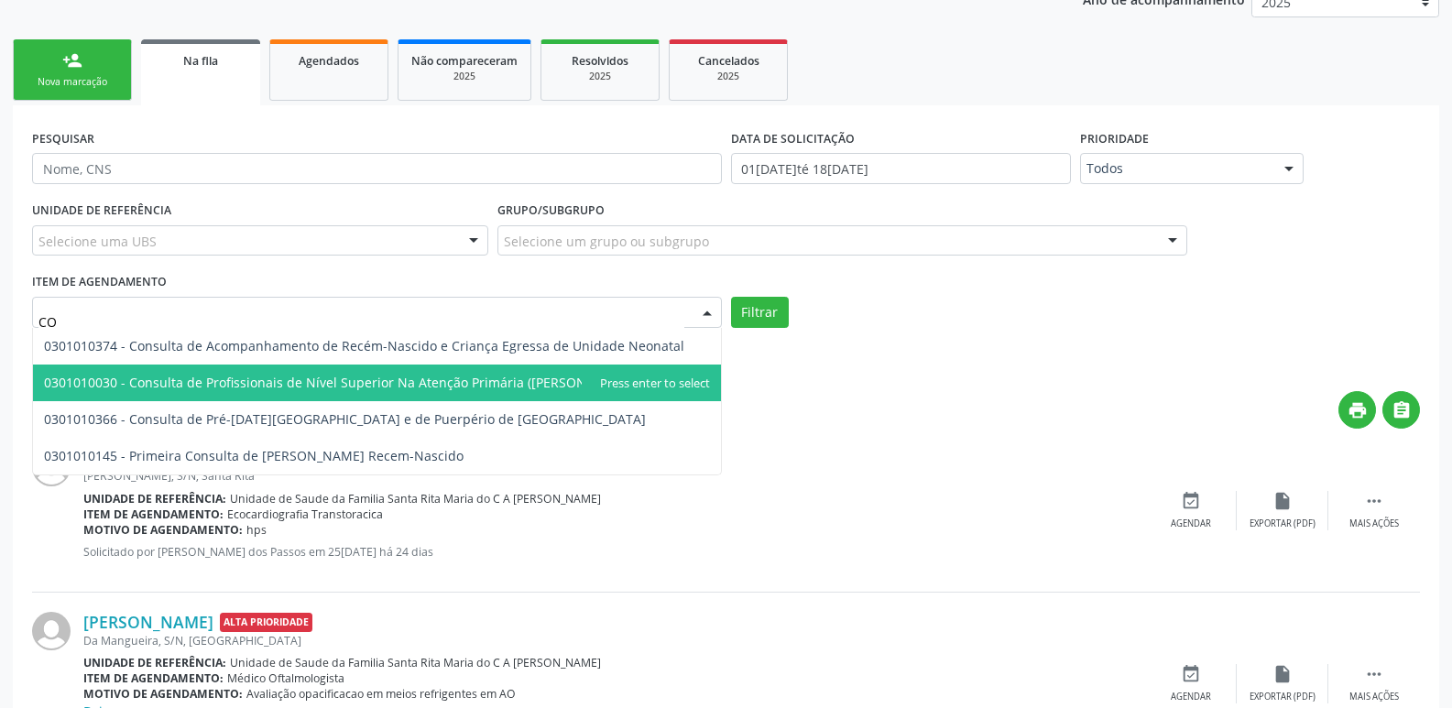
type input "C"
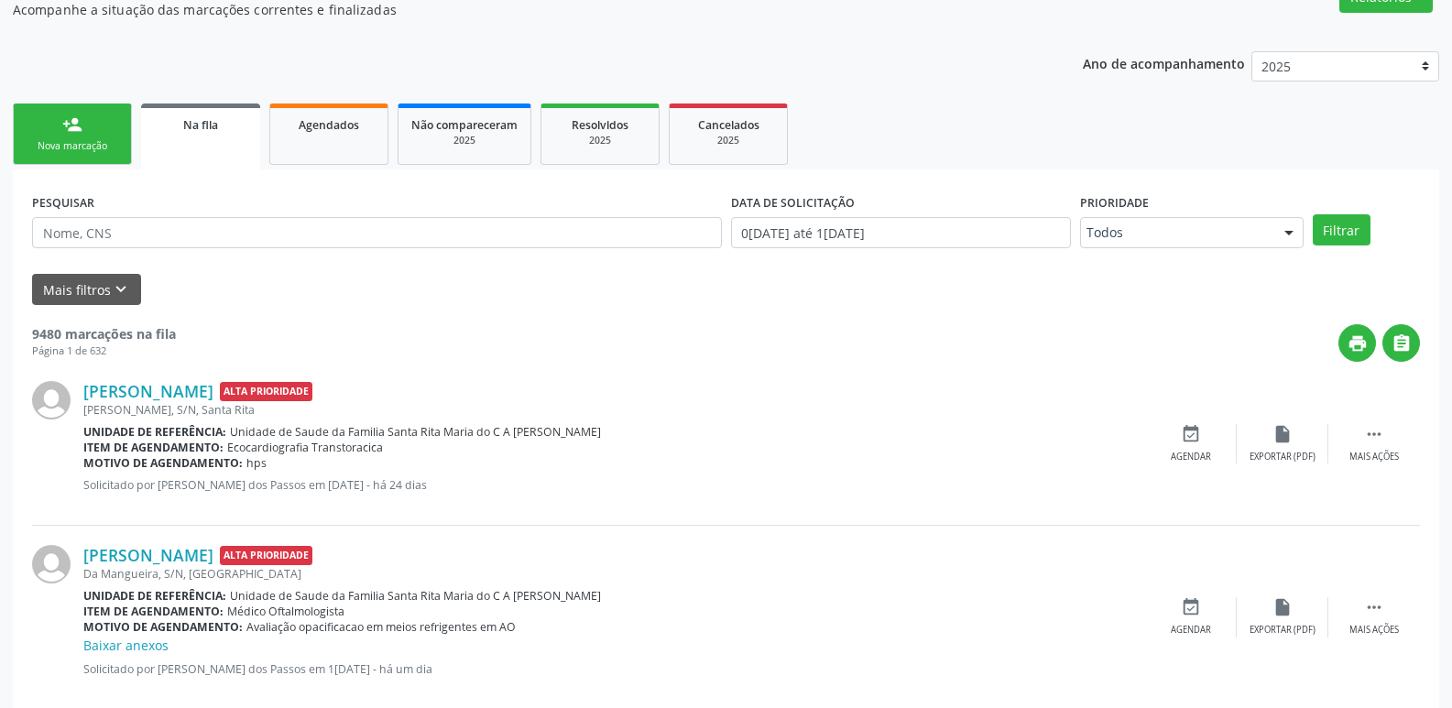
scroll to position [313, 0]
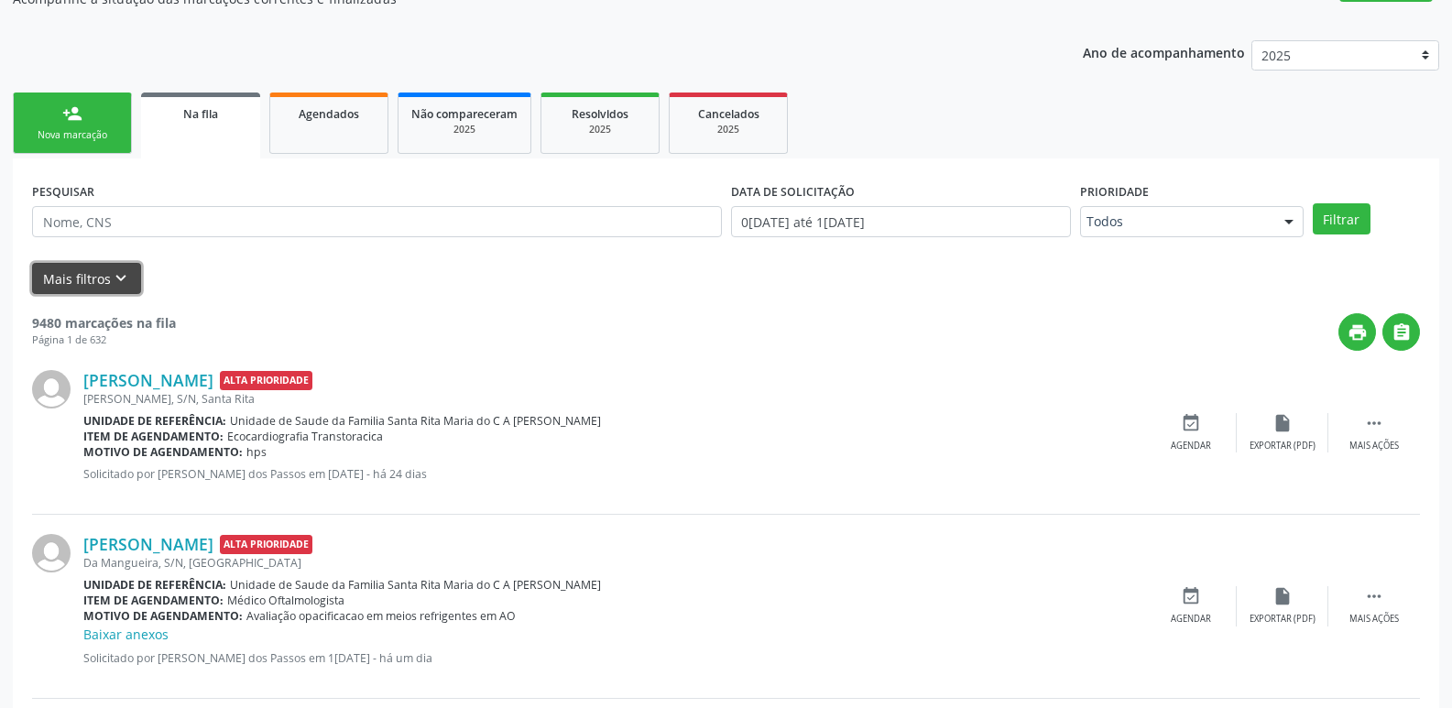
click at [122, 277] on icon "keyboard_arrow_down" at bounding box center [121, 278] width 20 height 20
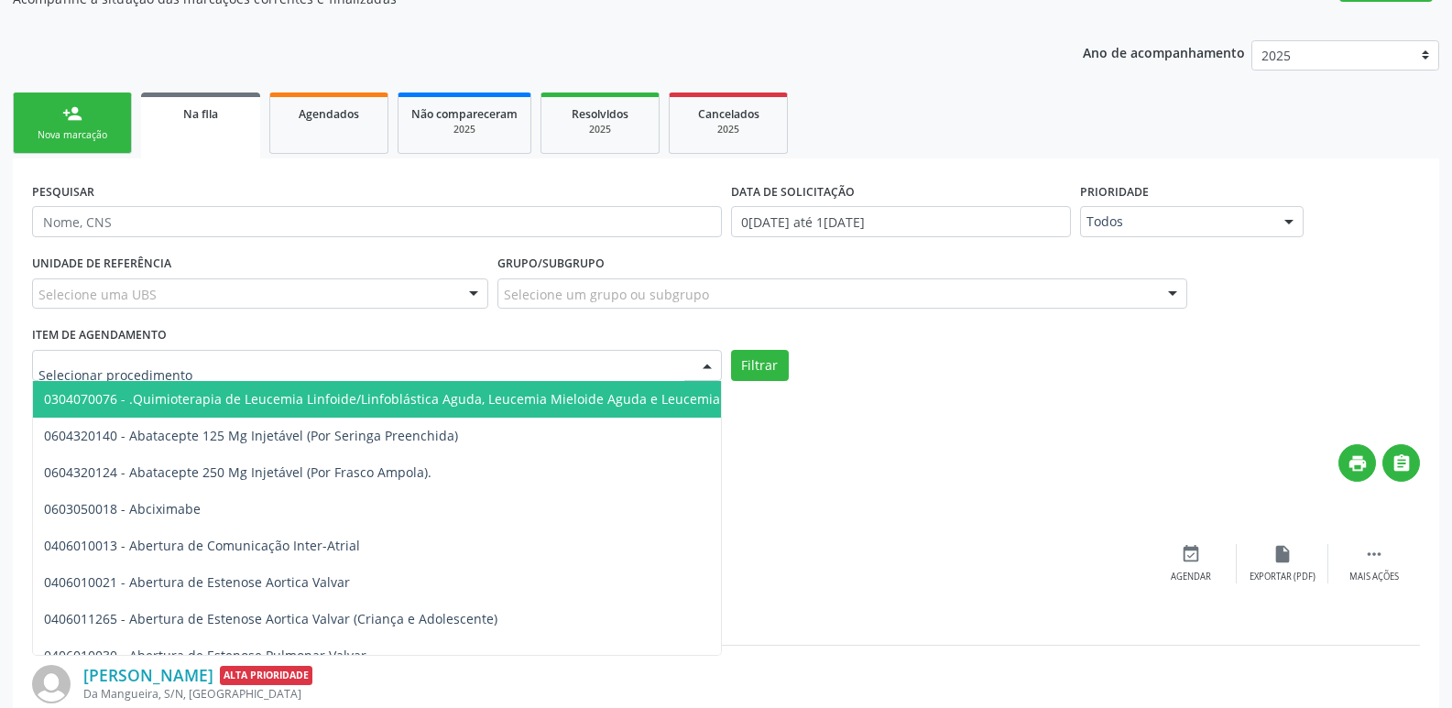
scroll to position [405, 0]
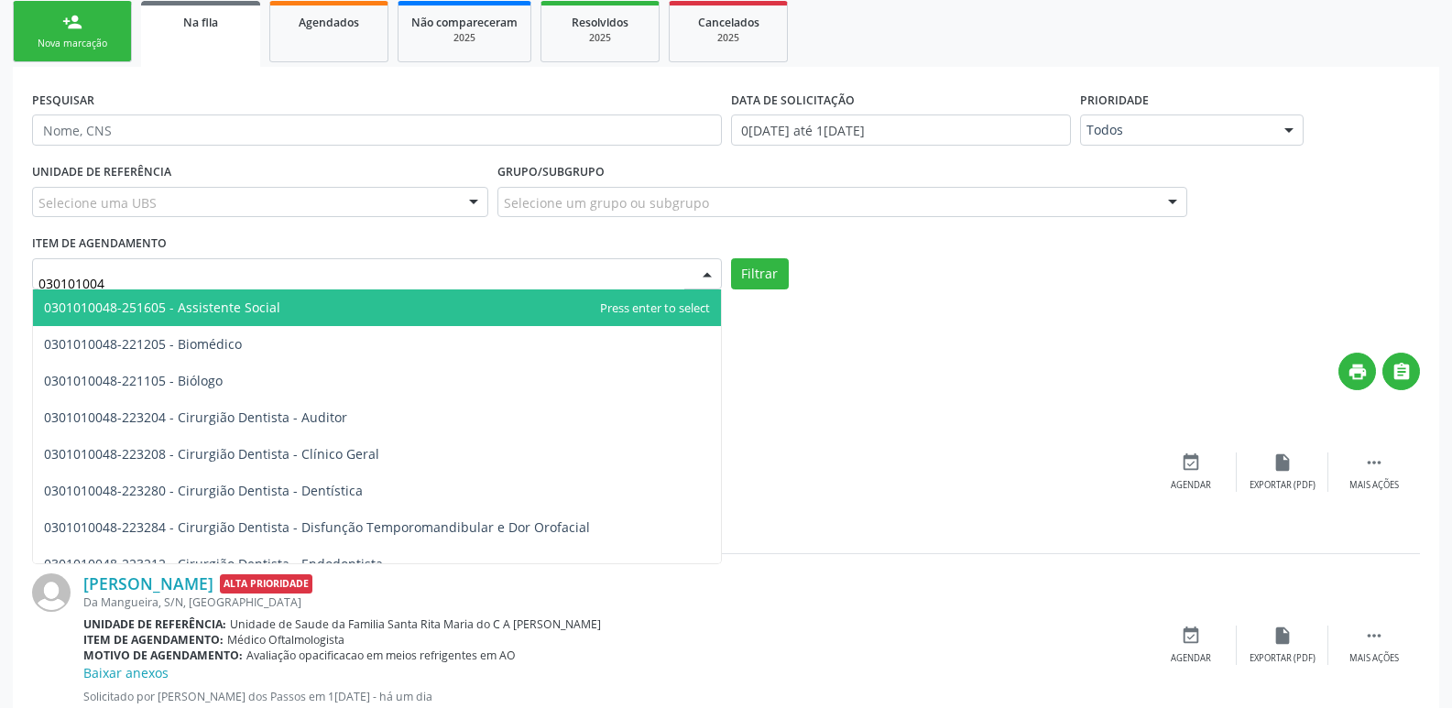
type input "0301010048"
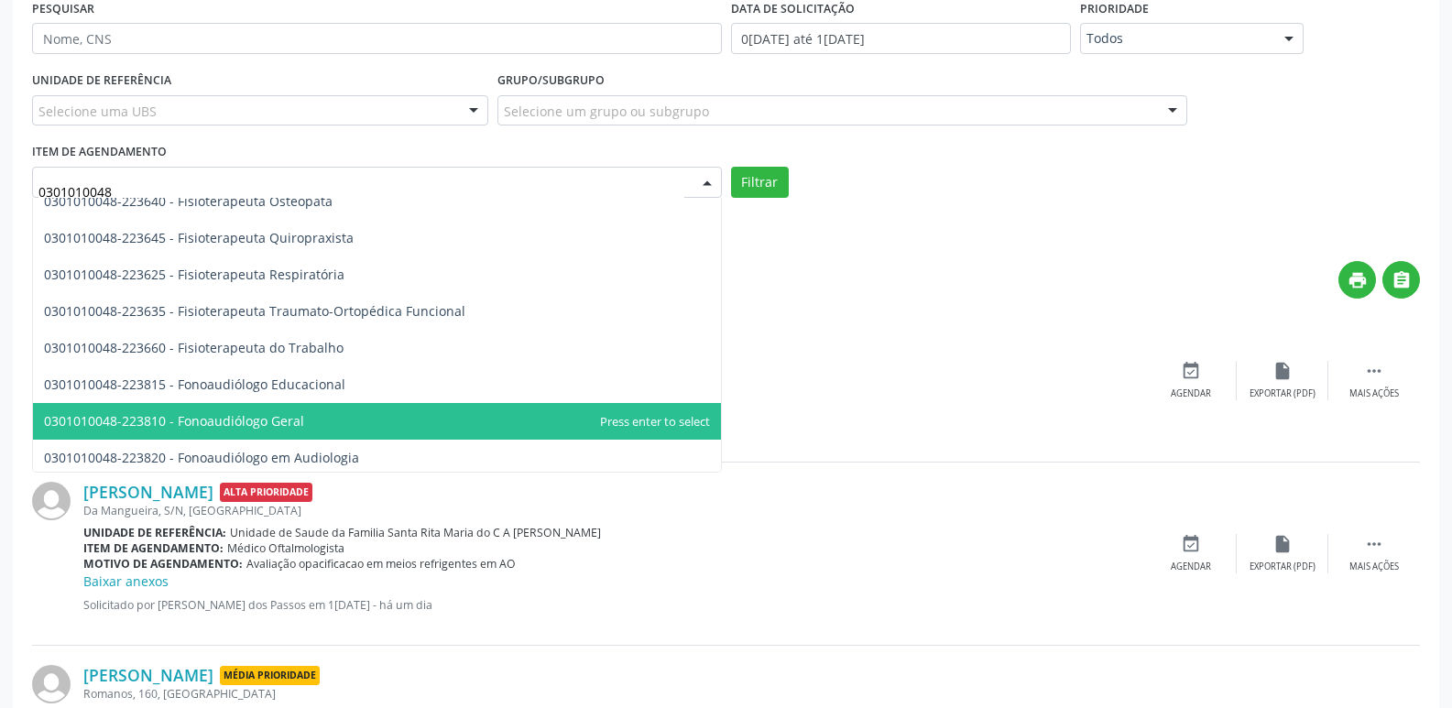
scroll to position [2053, 0]
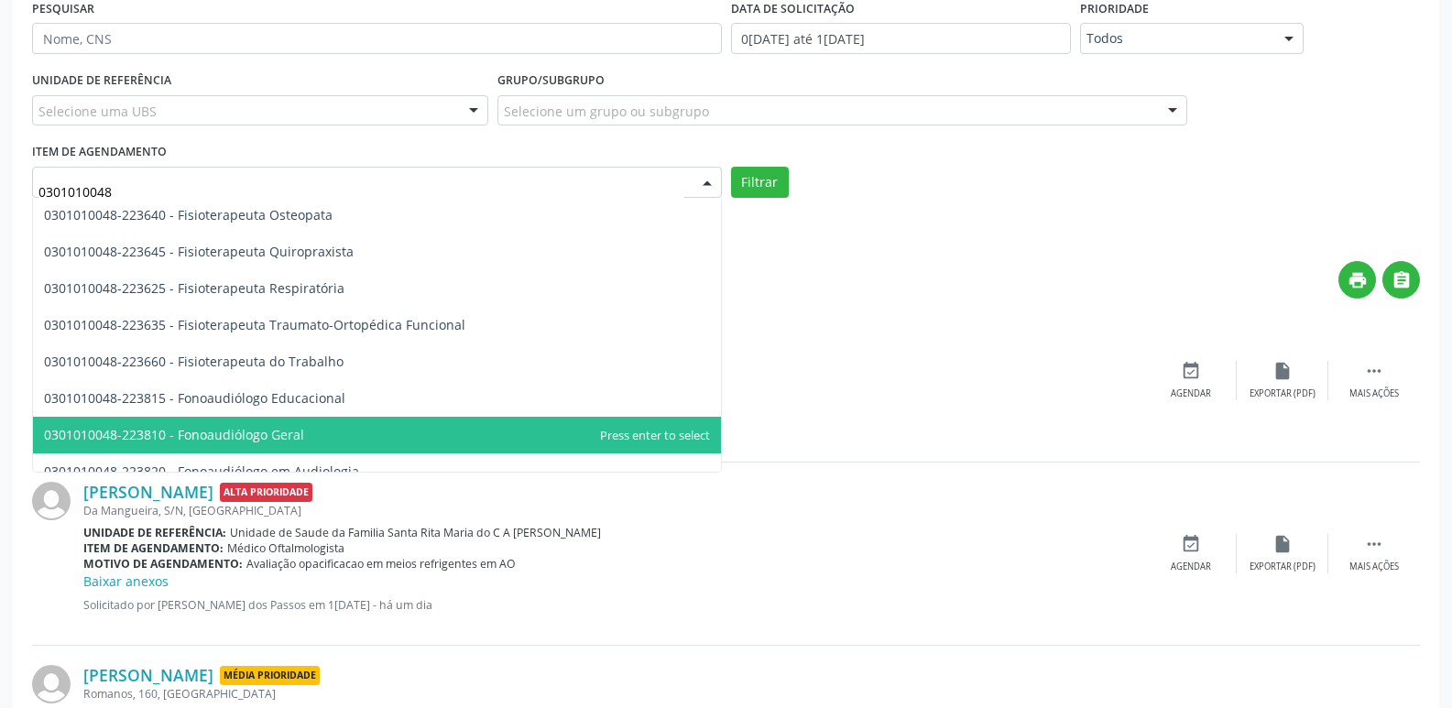
drag, startPoint x: 934, startPoint y: 375, endPoint x: 884, endPoint y: 336, distance: 62.7
click at [930, 370] on div "Unidade de referência: Unidade de Saude da Familia Santa Rita Maria do C A Soar…" at bounding box center [614, 369] width 1062 height 16
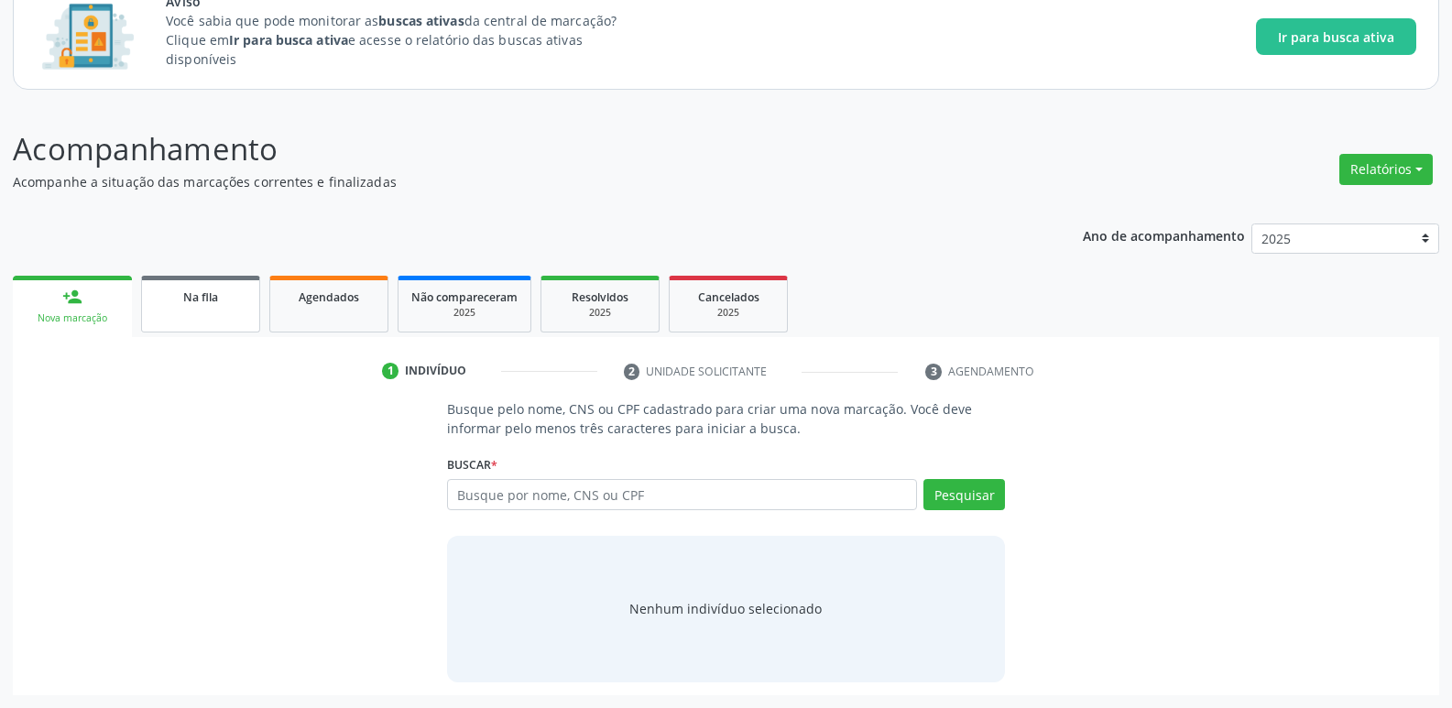
click at [236, 301] on div "Na fila" at bounding box center [201, 296] width 92 height 19
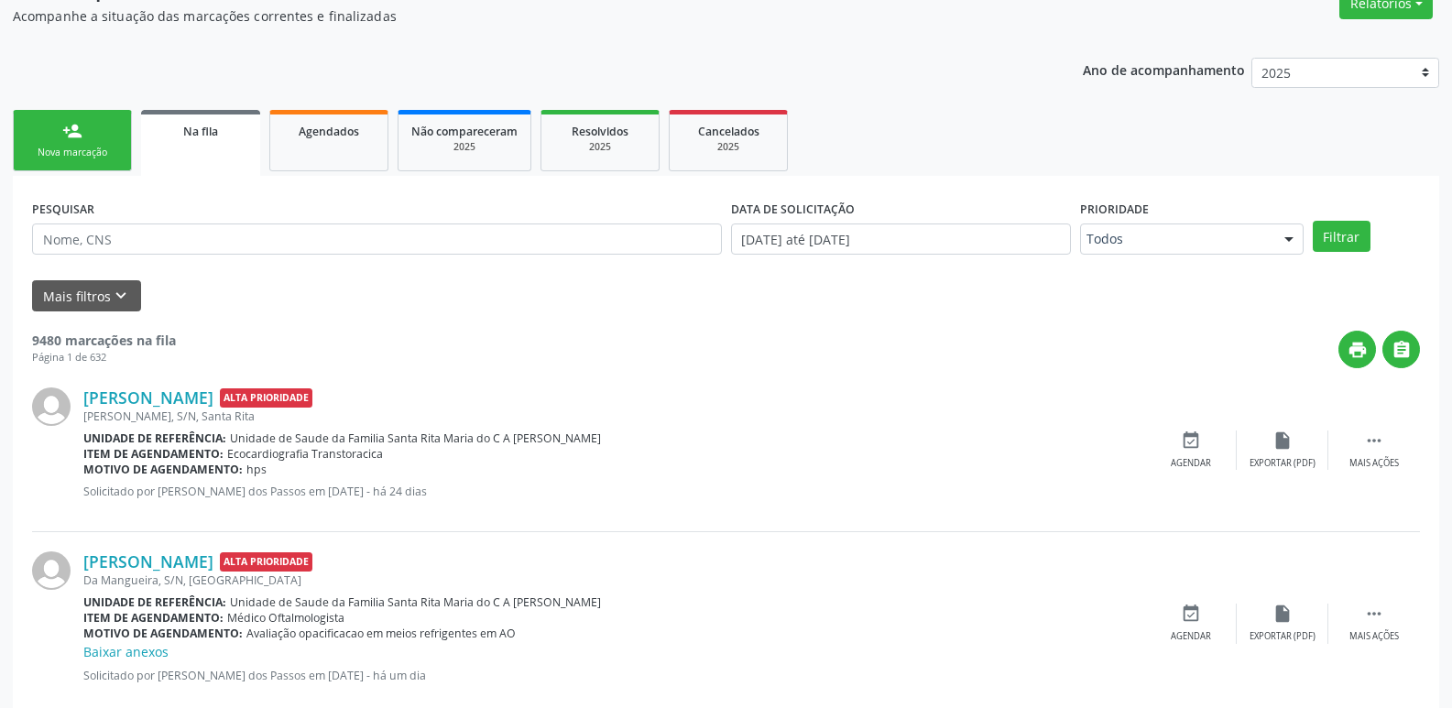
scroll to position [405, 0]
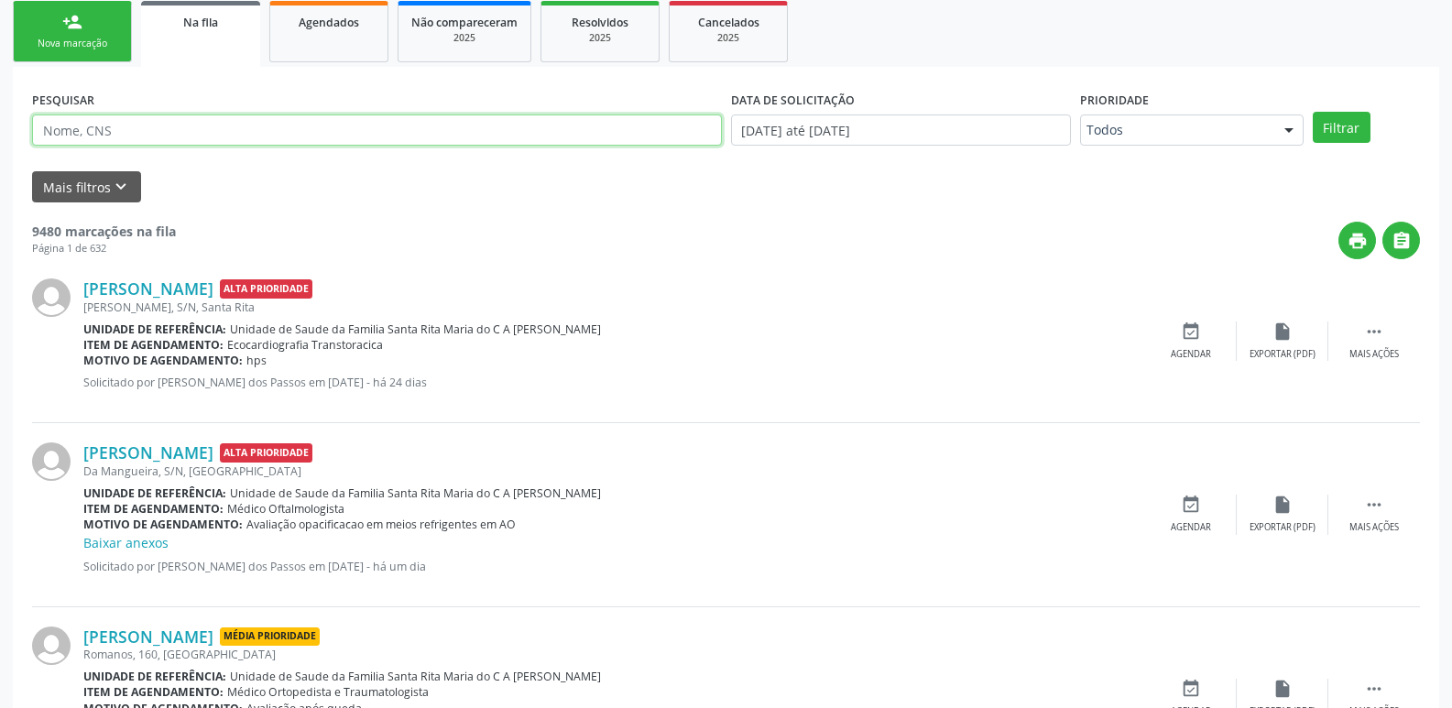
click at [195, 141] on input "text" at bounding box center [377, 130] width 690 height 31
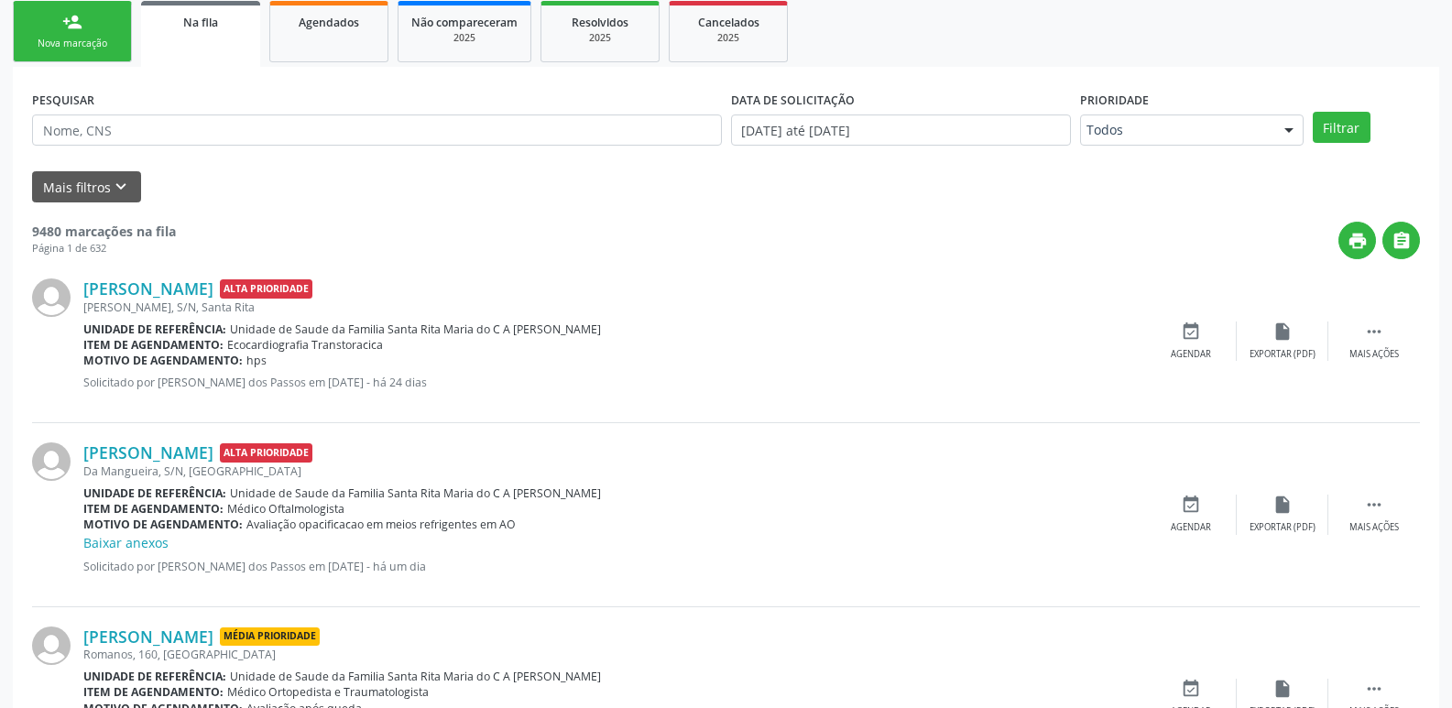
click at [127, 186] on icon "keyboard_arrow_down" at bounding box center [121, 187] width 20 height 20
